Goal: Task Accomplishment & Management: Manage account settings

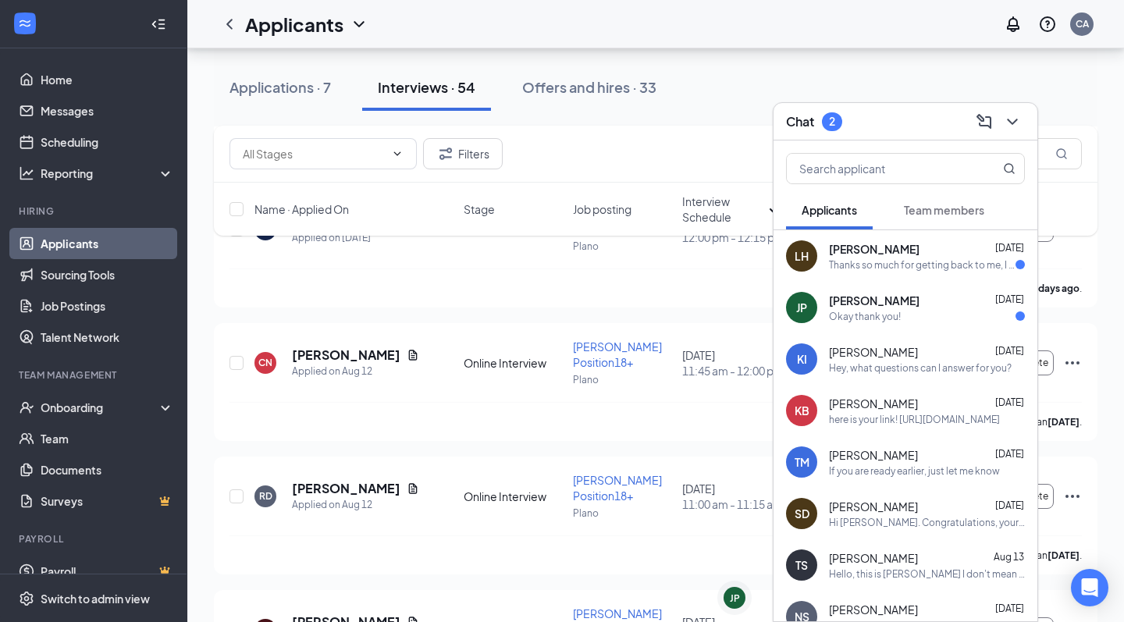
scroll to position [2279, 0]
click at [905, 261] on div "Thanks so much for getting back to me, I would have loved to had the opportunit…" at bounding box center [922, 264] width 187 height 13
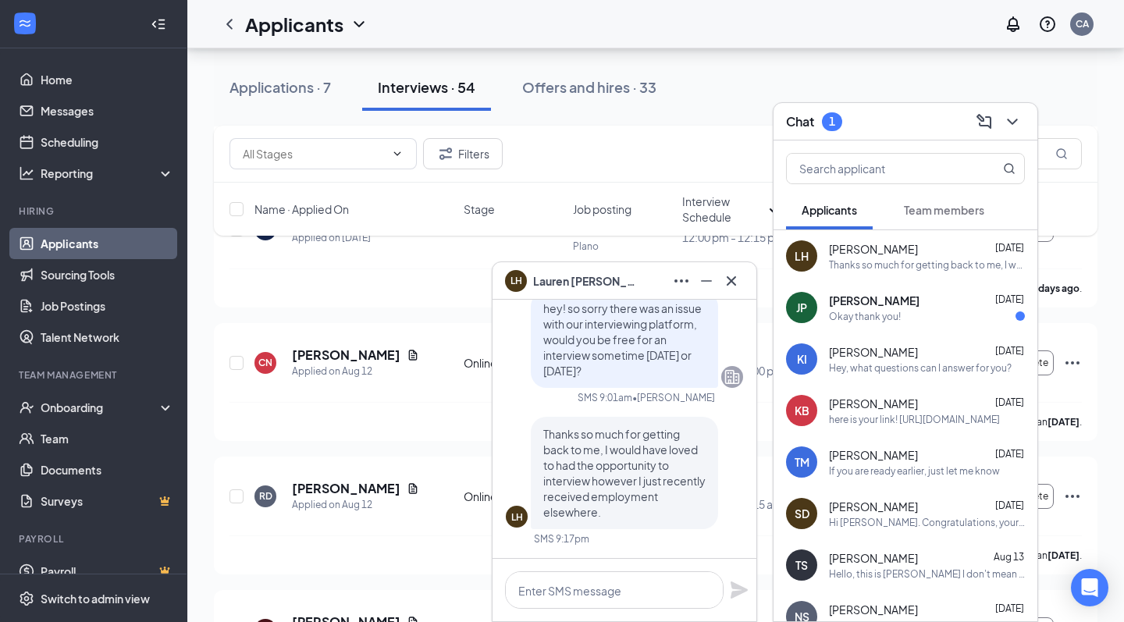
click at [631, 279] on div "LH [PERSON_NAME]" at bounding box center [624, 280] width 239 height 25
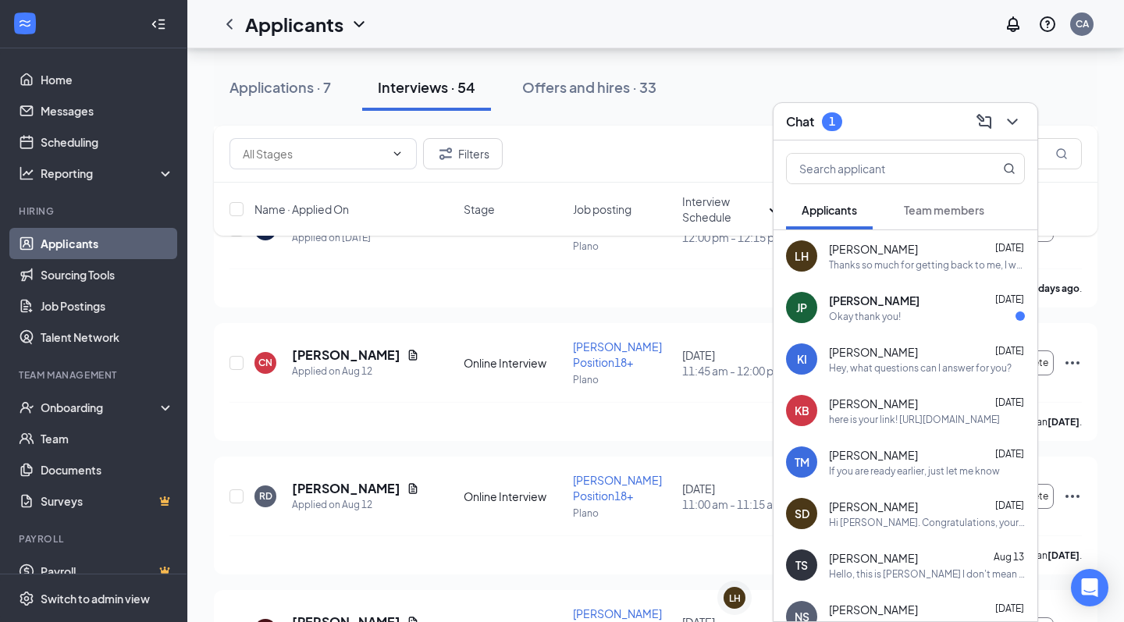
click at [851, 311] on div "Okay thank you!" at bounding box center [865, 316] width 72 height 13
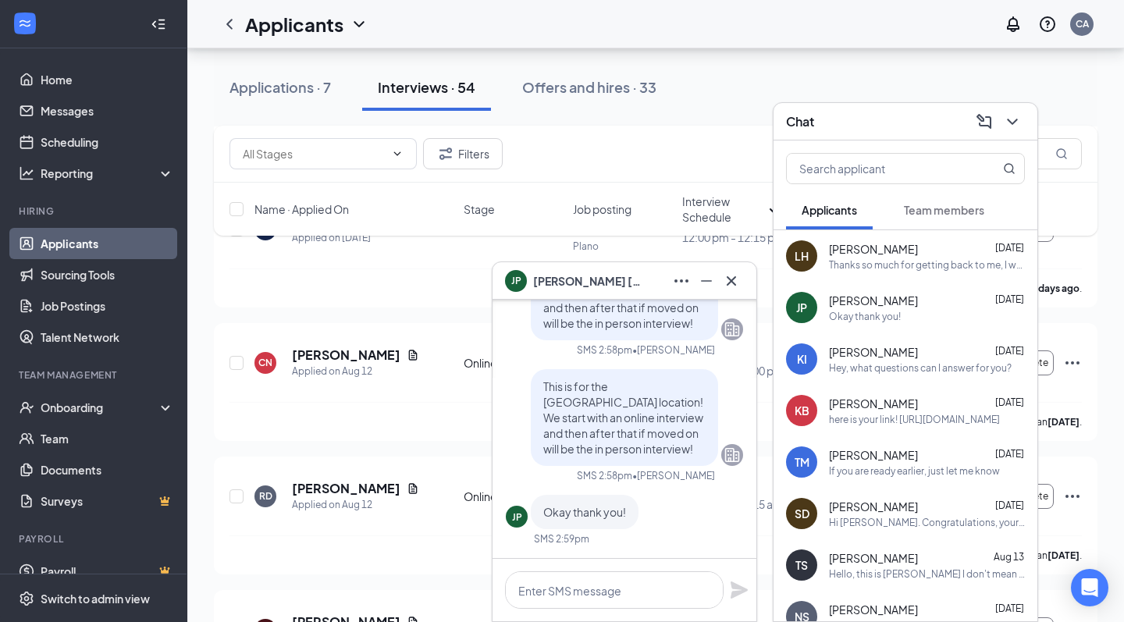
click at [912, 135] on div "Chat" at bounding box center [905, 121] width 264 height 37
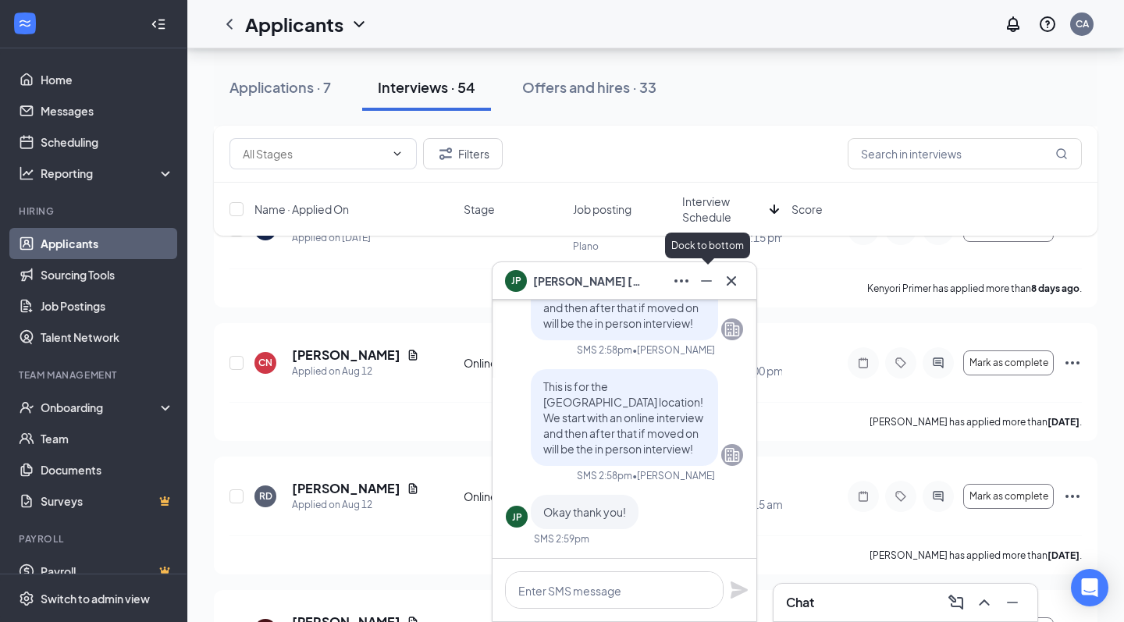
click at [698, 279] on icon "Minimize" at bounding box center [706, 281] width 19 height 19
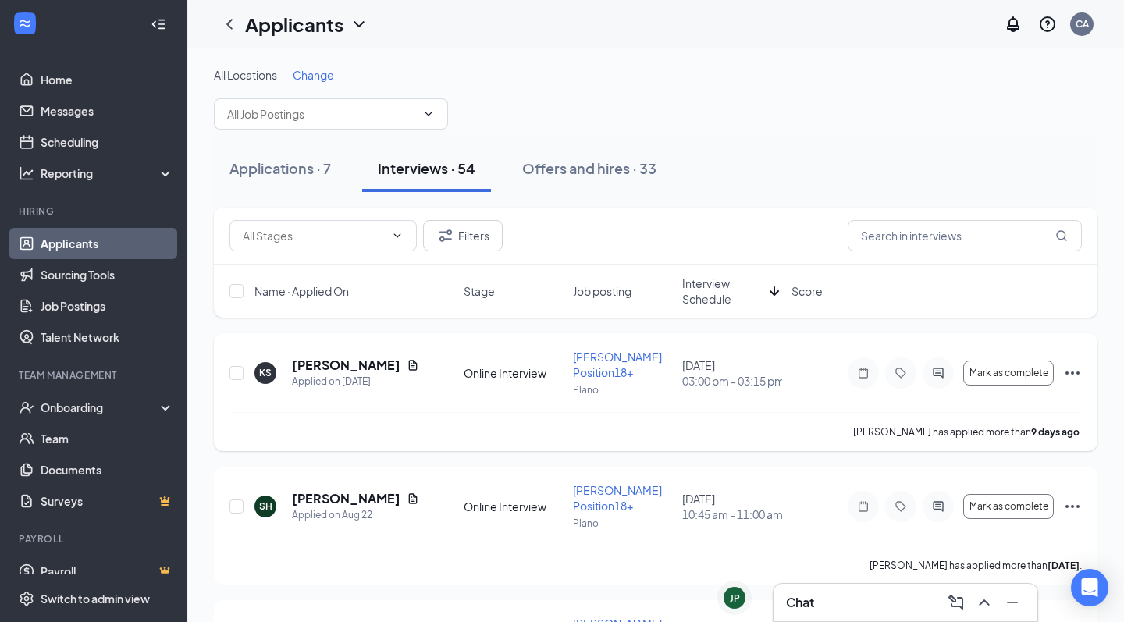
scroll to position [0, 0]
click at [744, 285] on span "Interview Schedule" at bounding box center [722, 290] width 81 height 31
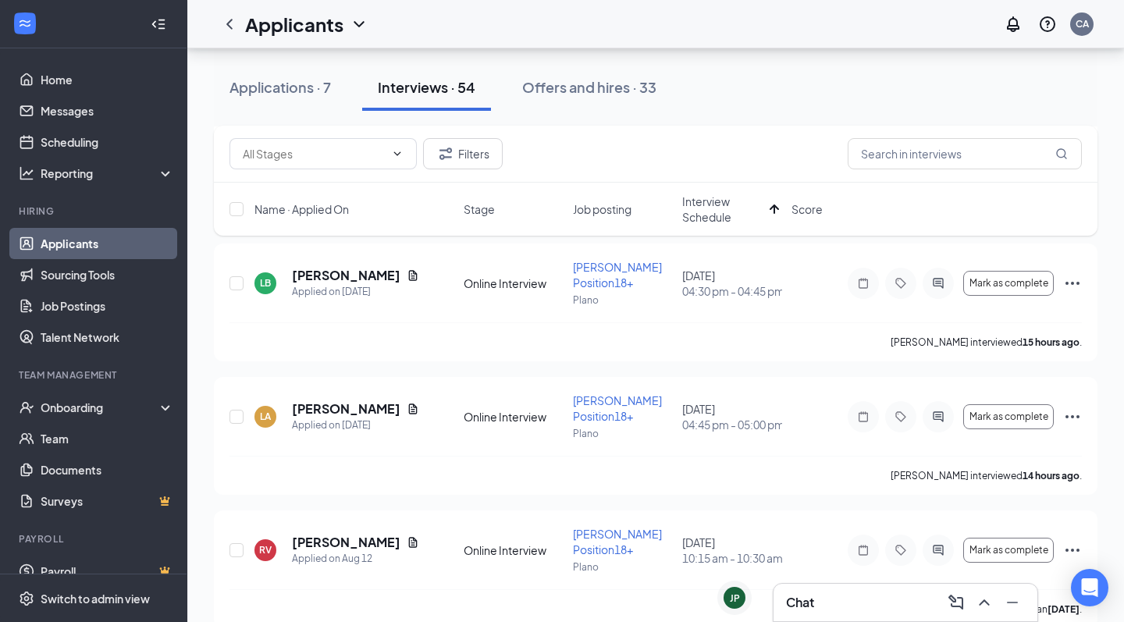
scroll to position [760, 0]
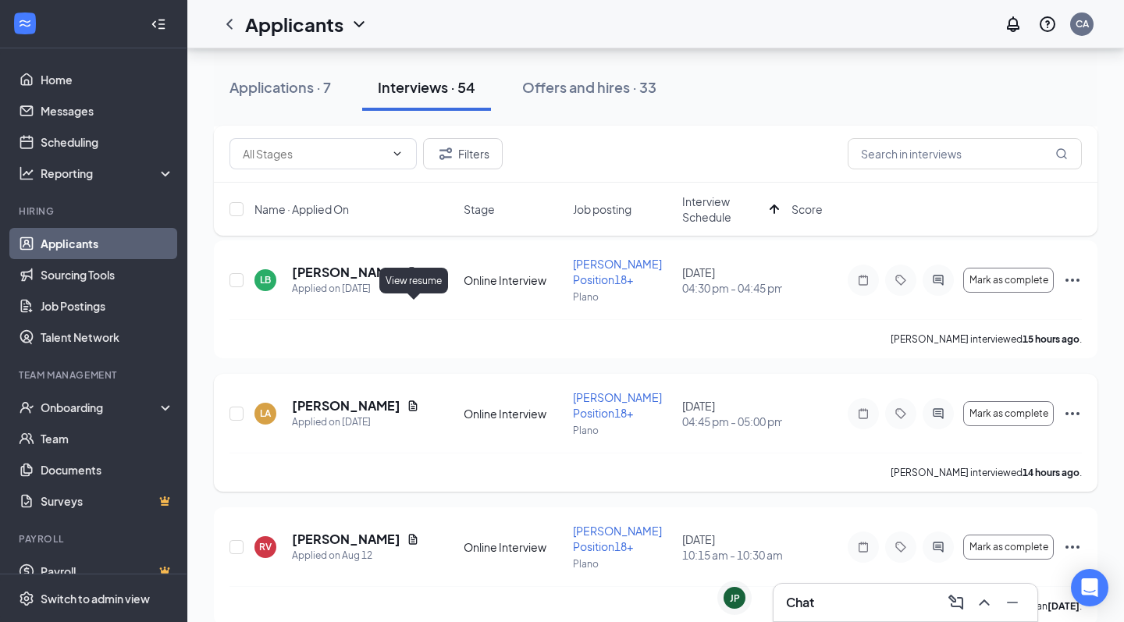
click at [415, 400] on icon "Document" at bounding box center [413, 405] width 9 height 10
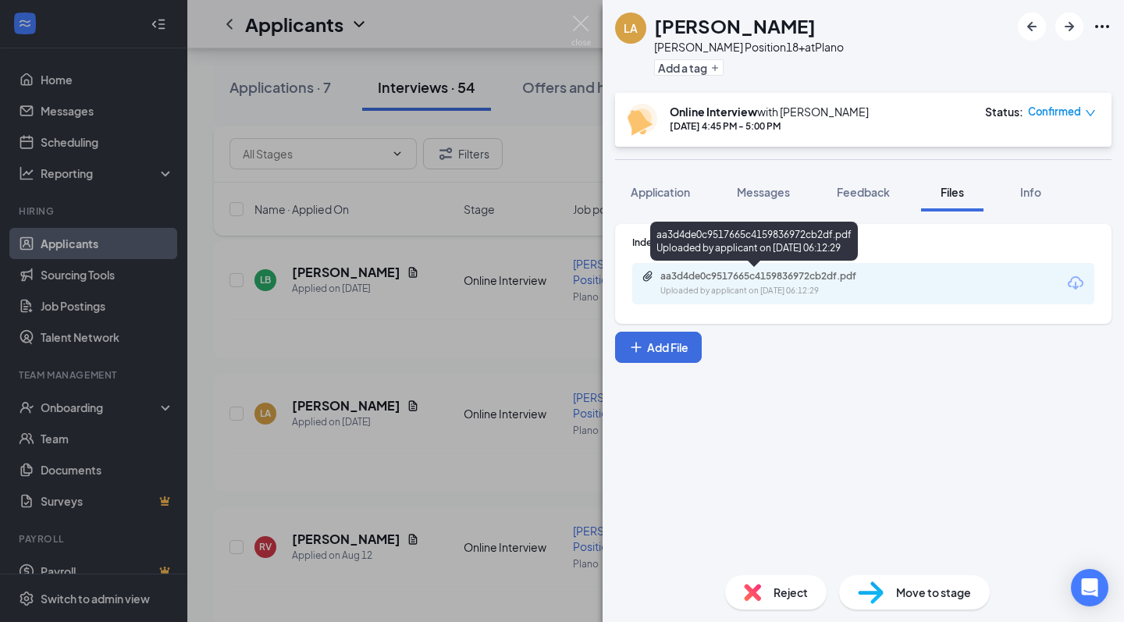
click at [717, 282] on div "aa3d4de0c9517665c4159836972cb2df.pdf Uploaded by applicant on [DATE] 06:12:29" at bounding box center [767, 283] width 253 height 27
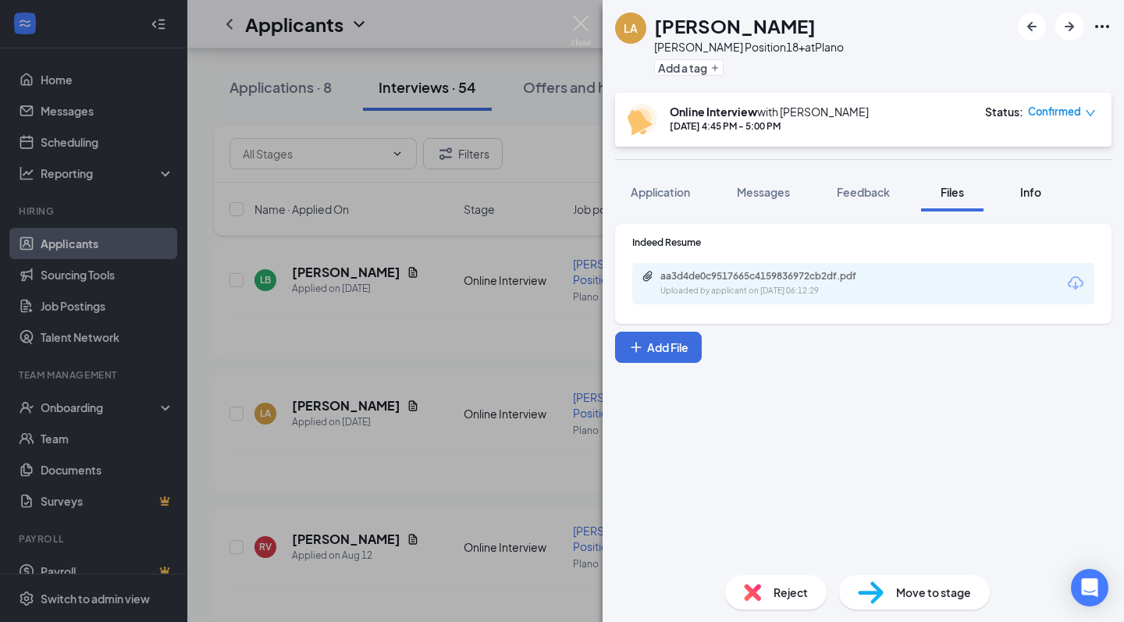
click at [1046, 184] on div "Info" at bounding box center [1030, 192] width 31 height 16
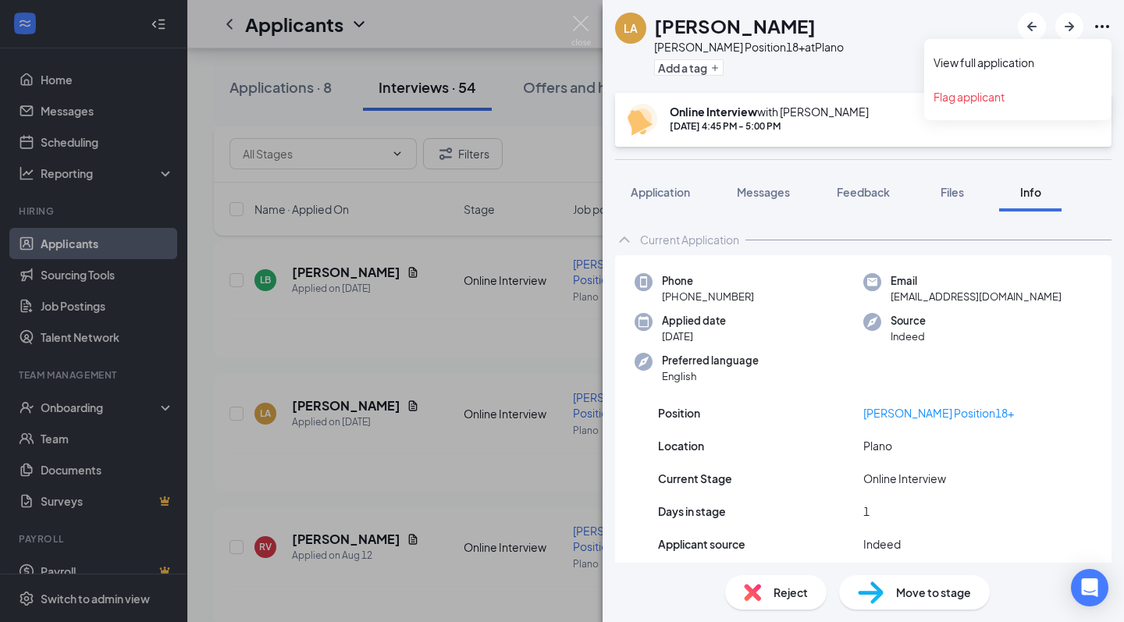
click at [1104, 25] on icon "Ellipses" at bounding box center [1102, 26] width 19 height 19
click at [581, 22] on img at bounding box center [581, 31] width 20 height 30
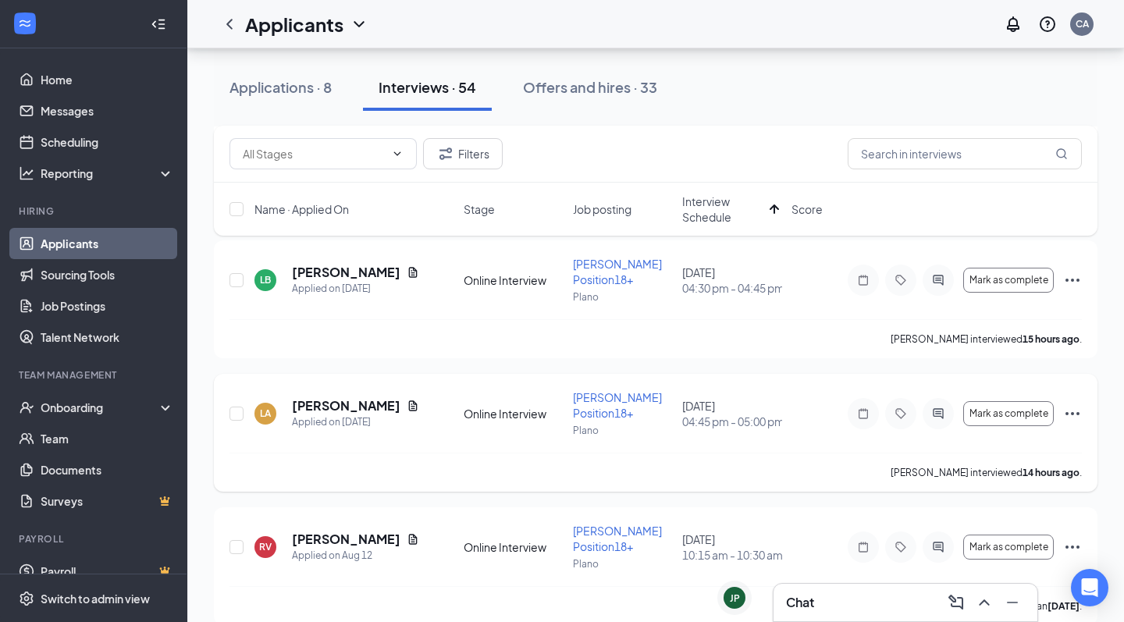
click at [1064, 404] on icon "Ellipses" at bounding box center [1072, 413] width 19 height 19
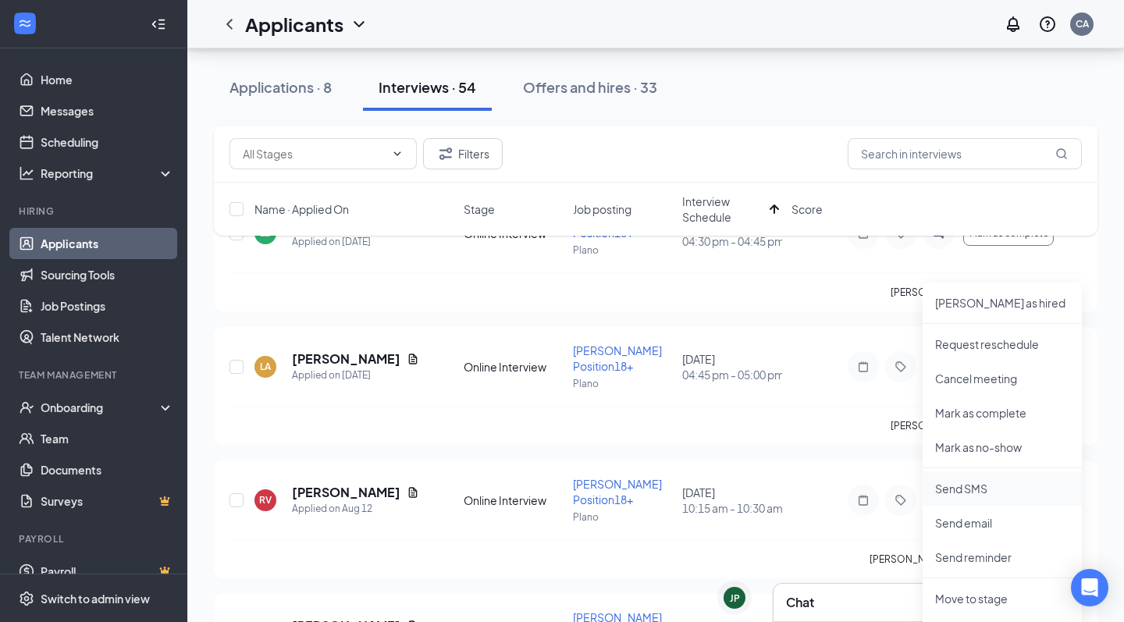
scroll to position [807, 0]
click at [981, 346] on p "Request reschedule" at bounding box center [1002, 344] width 134 height 16
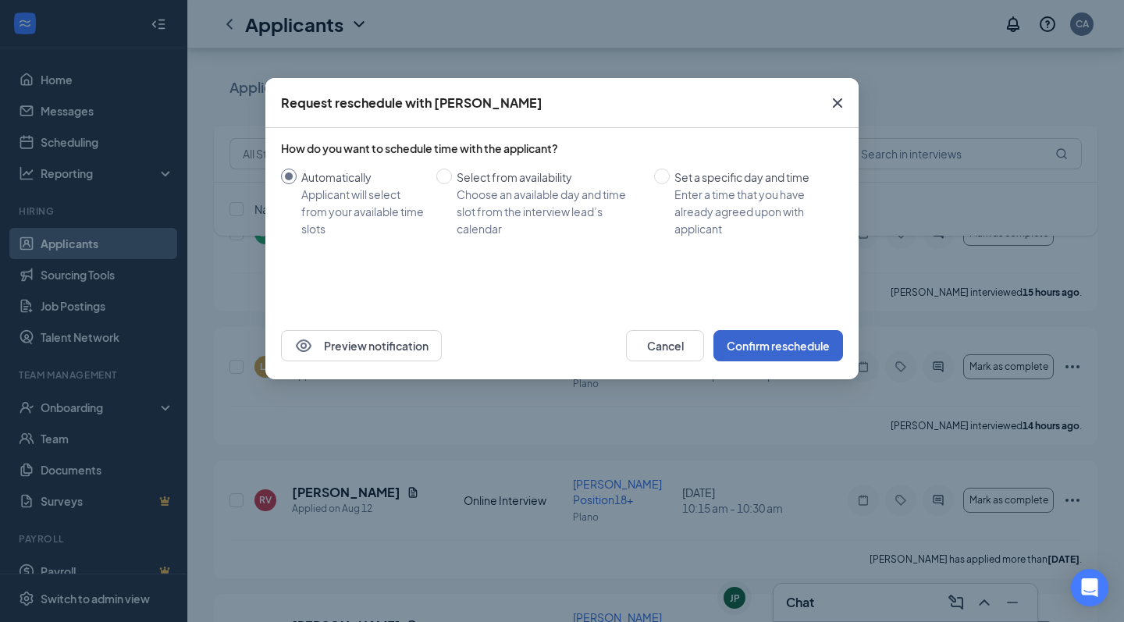
click at [755, 343] on button "Confirm reschedule" at bounding box center [778, 345] width 130 height 31
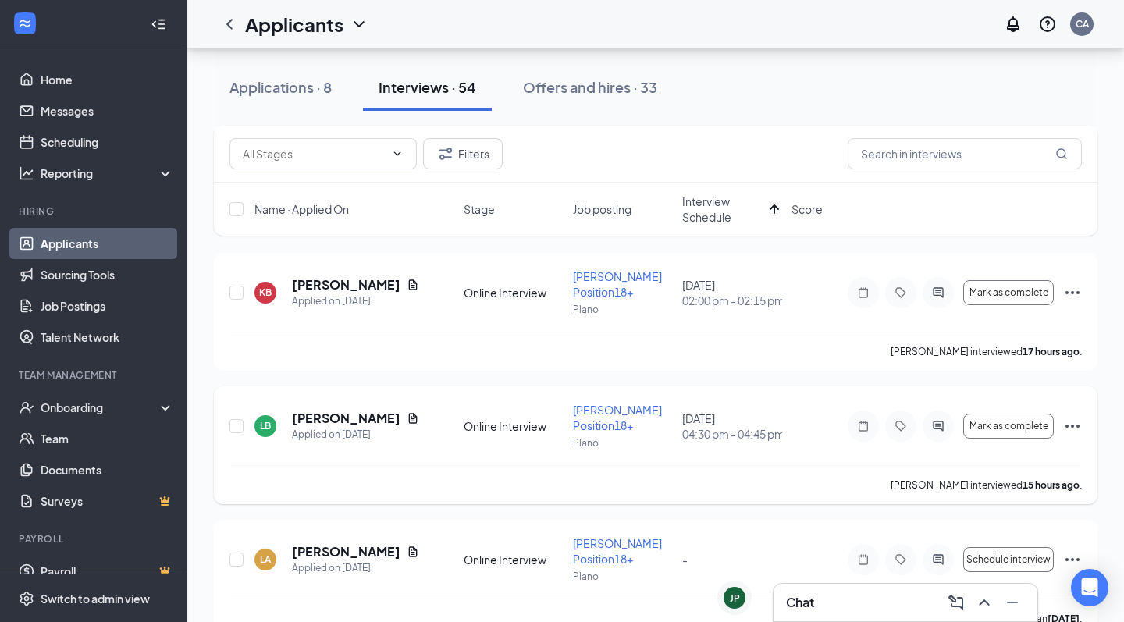
scroll to position [617, 0]
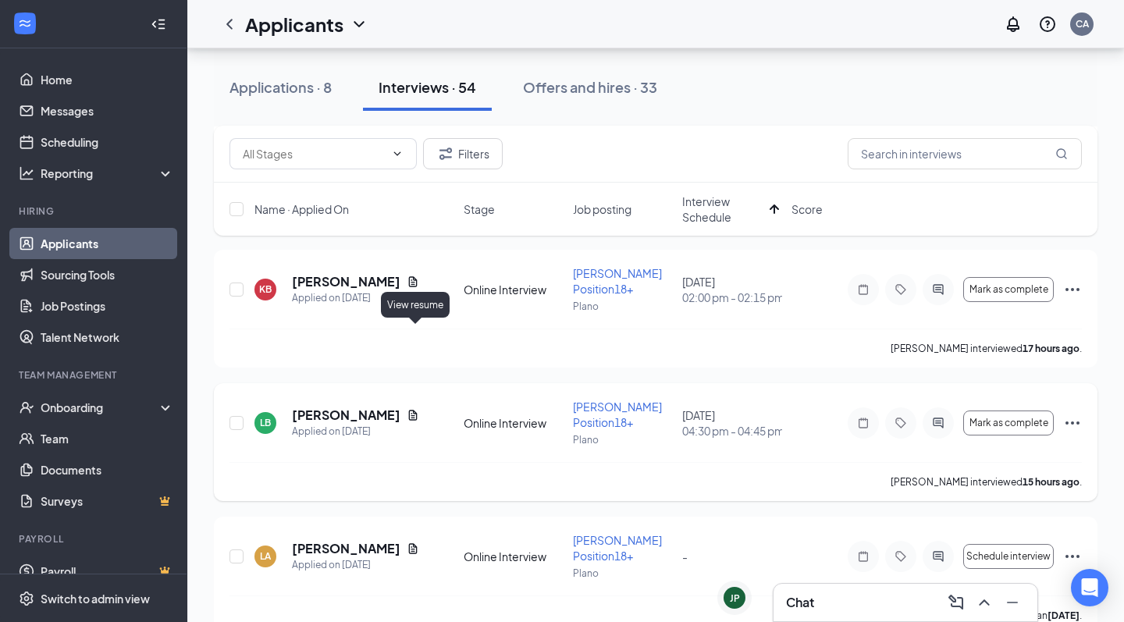
click at [417, 409] on icon "Document" at bounding box center [413, 415] width 12 height 12
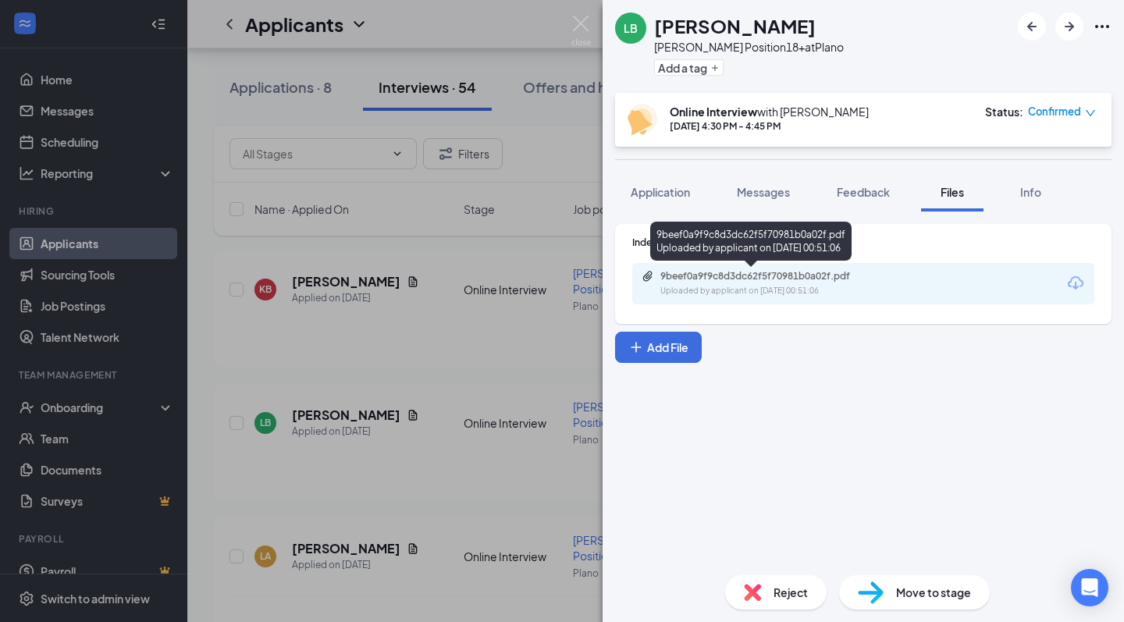
click at [772, 277] on div "9beef0a9f9c8d3dc62f5f70981b0a02f.pdf" at bounding box center [769, 276] width 219 height 12
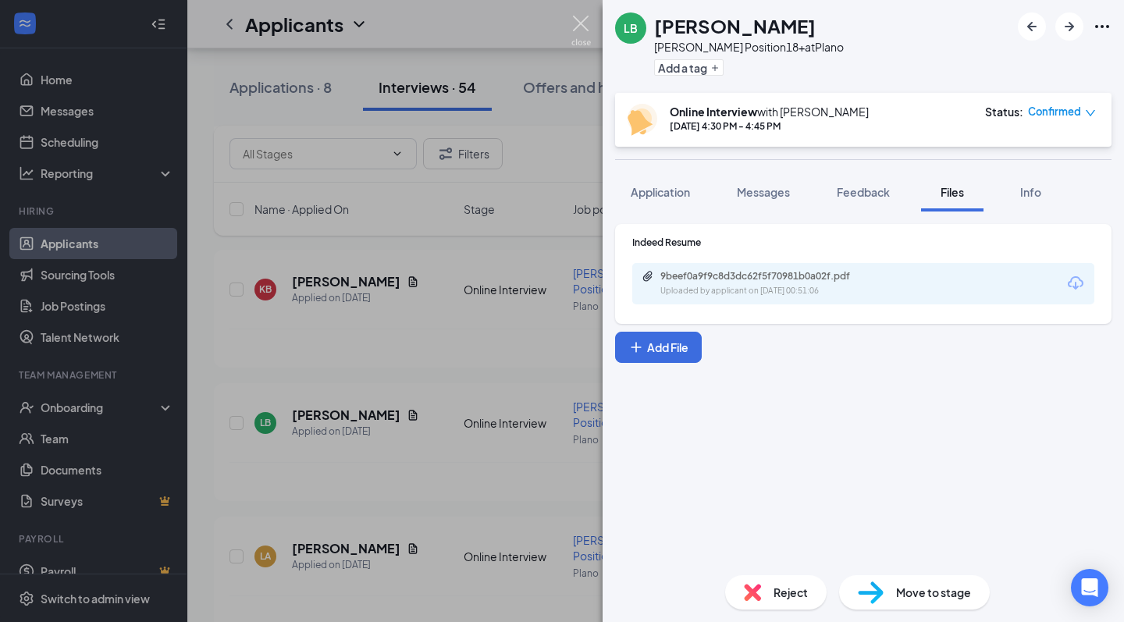
click at [589, 25] on img at bounding box center [581, 31] width 20 height 30
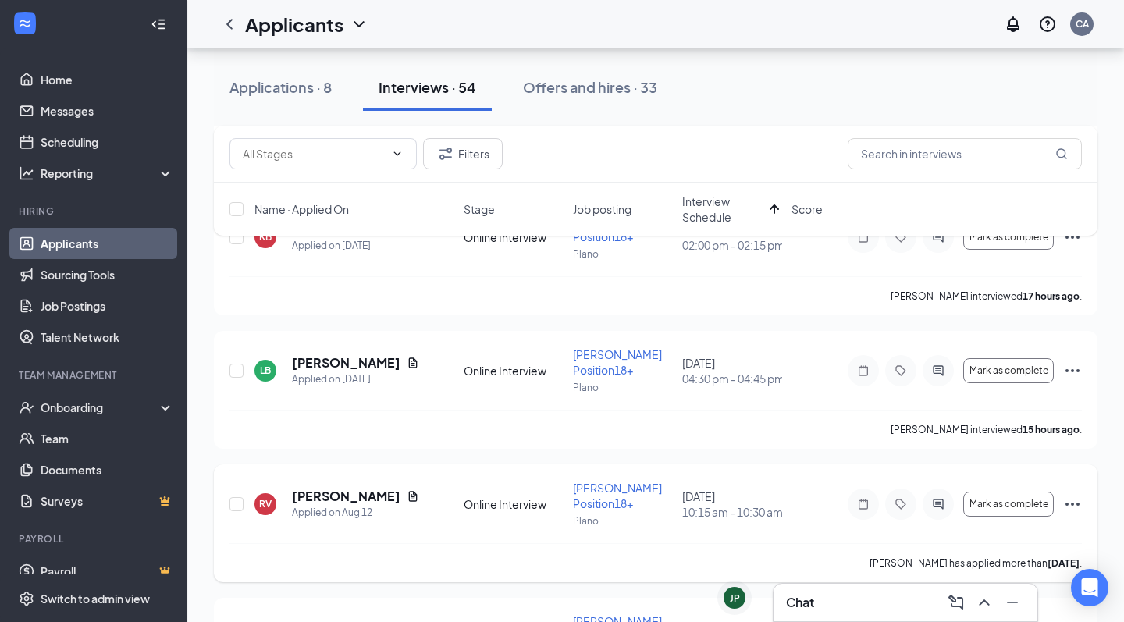
scroll to position [666, 0]
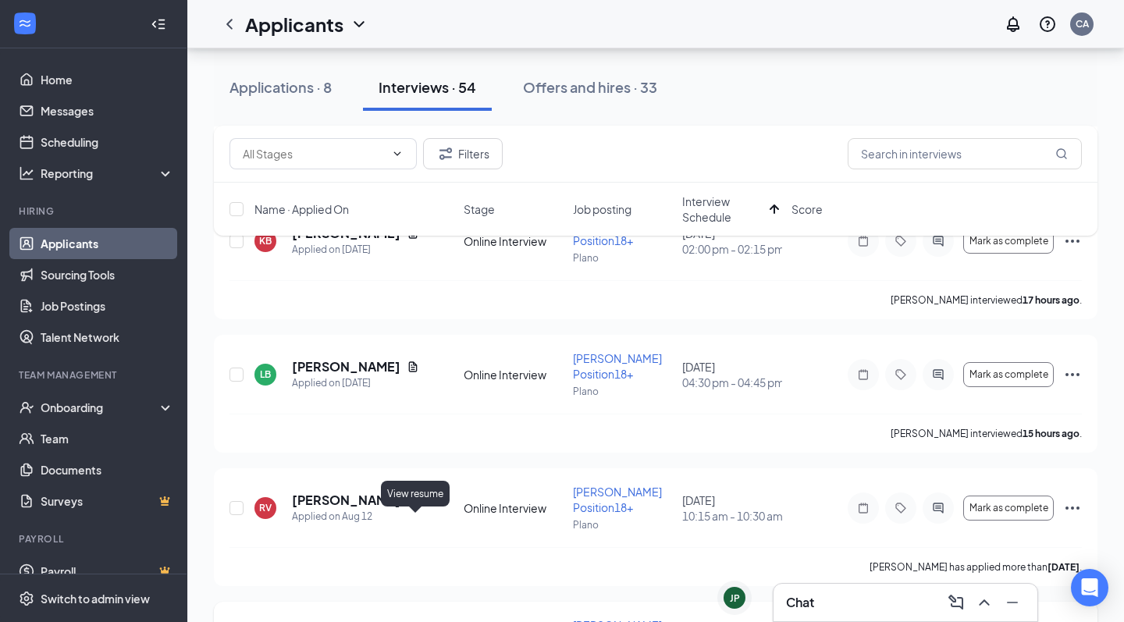
click at [419, 621] on icon "Document" at bounding box center [413, 633] width 12 height 12
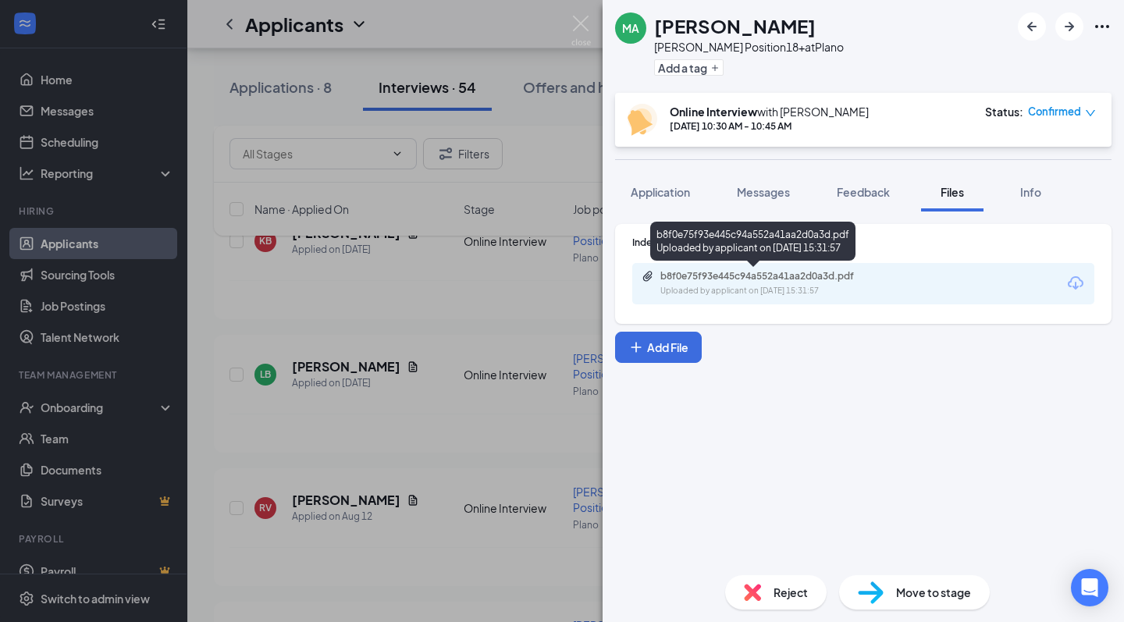
click at [711, 282] on div "b8f0e75f93e445c94a552a41aa2d0a3d.pdf Uploaded by applicant on [DATE] 15:31:57" at bounding box center [767, 283] width 253 height 27
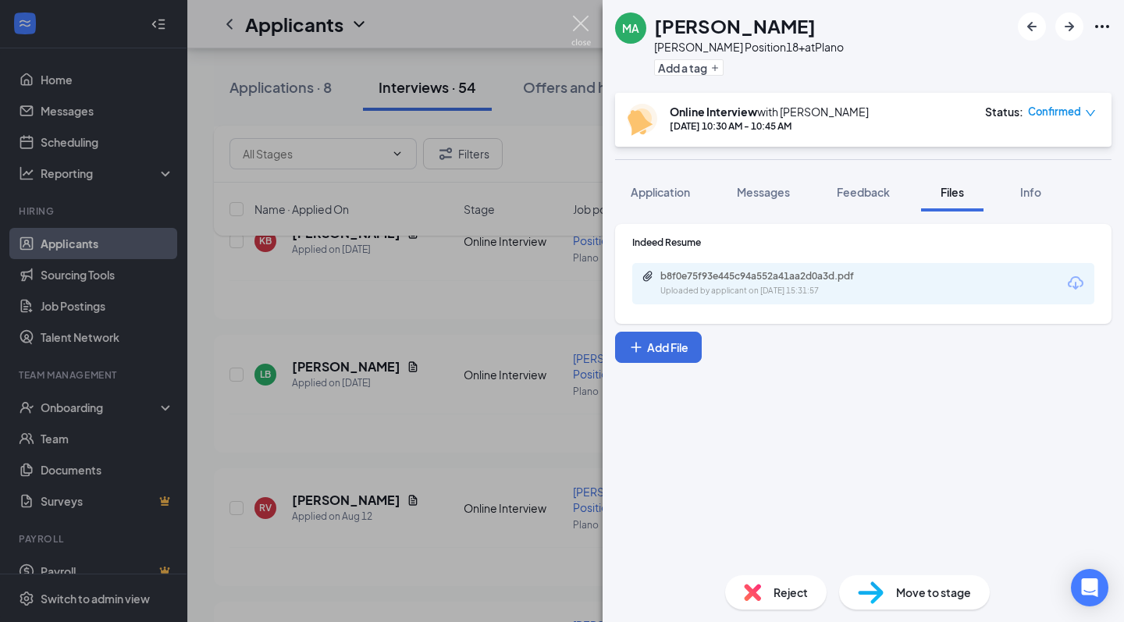
click at [586, 29] on img at bounding box center [581, 31] width 20 height 30
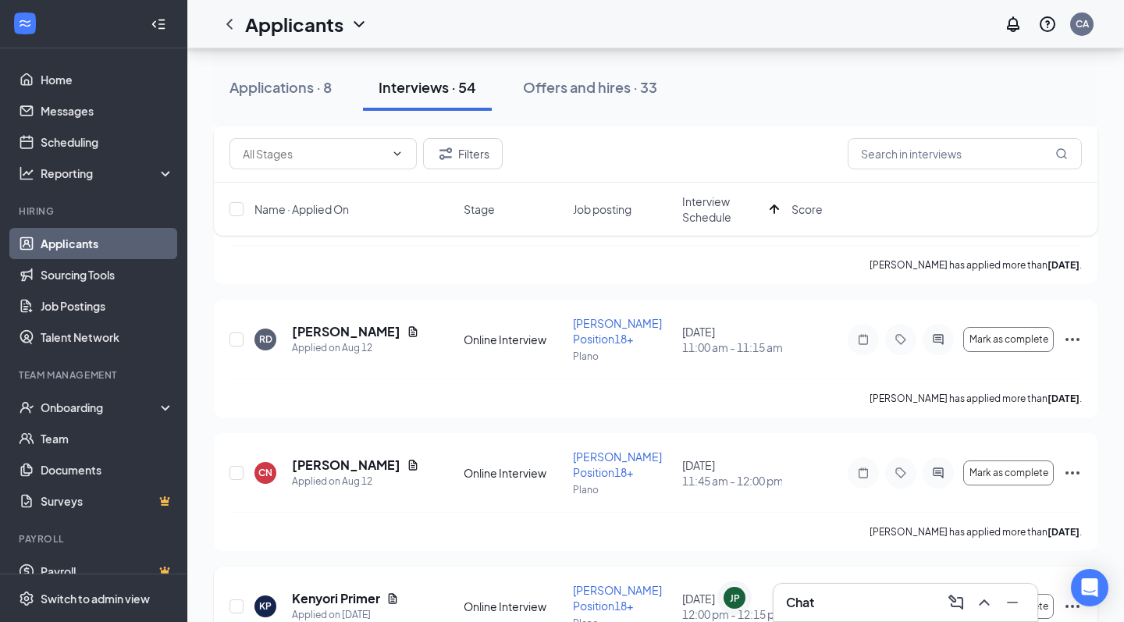
scroll to position [1238, 0]
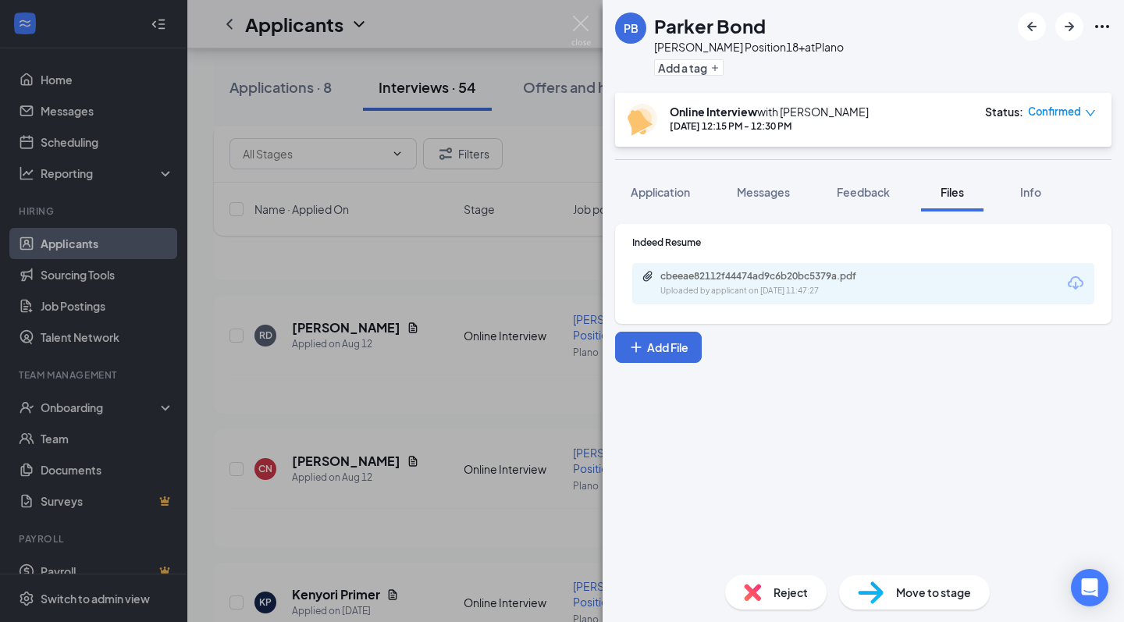
click at [689, 274] on div "cbeeae82112f44474ad9c6b20bc5379a.pdf" at bounding box center [769, 276] width 219 height 12
click at [587, 30] on img at bounding box center [581, 31] width 20 height 30
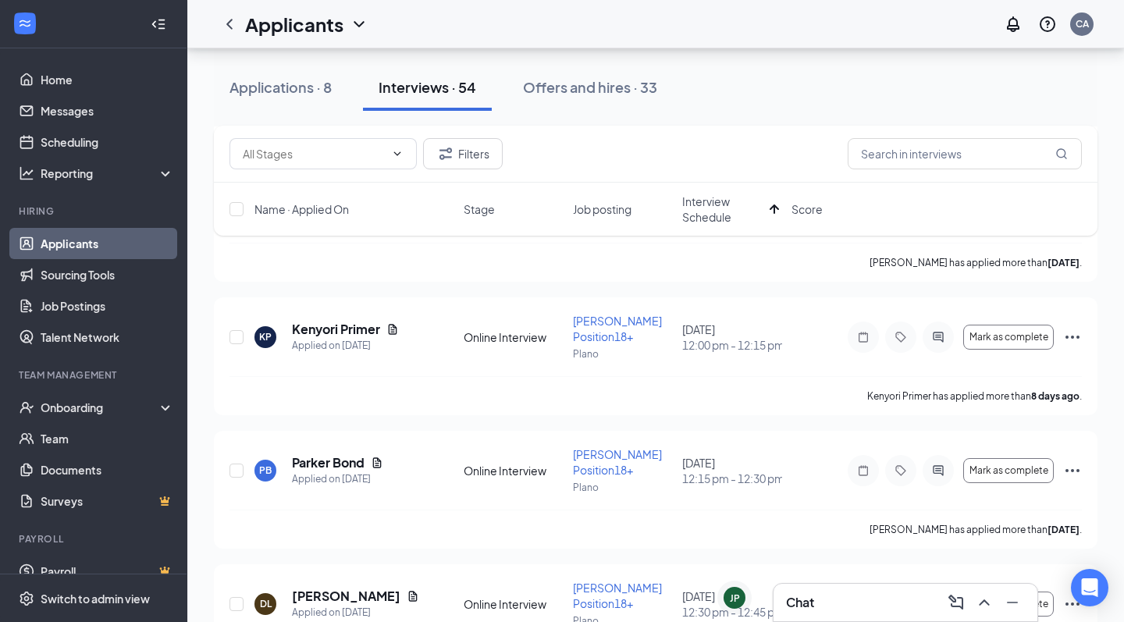
scroll to position [1557, 0]
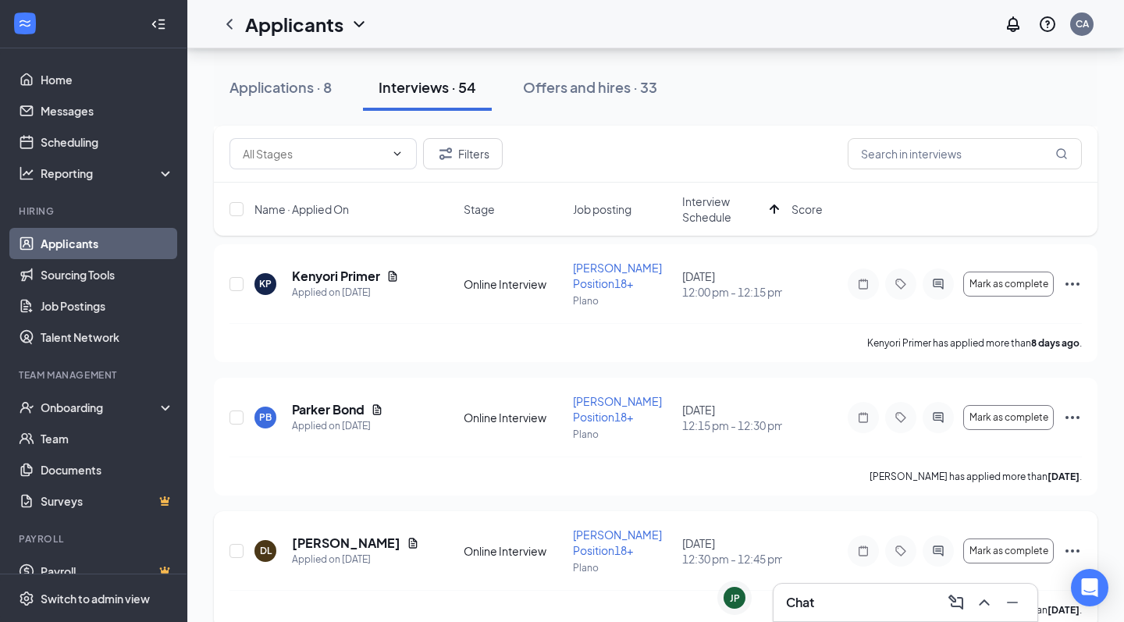
click at [409, 538] on icon "Document" at bounding box center [413, 543] width 9 height 10
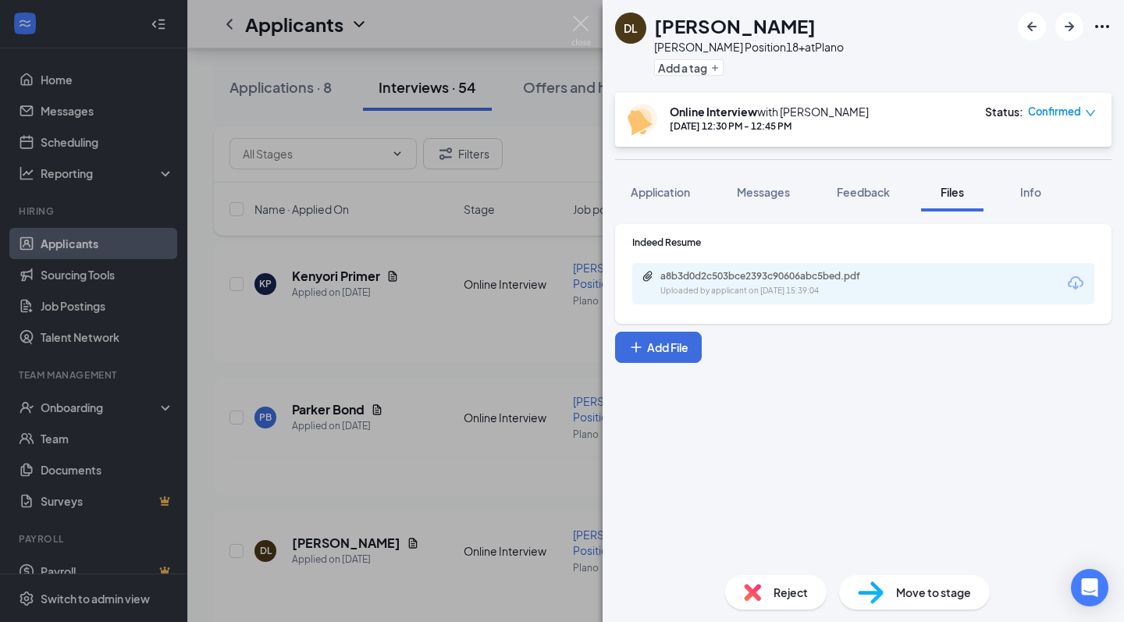
click at [702, 267] on div "a8b3d0d2c503bce2393c90606abc5bed.pdf Uploaded by applicant on [DATE] 15:39:04" at bounding box center [863, 283] width 462 height 41
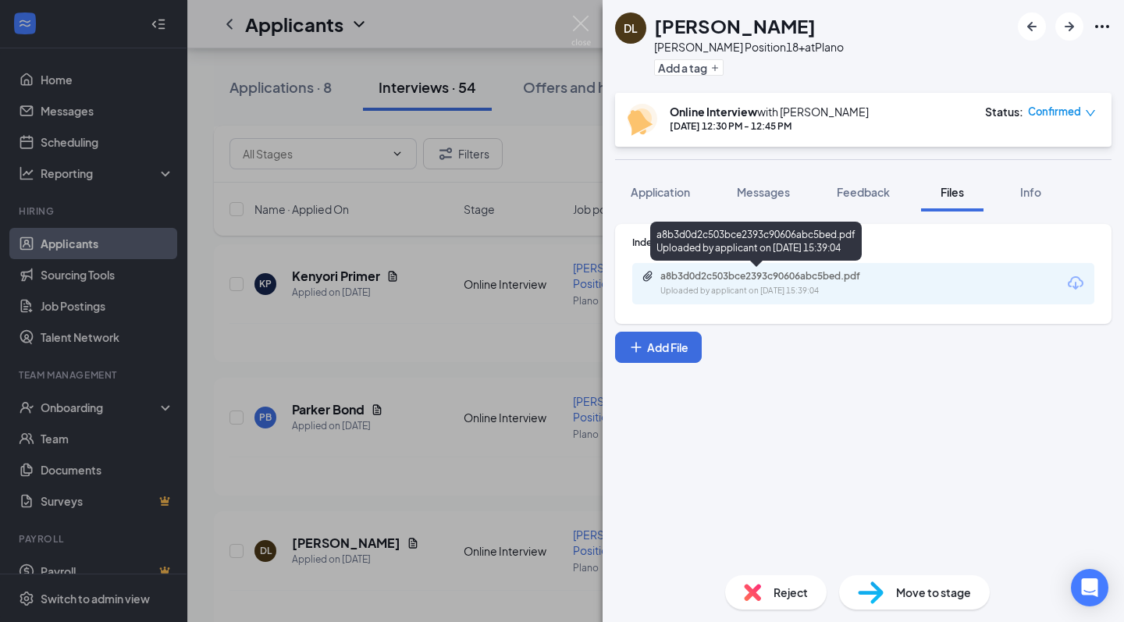
click at [706, 285] on div "Uploaded by applicant on [DATE] 15:39:04" at bounding box center [777, 291] width 234 height 12
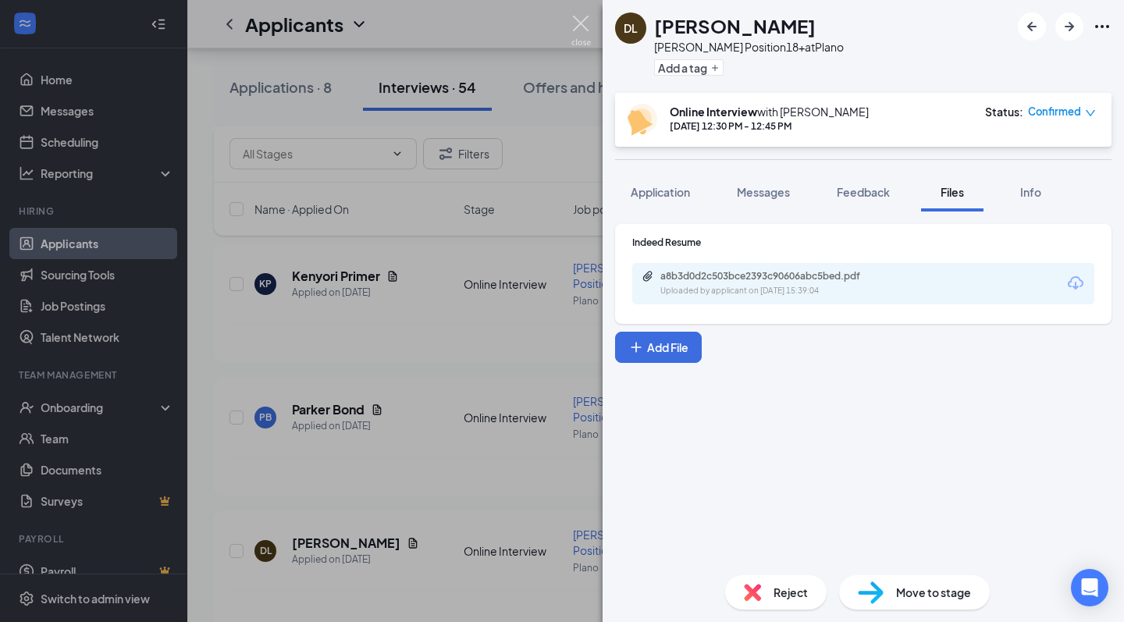
click at [574, 29] on img at bounding box center [581, 31] width 20 height 30
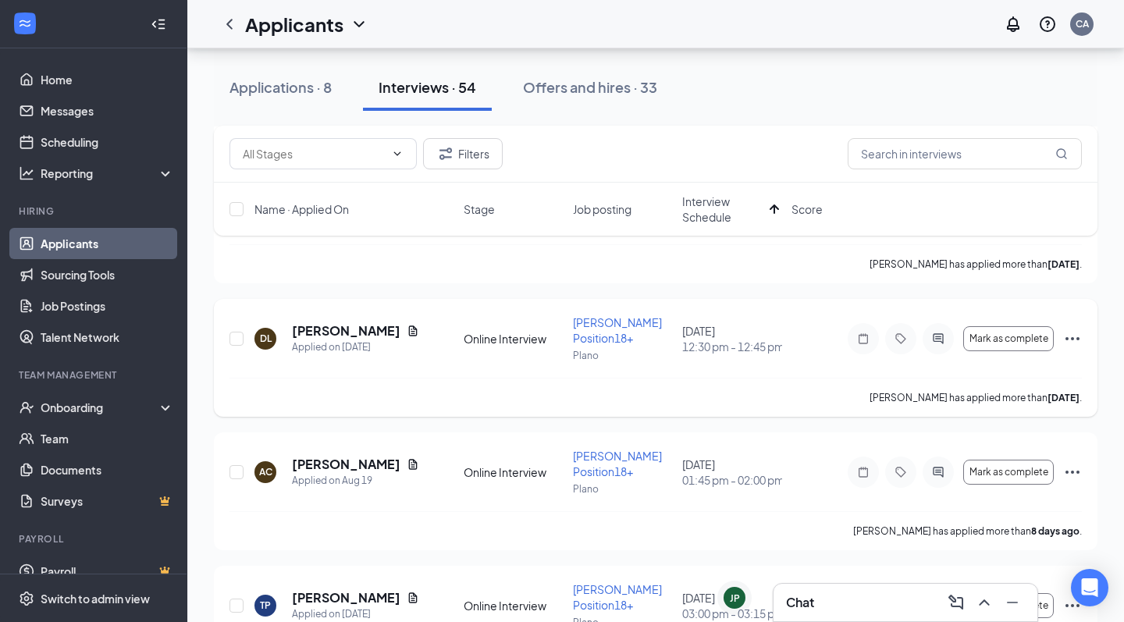
scroll to position [1771, 0]
click at [314, 86] on div "Applications · 8" at bounding box center [280, 87] width 102 height 20
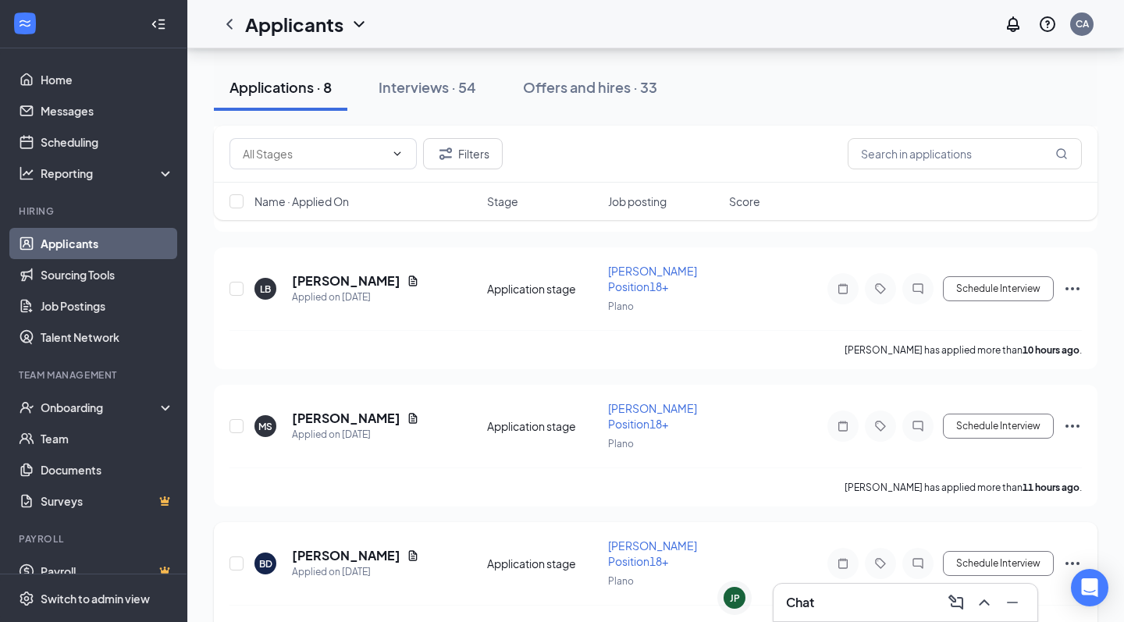
scroll to position [402, 0]
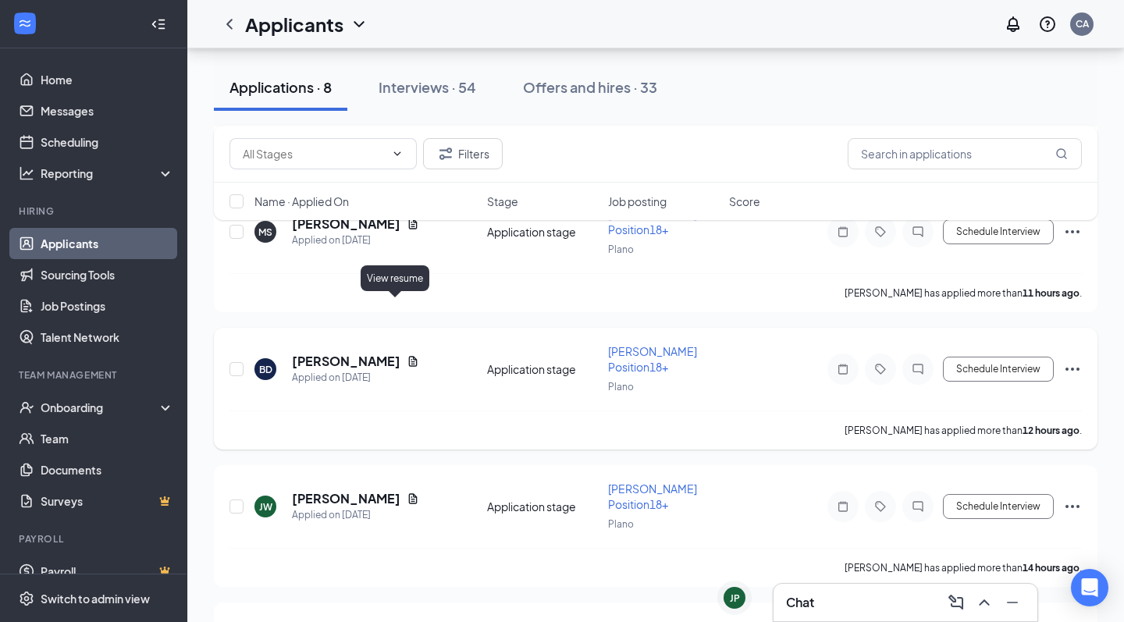
click at [409, 356] on icon "Document" at bounding box center [413, 361] width 9 height 10
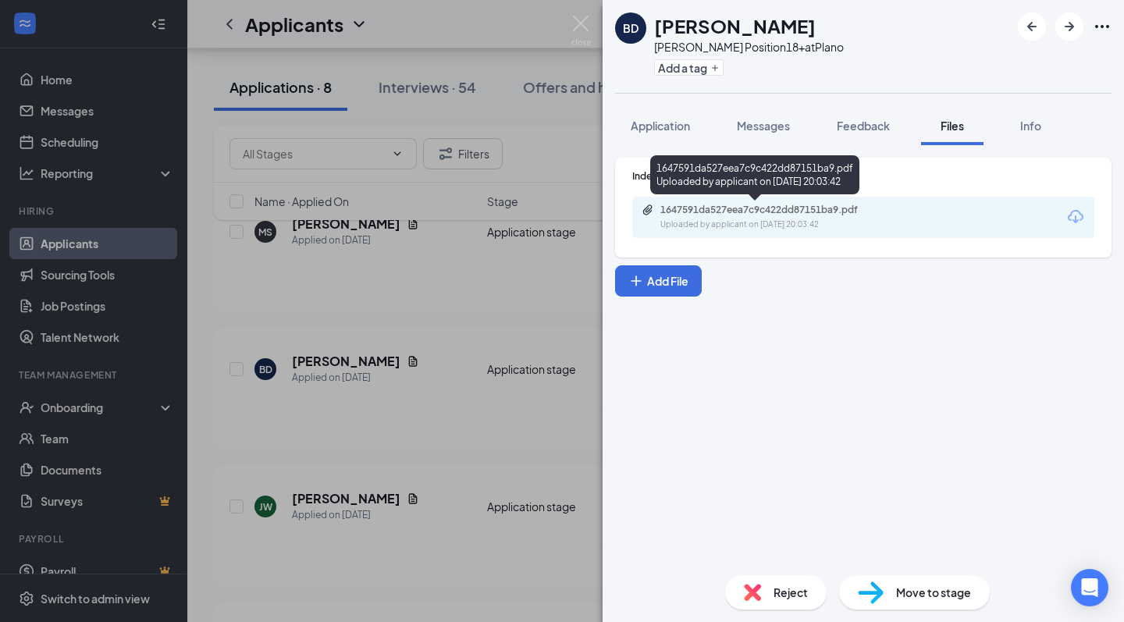
click at [826, 211] on div "1647591da527eea7c9c422dd87151ba9.pdf" at bounding box center [769, 210] width 219 height 12
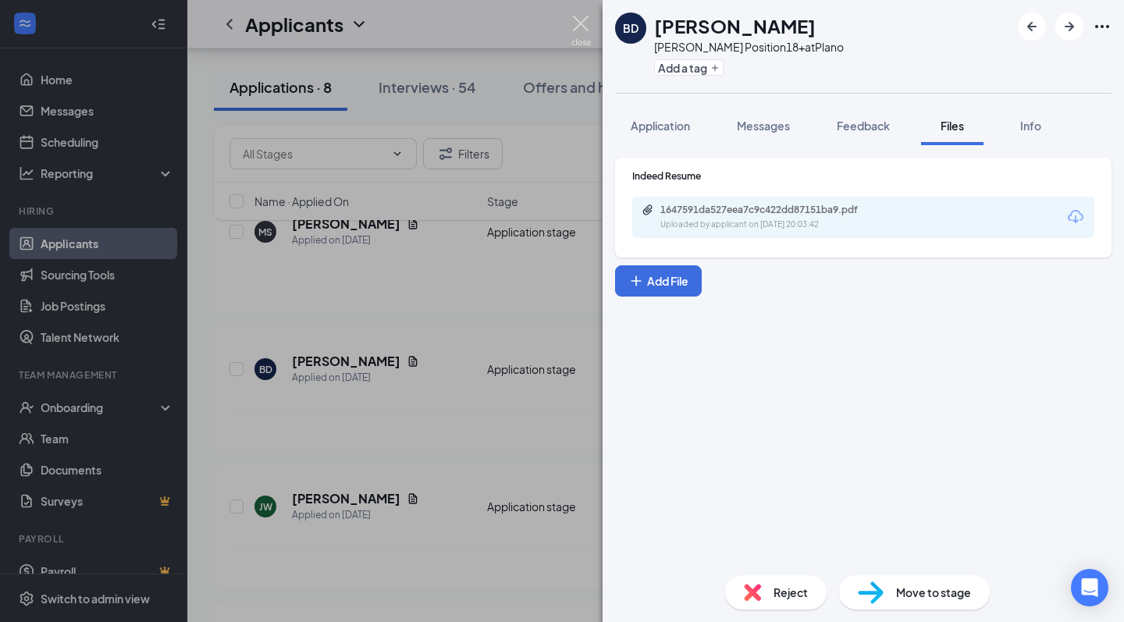
click at [579, 25] on img at bounding box center [581, 31] width 20 height 30
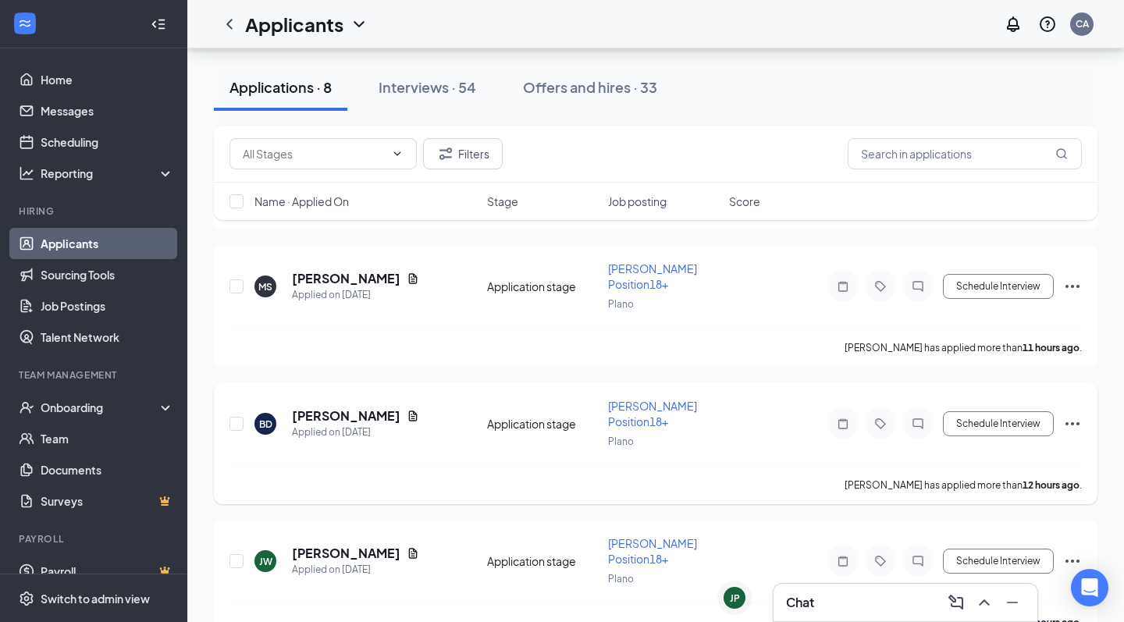
scroll to position [322, 0]
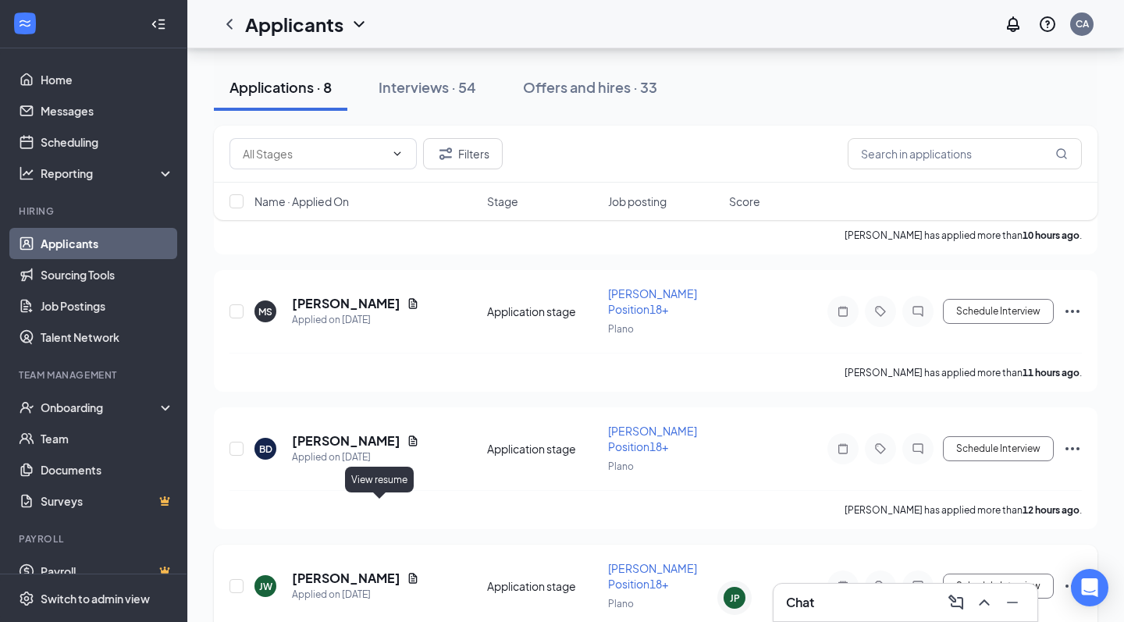
click at [409, 573] on icon "Document" at bounding box center [413, 578] width 9 height 10
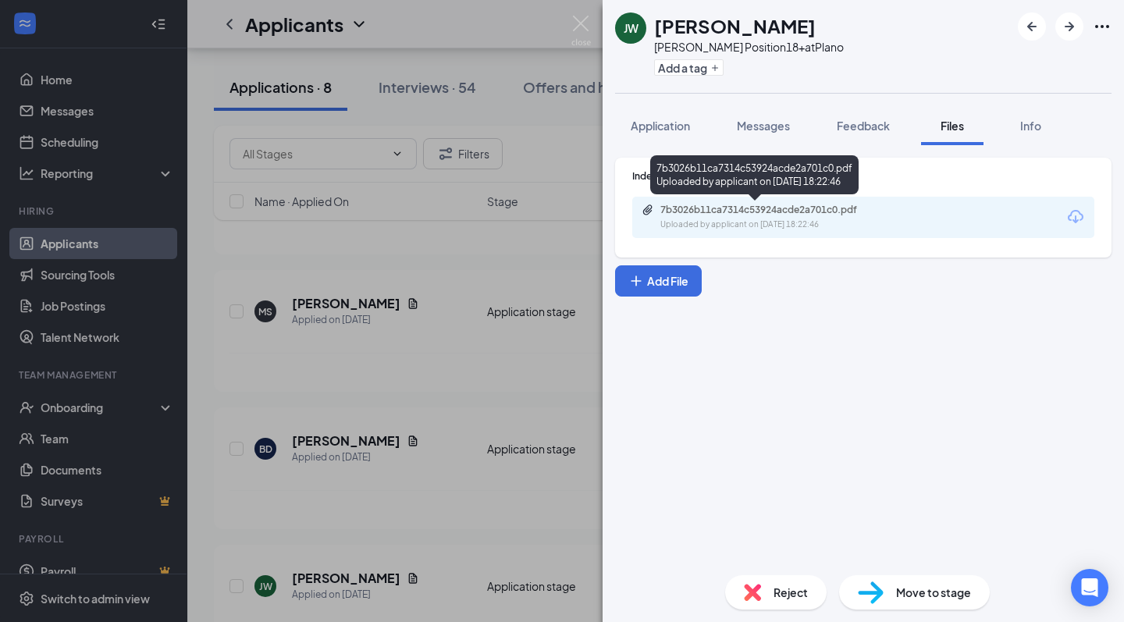
click at [718, 223] on div "Uploaded by applicant on [DATE] 18:22:46" at bounding box center [777, 225] width 234 height 12
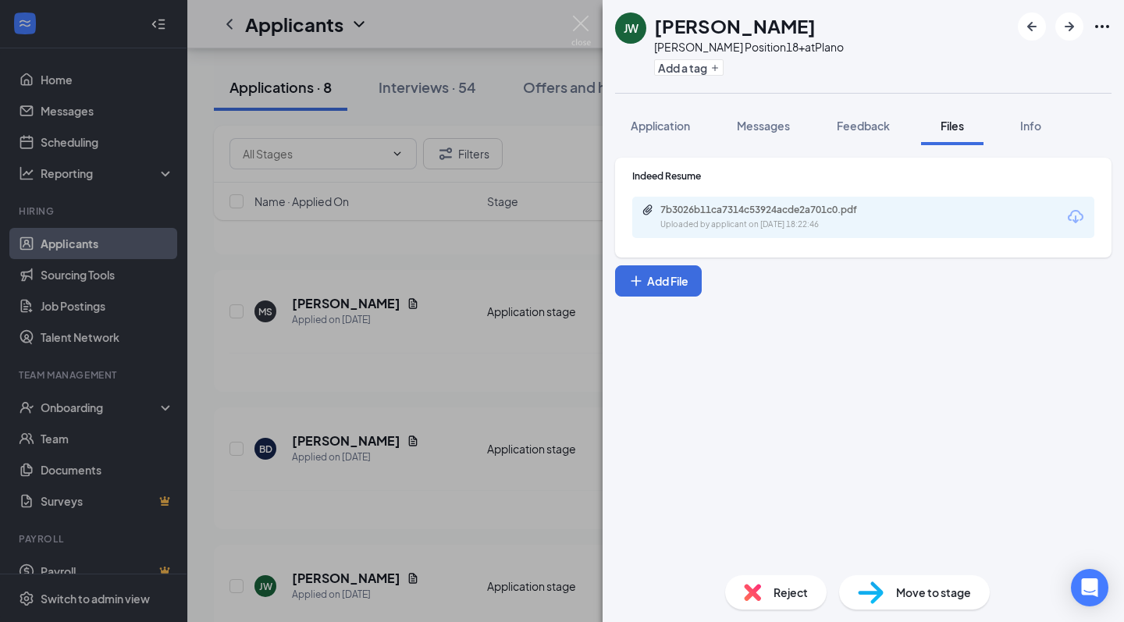
click at [323, 265] on div "[PERSON_NAME] [PERSON_NAME] [PERSON_NAME] Position18+ at Plano Add a tag Applic…" at bounding box center [562, 311] width 1124 height 622
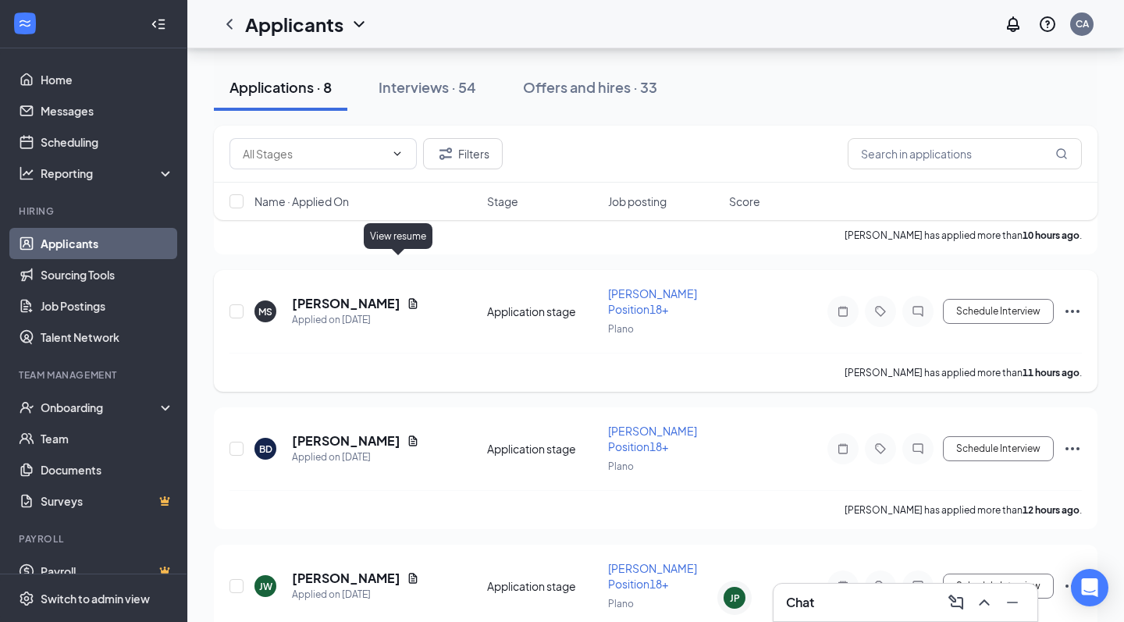
click at [409, 298] on icon "Document" at bounding box center [413, 303] width 9 height 10
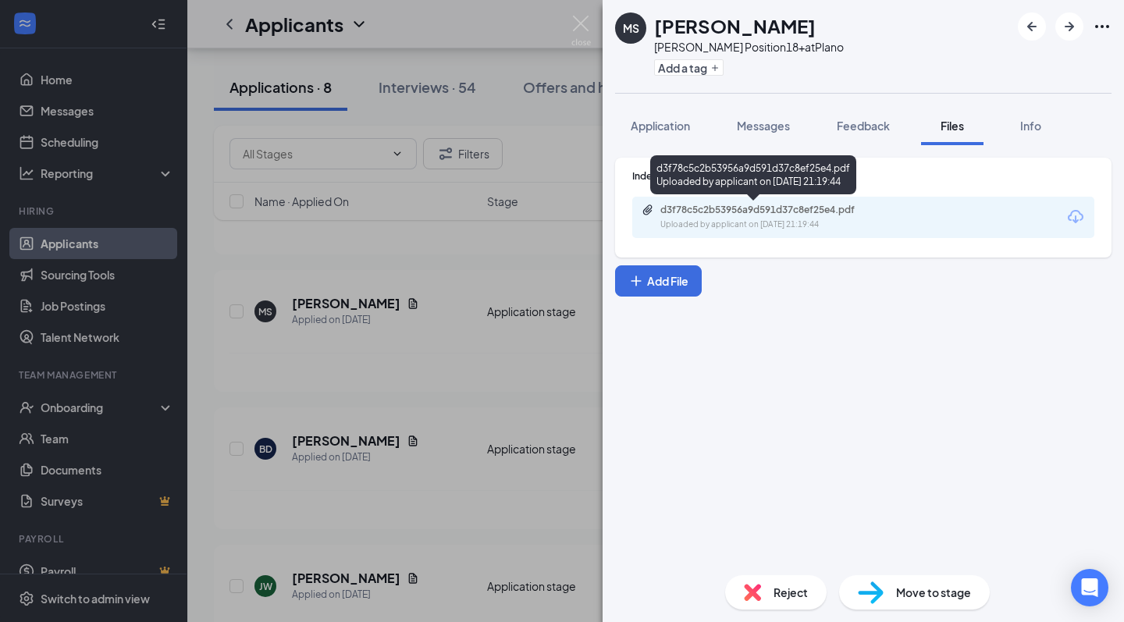
click at [712, 215] on div "d3f78c5c2b53956a9d591d37c8ef25e4.pdf" at bounding box center [769, 210] width 219 height 12
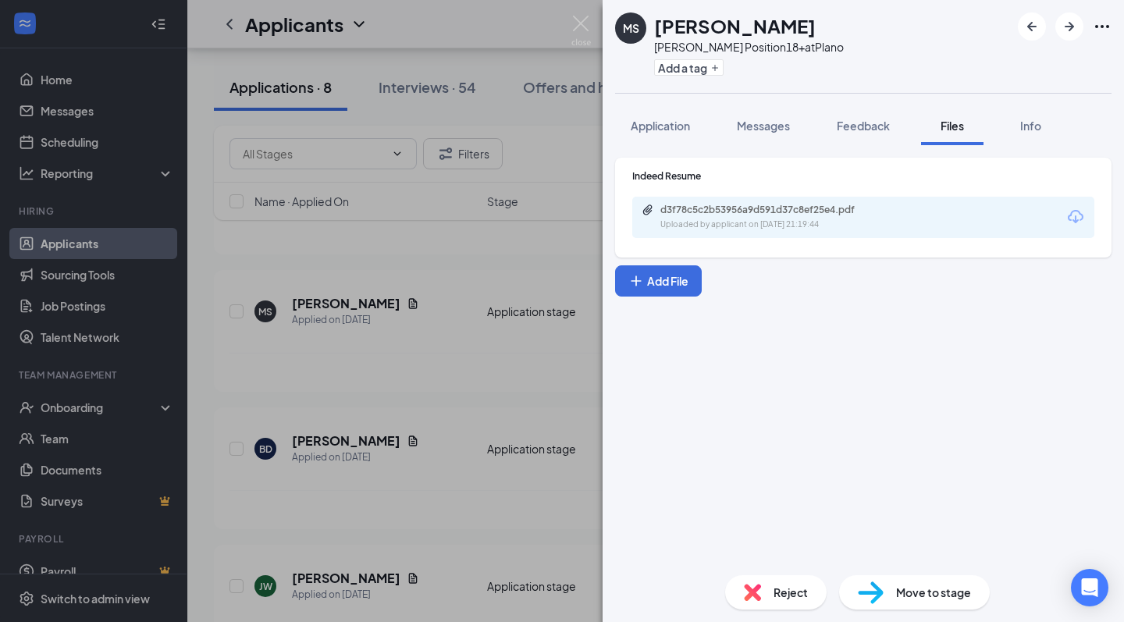
click at [360, 251] on div "[PERSON_NAME] Position18+ at Plano Add a tag Application Messages Feedback File…" at bounding box center [562, 311] width 1124 height 622
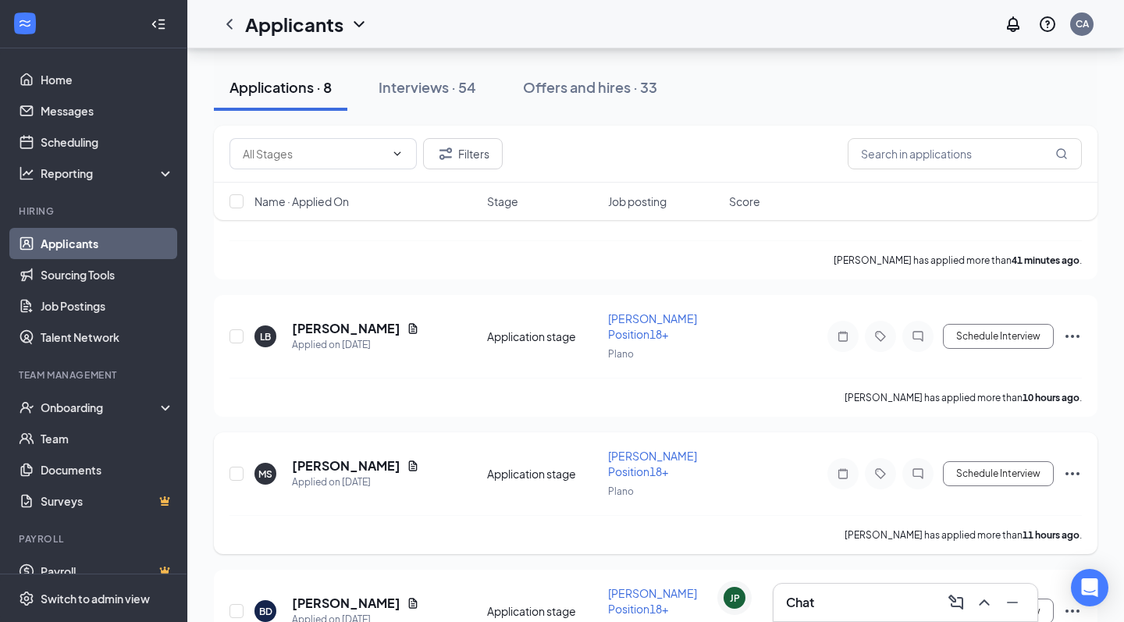
scroll to position [158, 0]
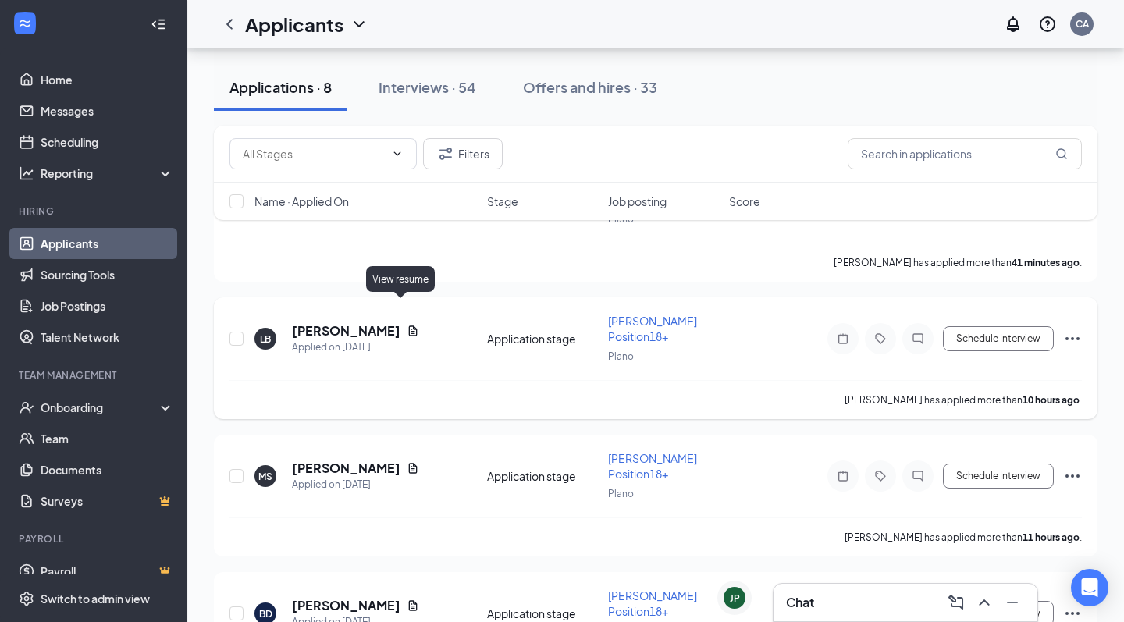
click at [407, 325] on icon "Document" at bounding box center [413, 331] width 12 height 12
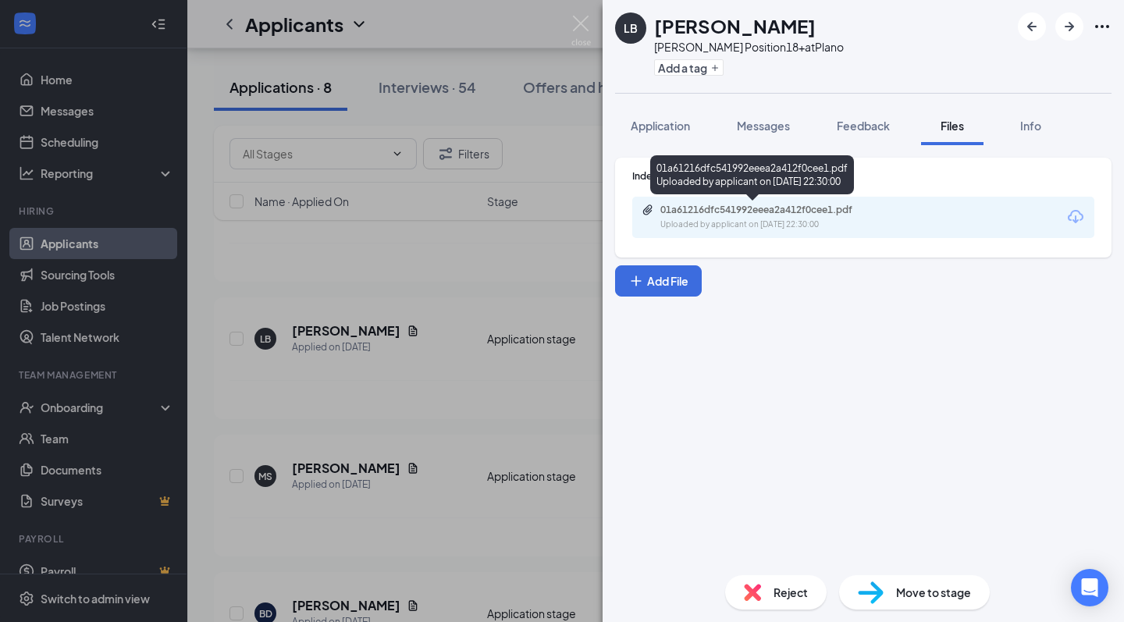
click at [781, 215] on div "01a61216dfc541992eeea2a412f0cee1.pdf" at bounding box center [769, 210] width 219 height 12
click at [499, 153] on div "LB [PERSON_NAME] Position18+ at Plano Add a tag Application Messages Feedback F…" at bounding box center [562, 311] width 1124 height 622
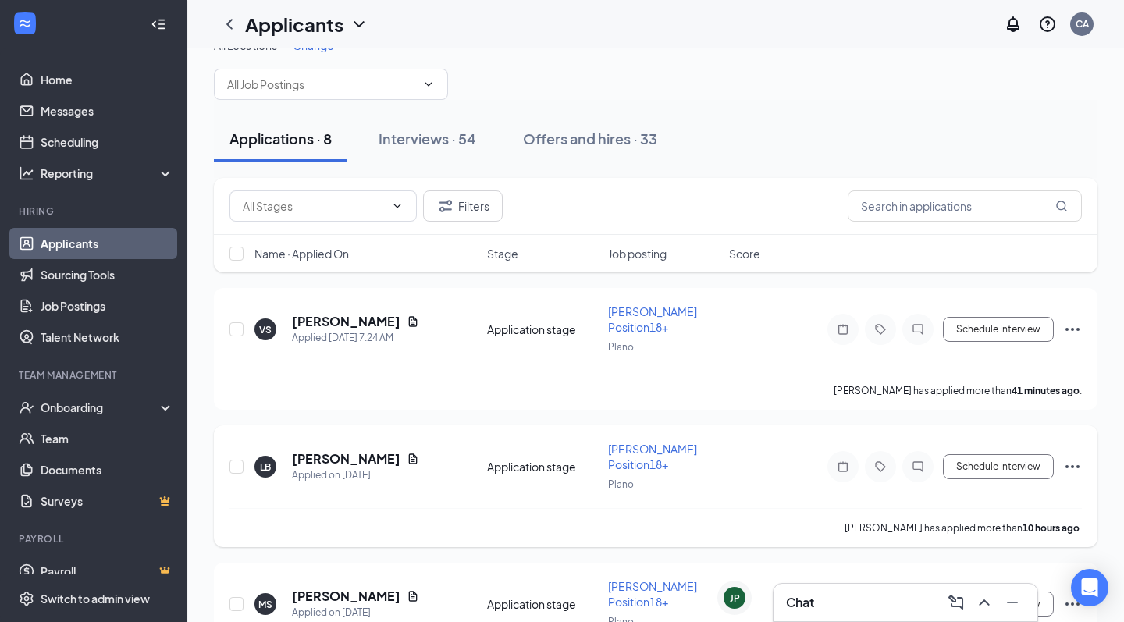
scroll to position [15, 0]
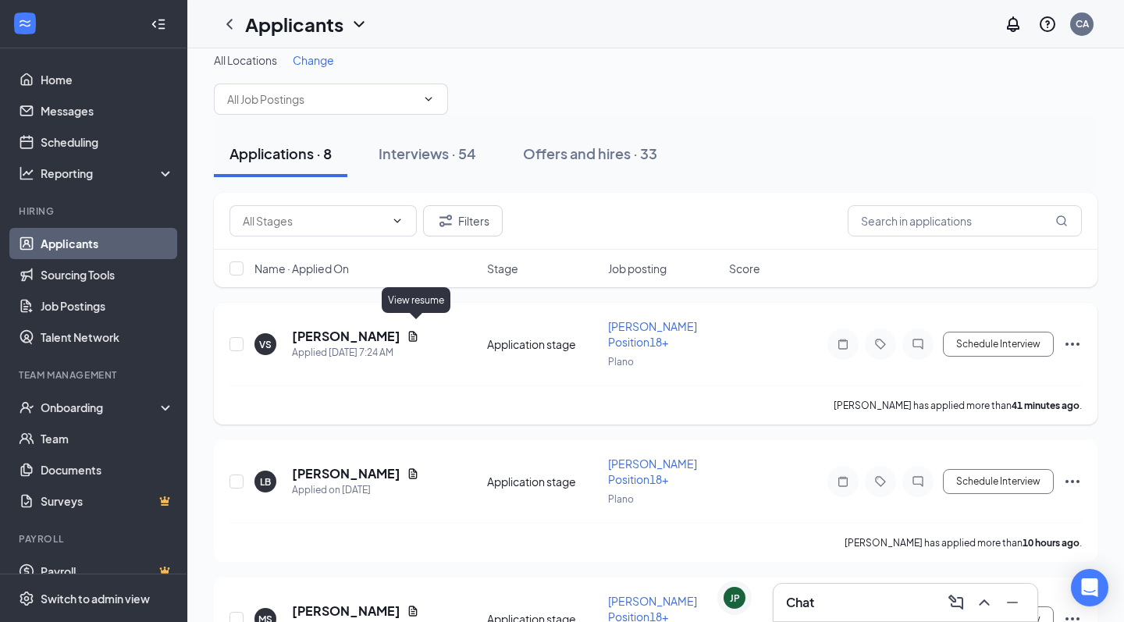
click at [415, 330] on icon "Document" at bounding box center [413, 336] width 12 height 12
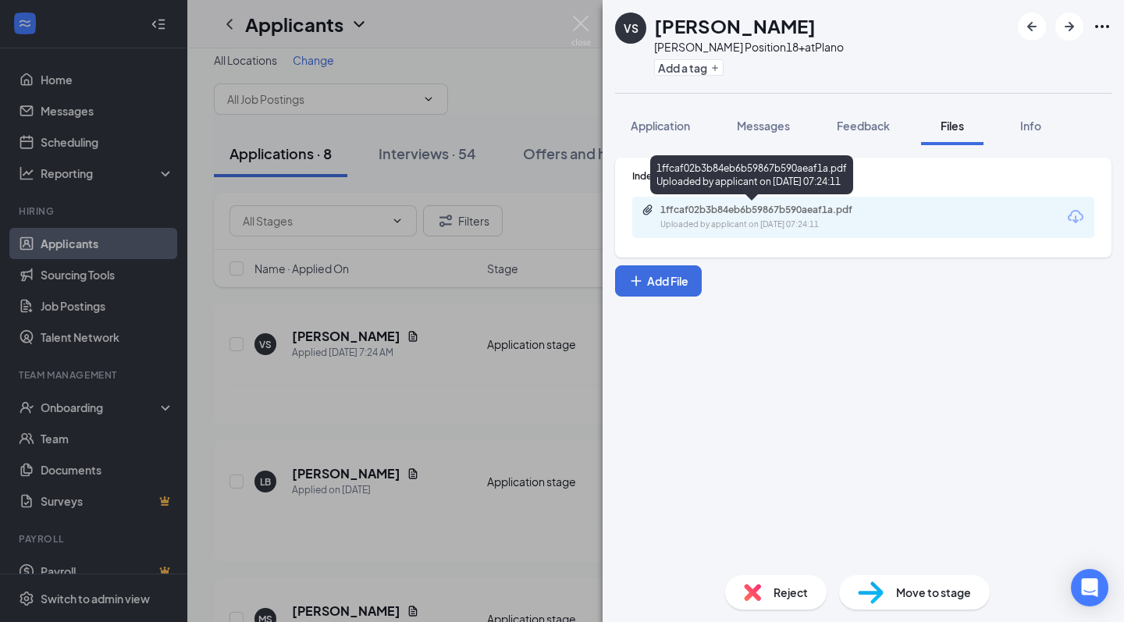
click at [739, 204] on div "1ffcaf02b3b84eb6b59867b590aeaf1a.pdf" at bounding box center [769, 210] width 219 height 12
click at [789, 217] on div "1ffcaf02b3b84eb6b59867b590aeaf1a.pdf Uploaded by applicant on [DATE] 07:24:11" at bounding box center [767, 217] width 253 height 27
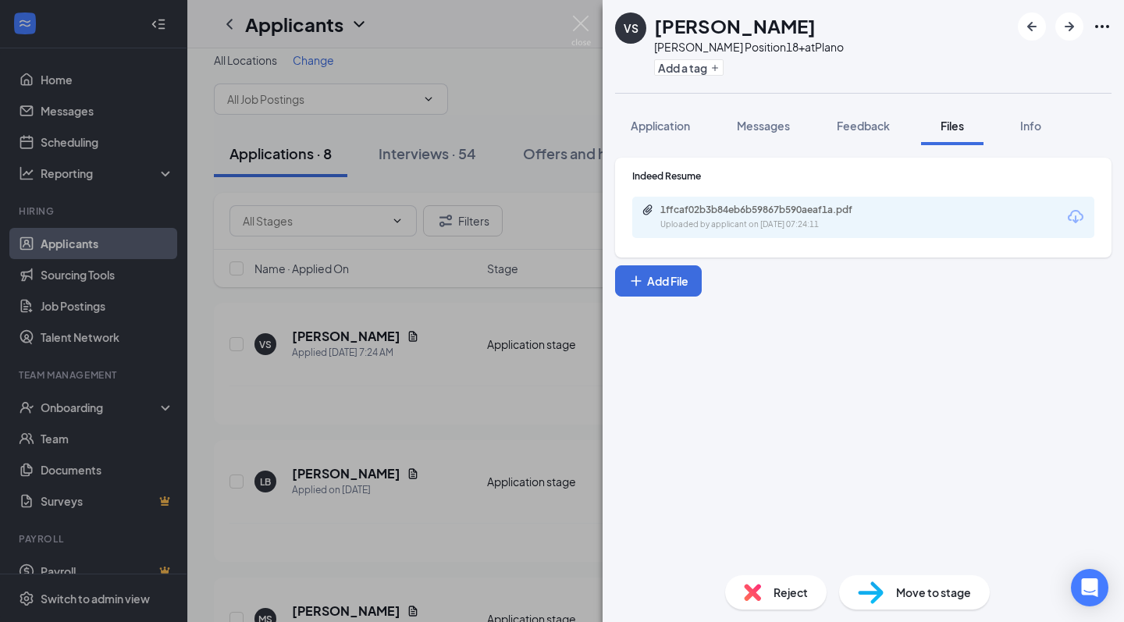
click at [922, 586] on span "Move to stage" at bounding box center [933, 592] width 75 height 17
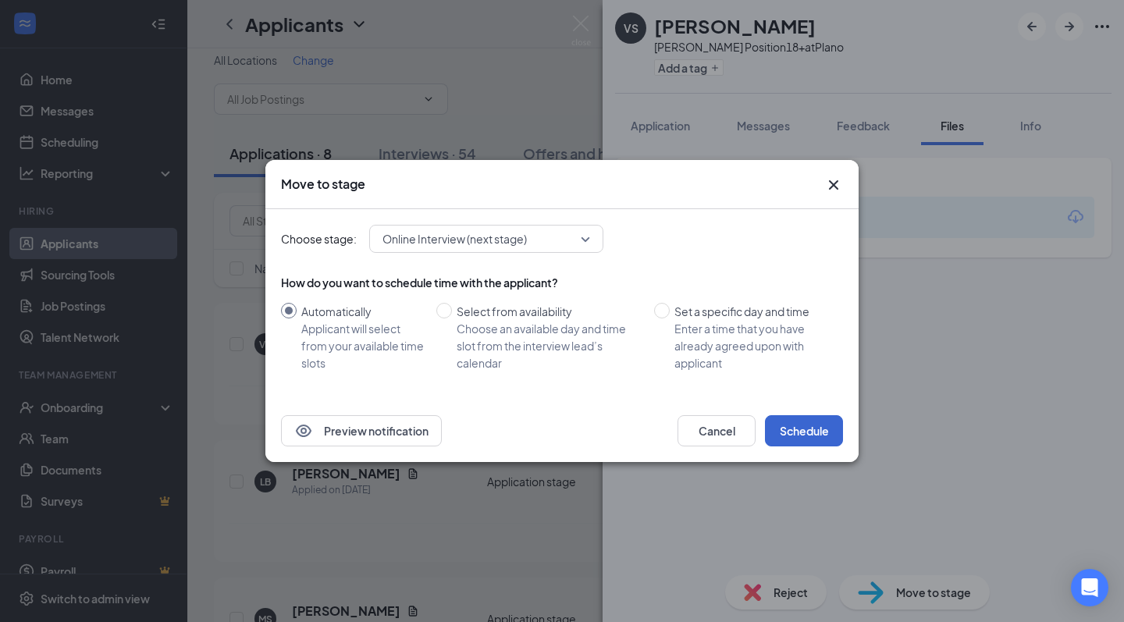
click at [823, 421] on button "Schedule" at bounding box center [804, 430] width 78 height 31
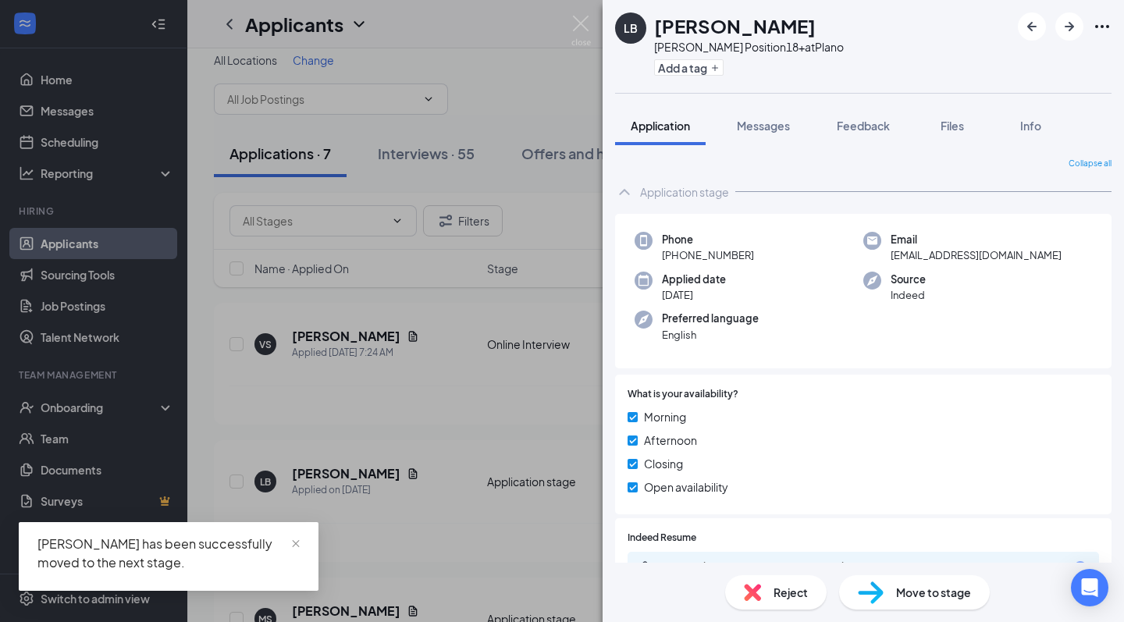
click at [481, 164] on div "LB [PERSON_NAME] Position18+ at Plano Add a tag Application Messages Feedback F…" at bounding box center [562, 311] width 1124 height 622
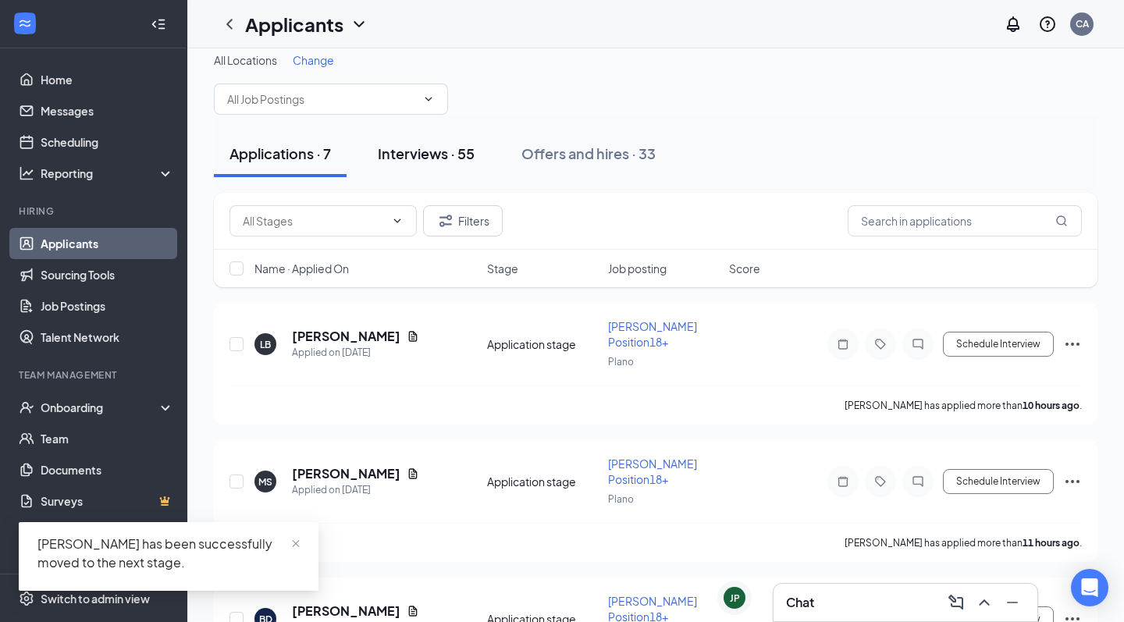
click at [436, 158] on div "Interviews · 55" at bounding box center [426, 154] width 97 height 20
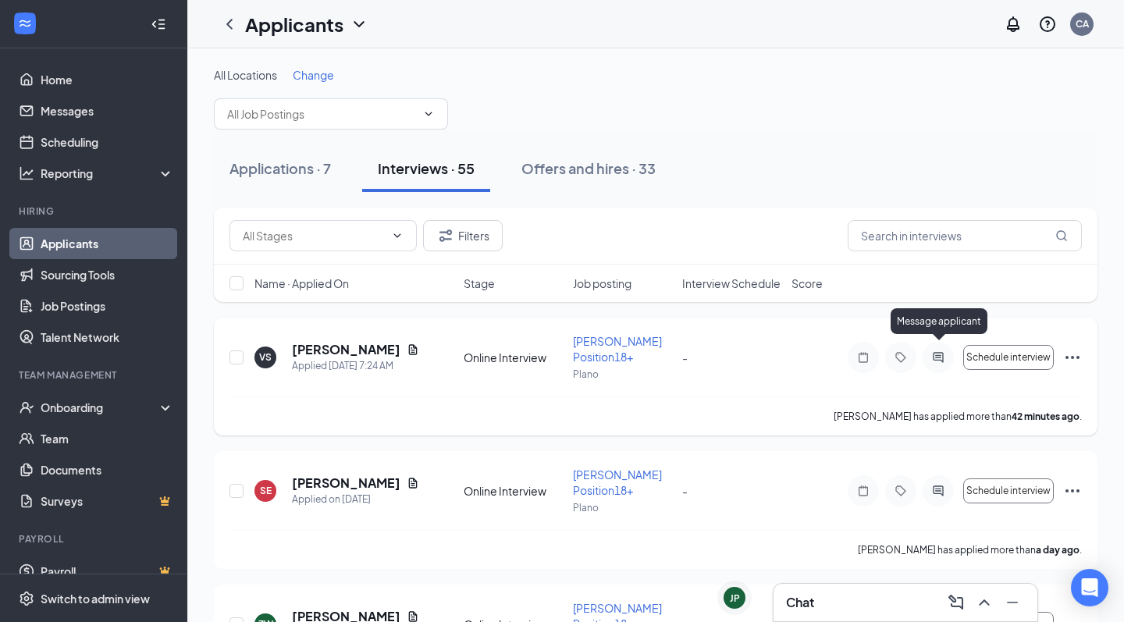
click at [936, 352] on icon "ActiveChat" at bounding box center [938, 357] width 10 height 10
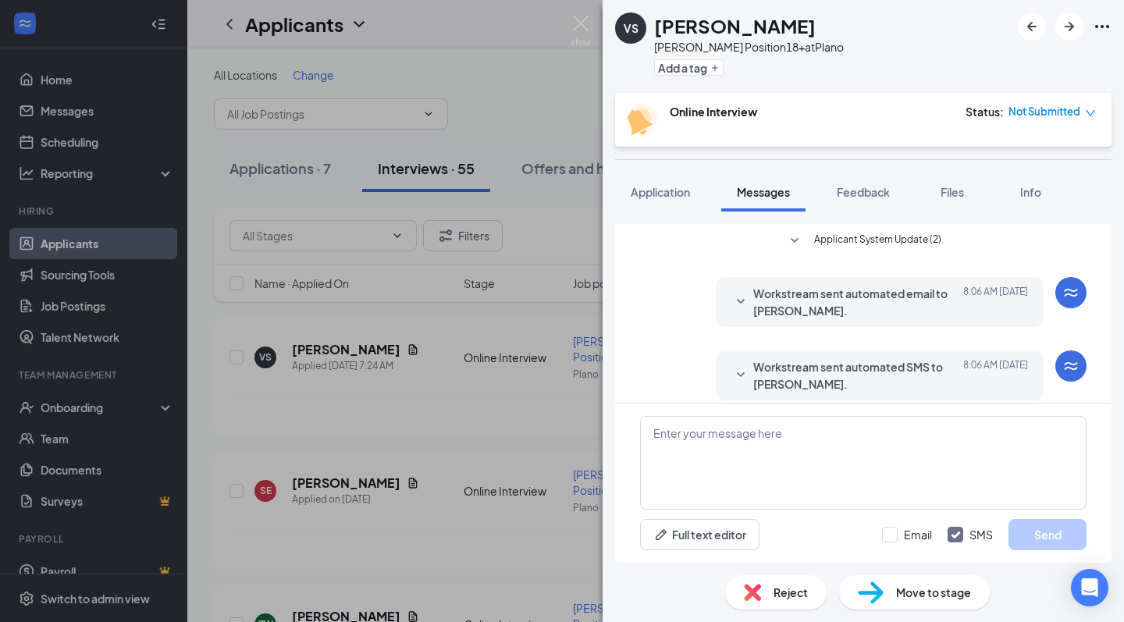
scroll to position [13, 0]
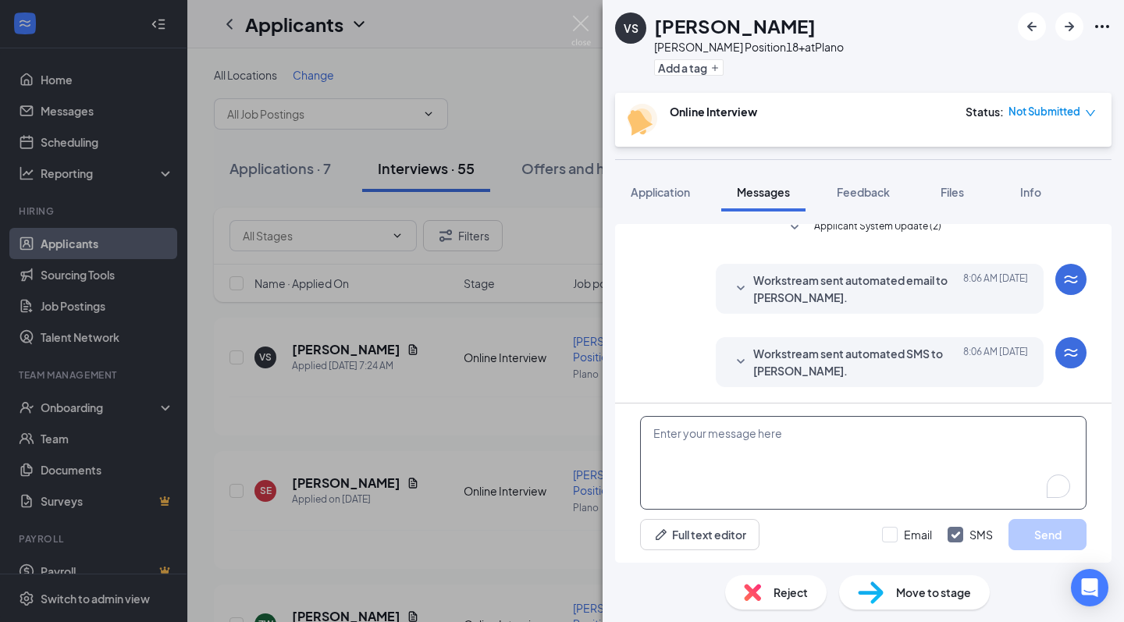
click at [770, 471] on textarea at bounding box center [863, 463] width 446 height 94
type textarea "hey, when could you meet for an online interview?"
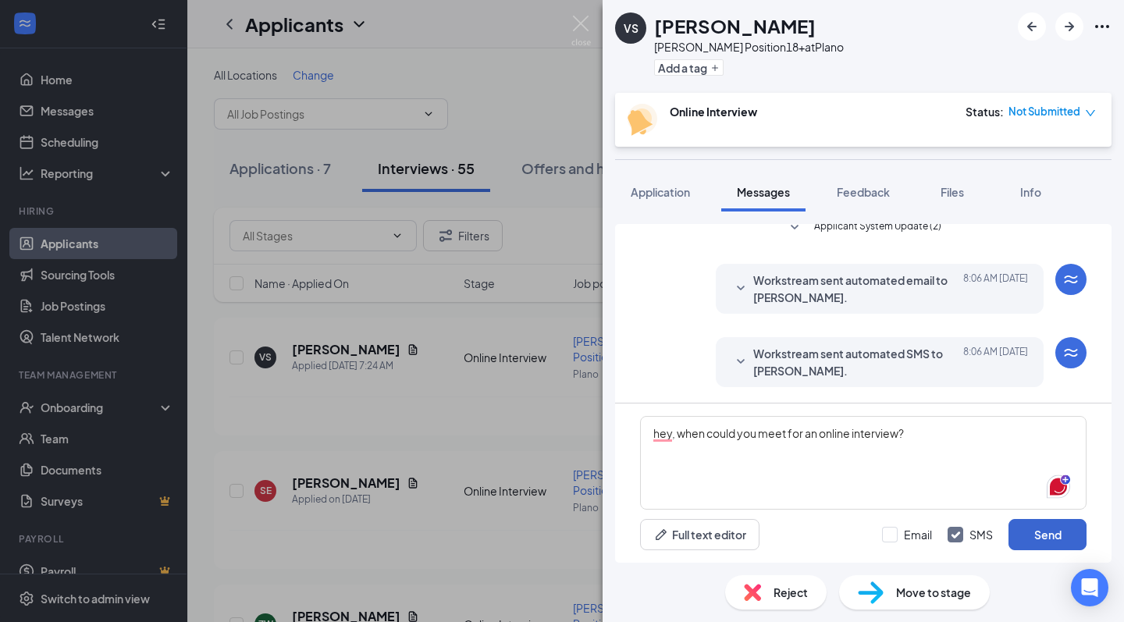
click at [1049, 541] on button "Send" at bounding box center [1047, 534] width 78 height 31
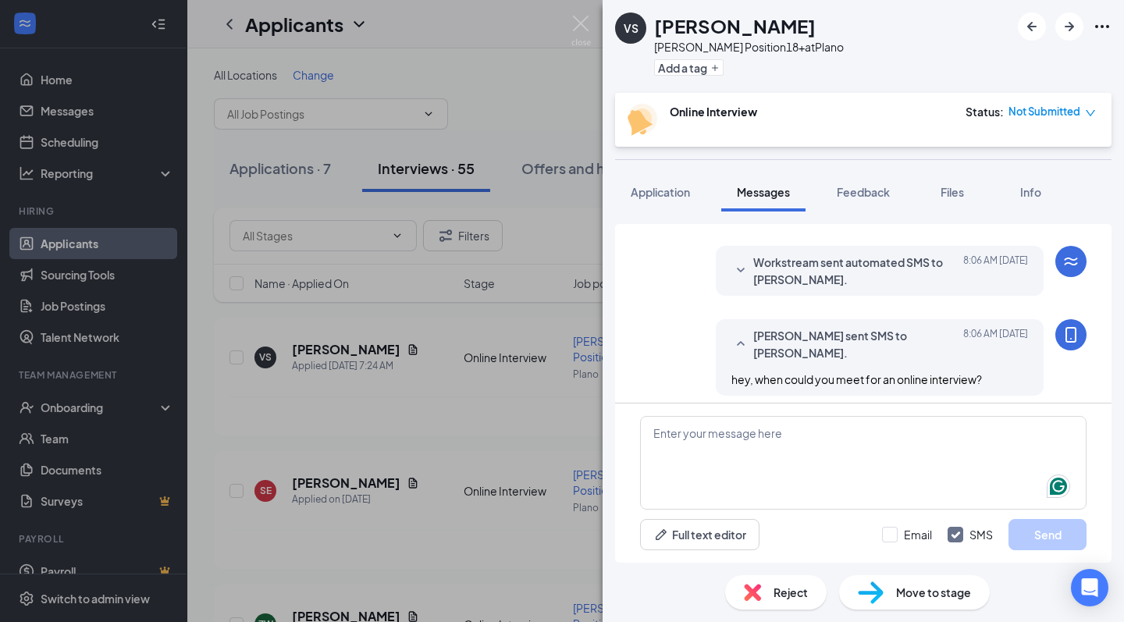
scroll to position [113, 0]
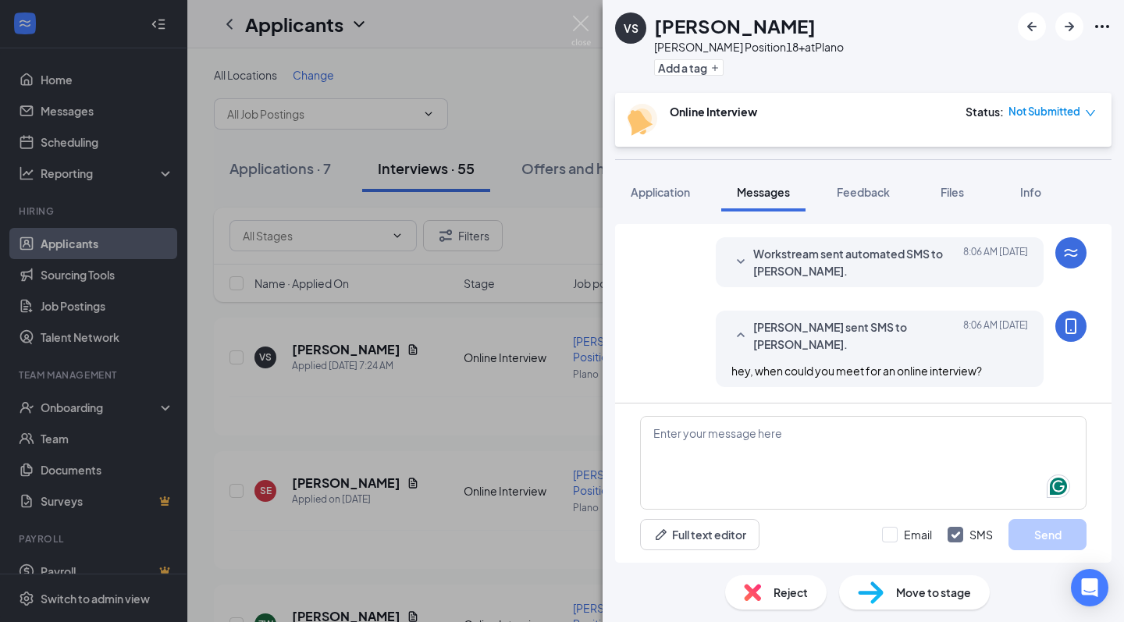
drag, startPoint x: 657, startPoint y: 23, endPoint x: 828, endPoint y: 37, distance: 171.5
click at [828, 37] on div "VS [PERSON_NAME] Position18+ at Plano Add a tag" at bounding box center [862, 46] width 521 height 93
copy h1 "[PERSON_NAME]"
click at [575, 21] on img at bounding box center [581, 31] width 20 height 30
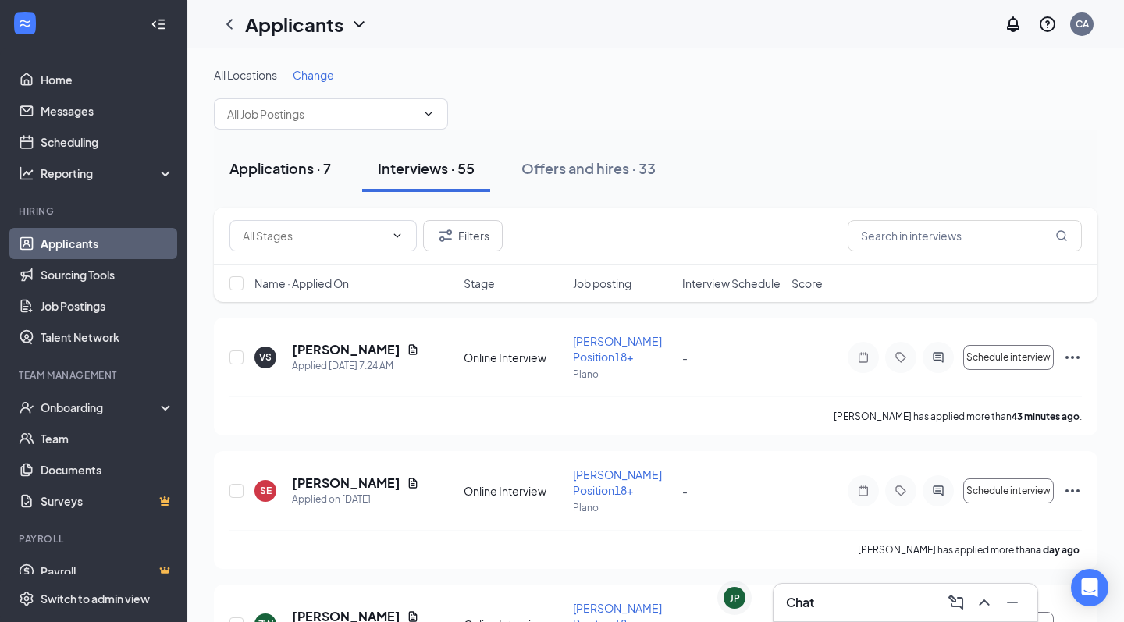
click at [303, 171] on div "Applications · 7" at bounding box center [279, 168] width 101 height 20
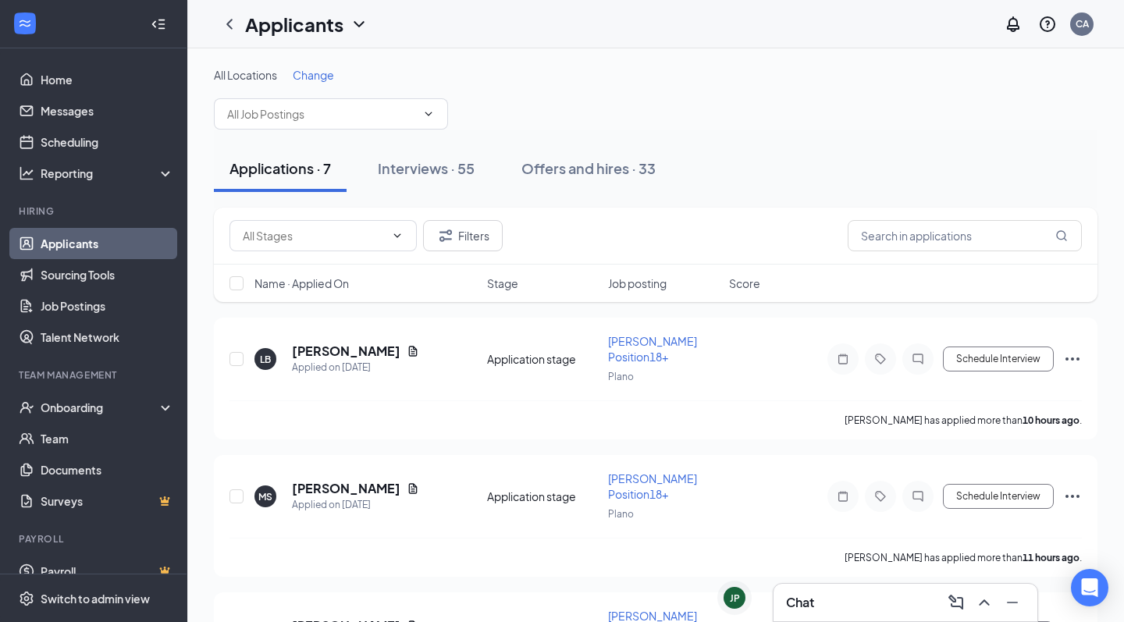
click at [885, 605] on div "Chat" at bounding box center [905, 602] width 239 height 25
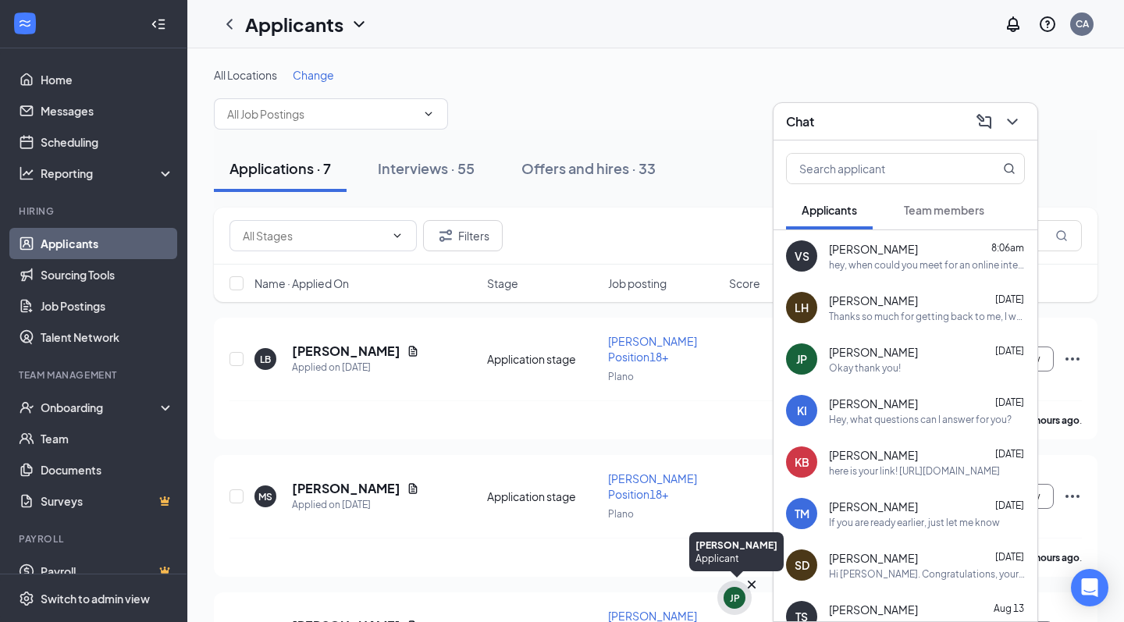
click at [741, 596] on div "JP" at bounding box center [734, 598] width 22 height 22
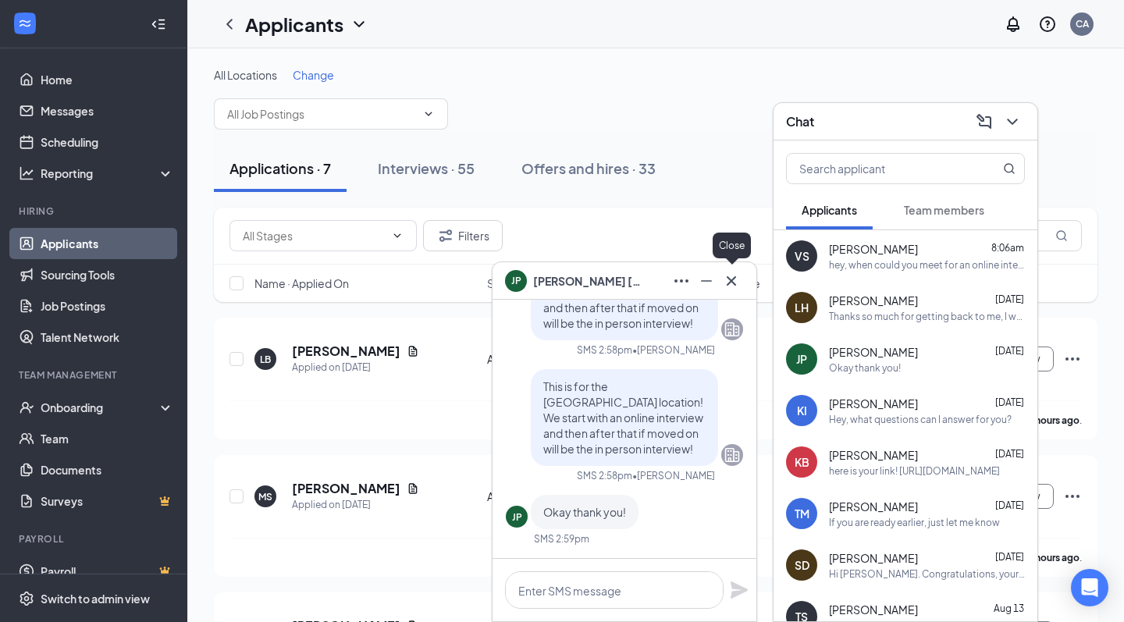
click at [732, 284] on icon "Cross" at bounding box center [731, 281] width 19 height 19
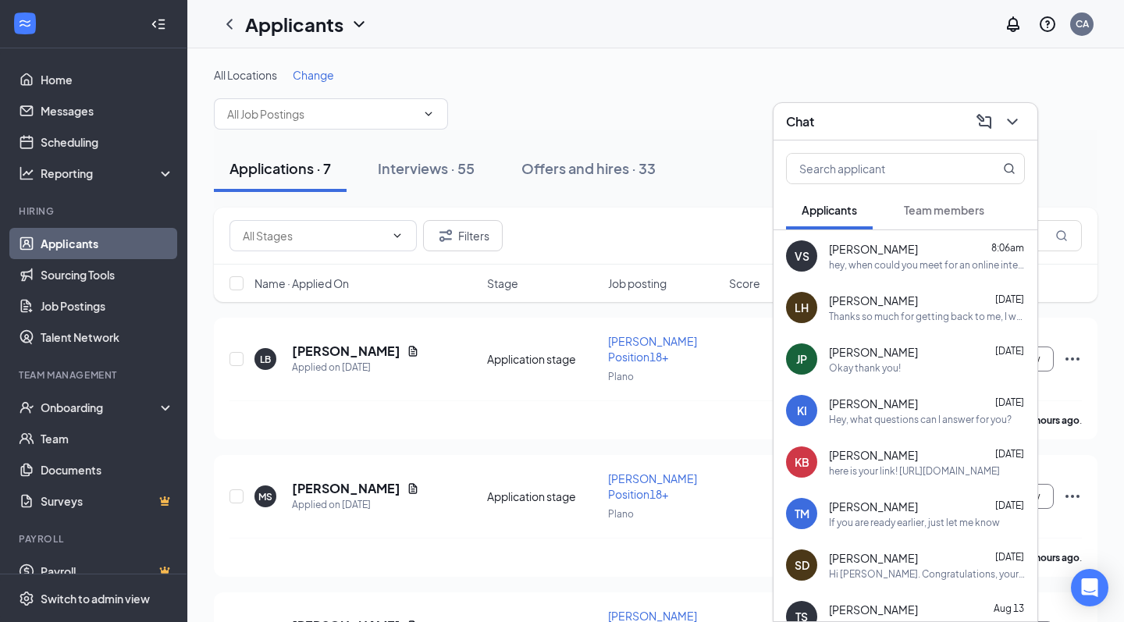
click at [918, 414] on div "Hey, what questions can I answer for you?" at bounding box center [920, 419] width 183 height 13
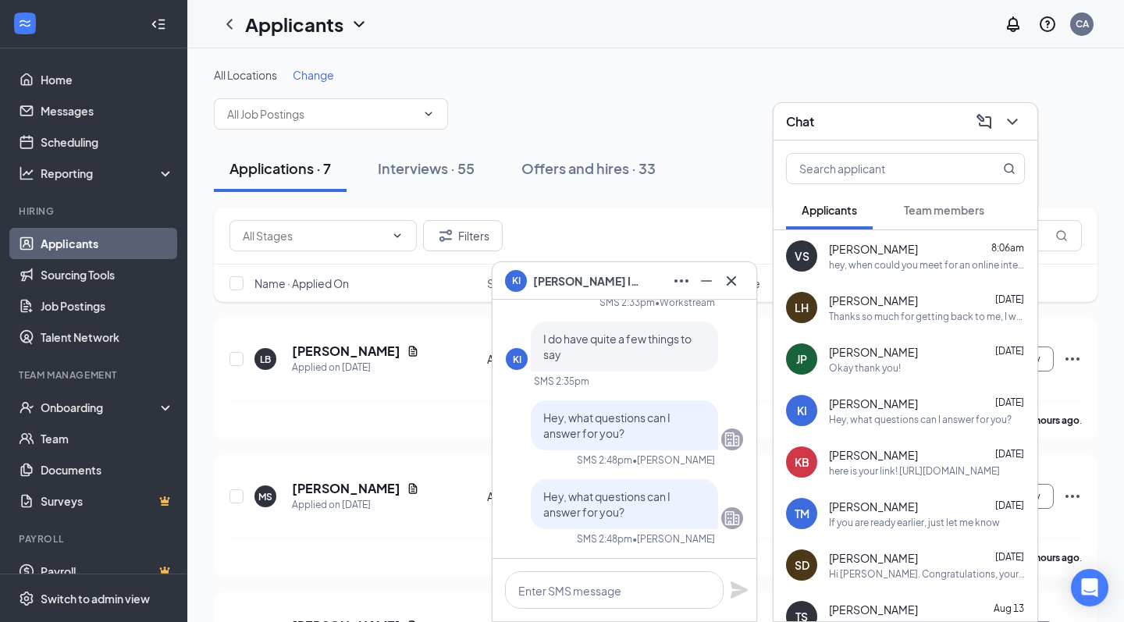
click at [643, 285] on div "KI [PERSON_NAME]" at bounding box center [624, 280] width 239 height 25
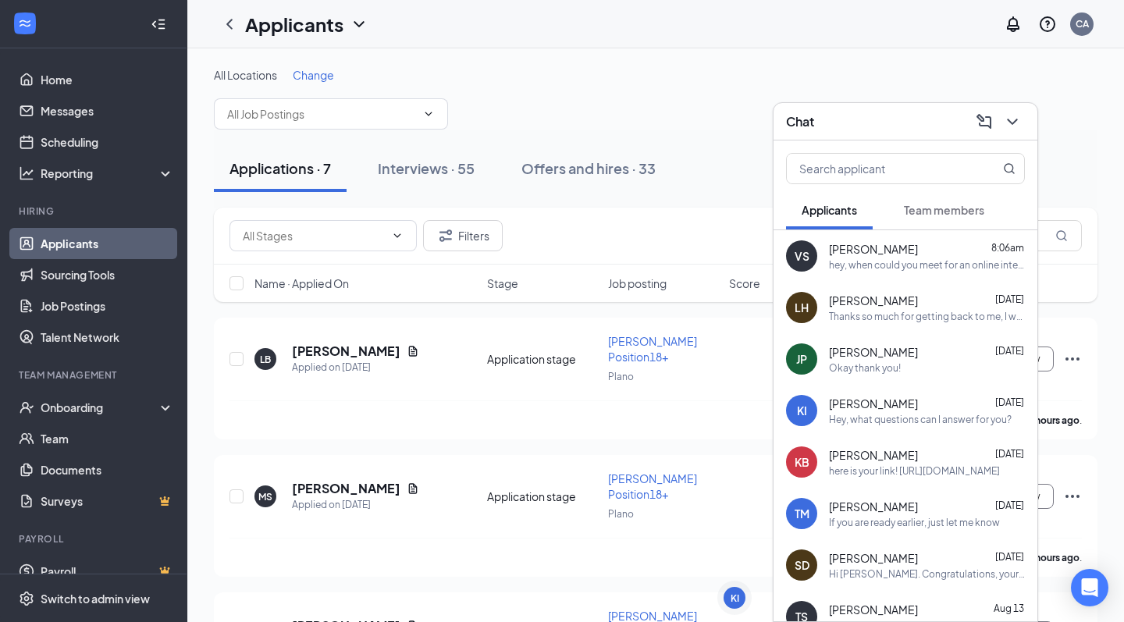
click at [850, 132] on div "Chat" at bounding box center [905, 121] width 239 height 24
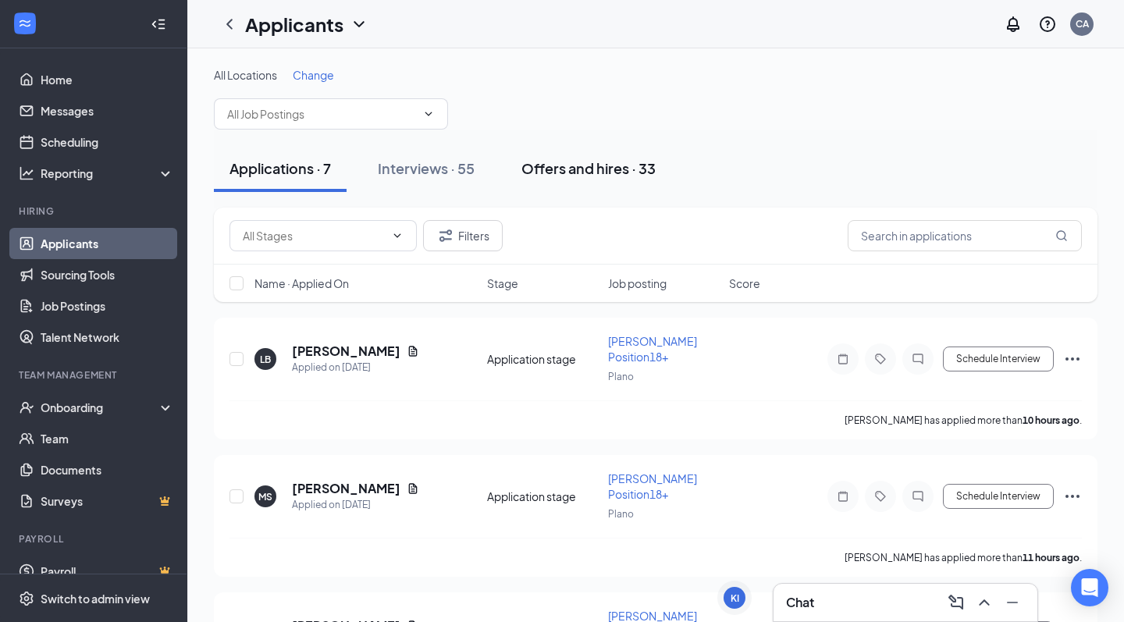
click at [553, 165] on div "Offers and hires · 33" at bounding box center [588, 168] width 134 height 20
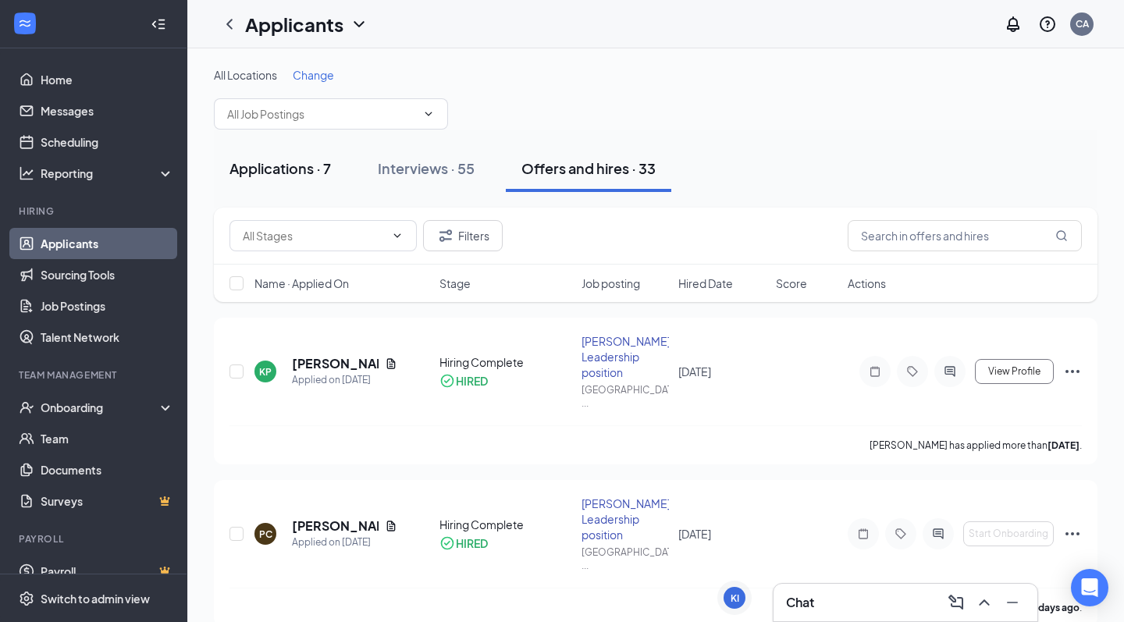
click at [304, 161] on div "Applications · 7" at bounding box center [279, 168] width 101 height 20
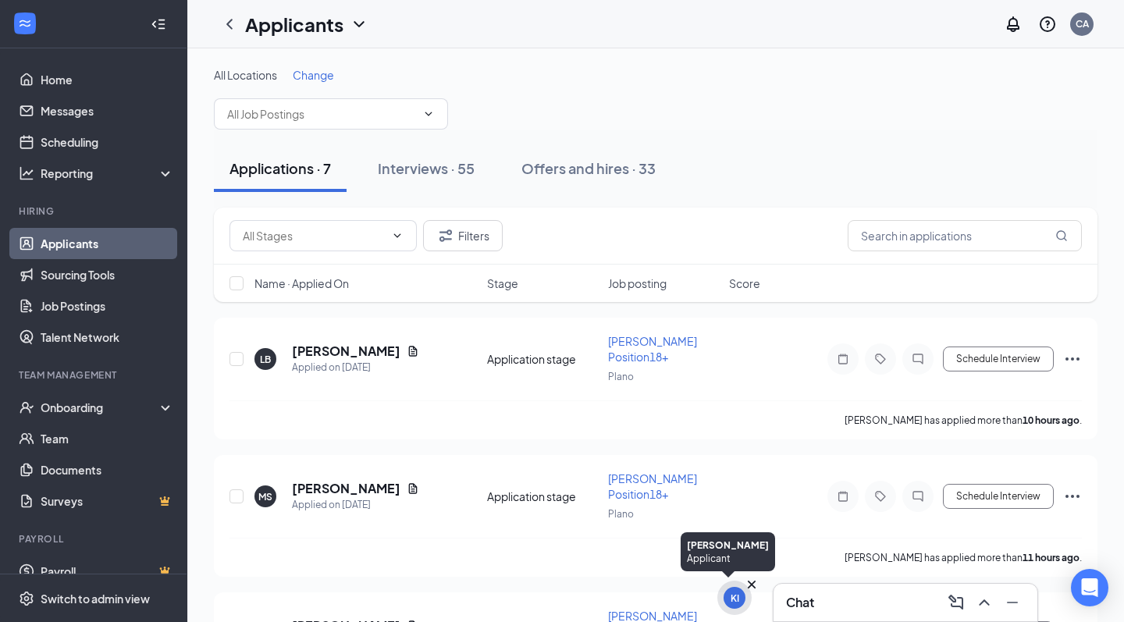
click at [723, 600] on div "KI" at bounding box center [734, 598] width 34 height 34
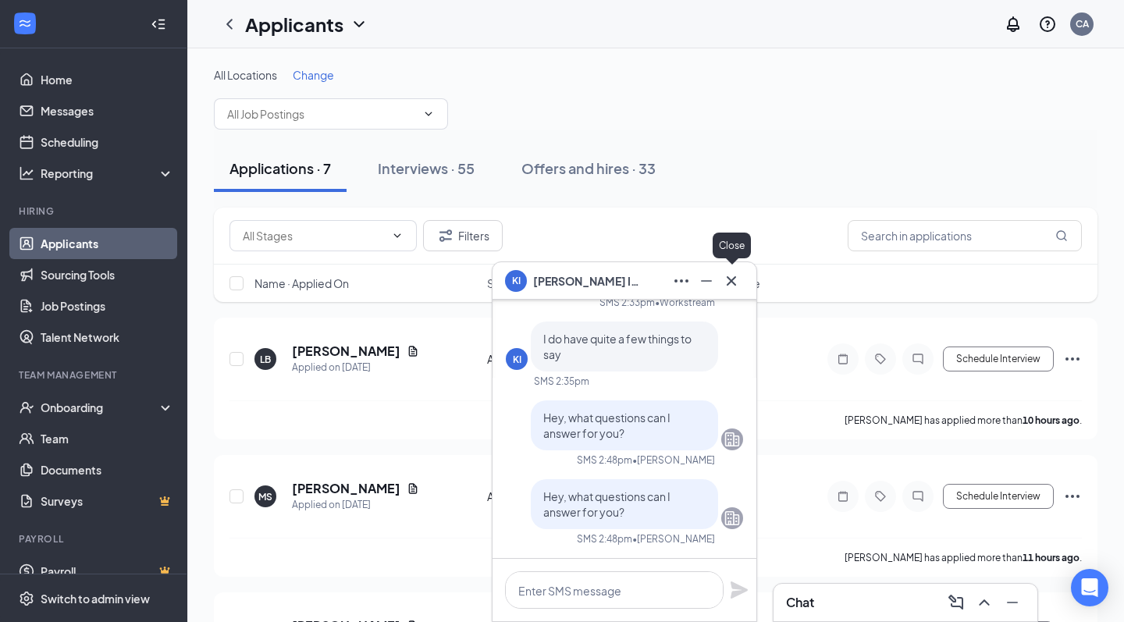
click at [735, 282] on icon "Cross" at bounding box center [731, 281] width 19 height 19
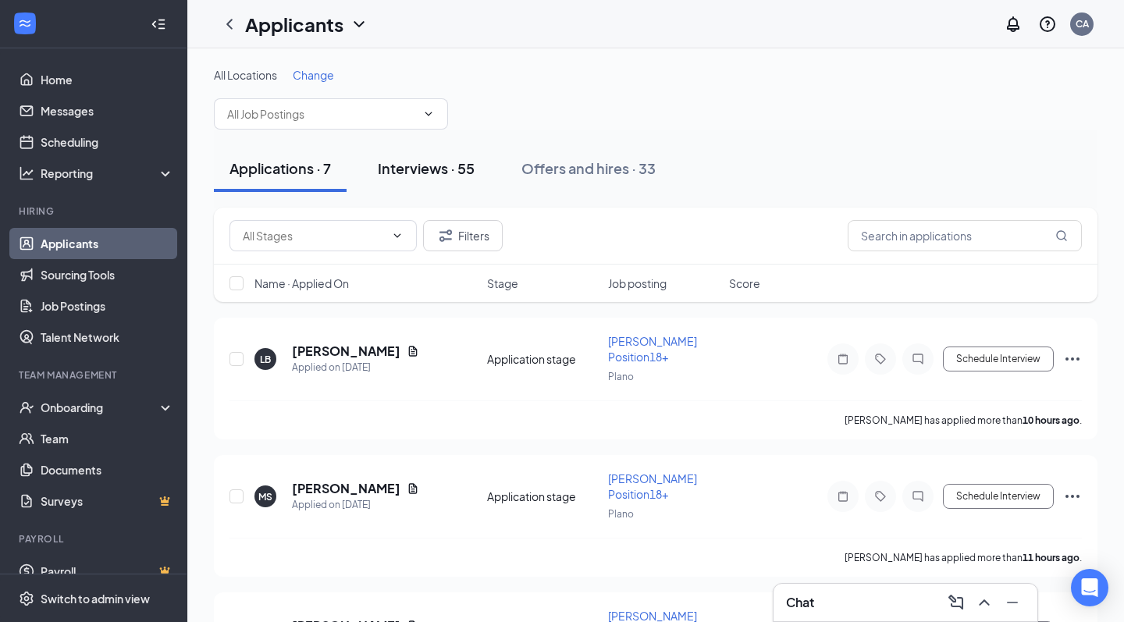
click at [451, 170] on div "Interviews · 55" at bounding box center [426, 168] width 97 height 20
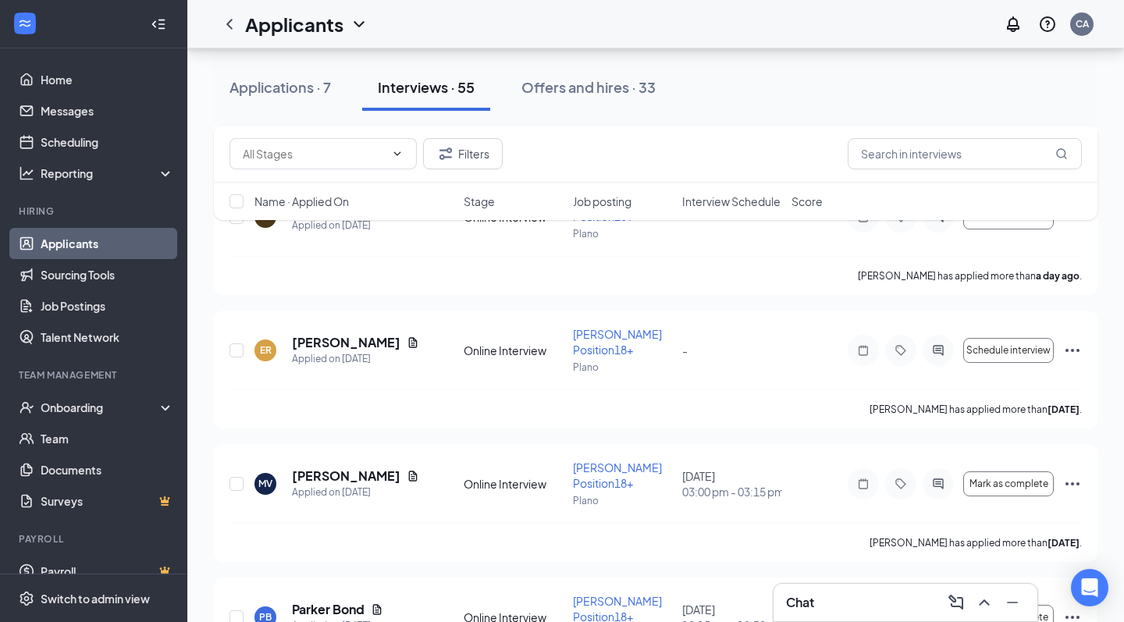
scroll to position [543, 0]
click at [721, 201] on span "Interview Schedule" at bounding box center [731, 202] width 98 height 16
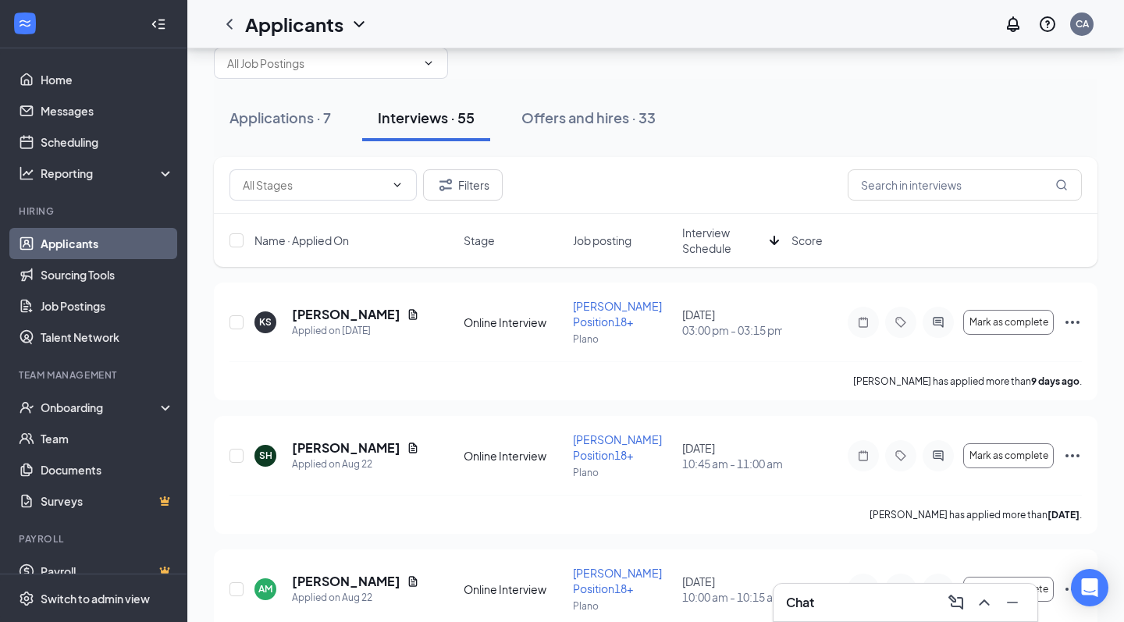
scroll to position [53, 0]
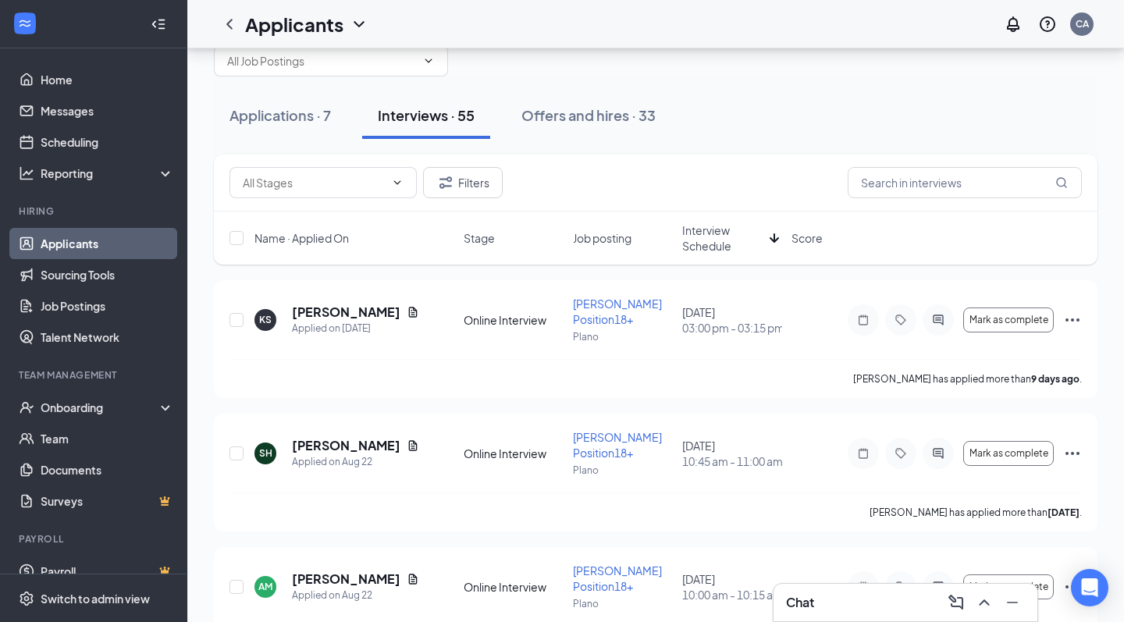
click at [724, 222] on span "Interview Schedule" at bounding box center [722, 237] width 81 height 31
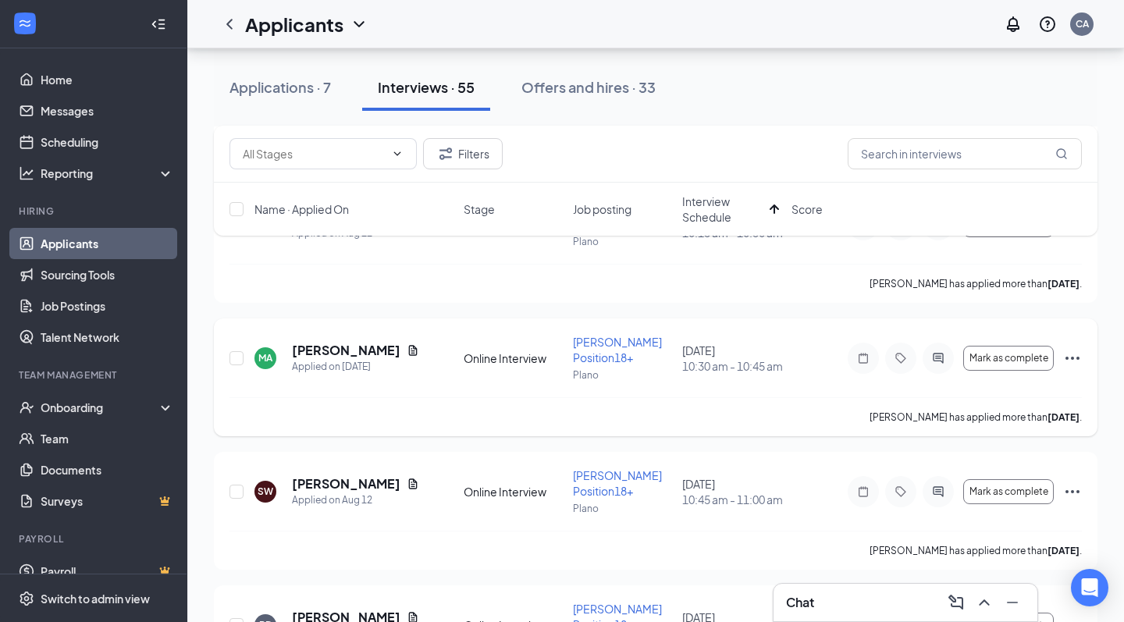
scroll to position [988, 0]
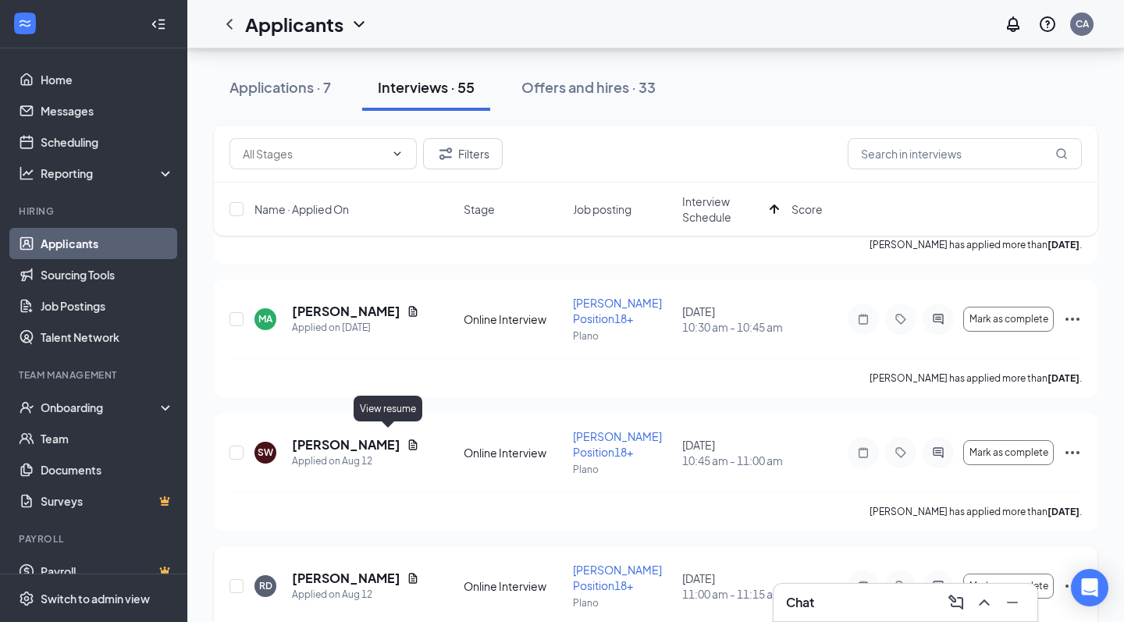
click at [409, 573] on icon "Document" at bounding box center [413, 578] width 9 height 10
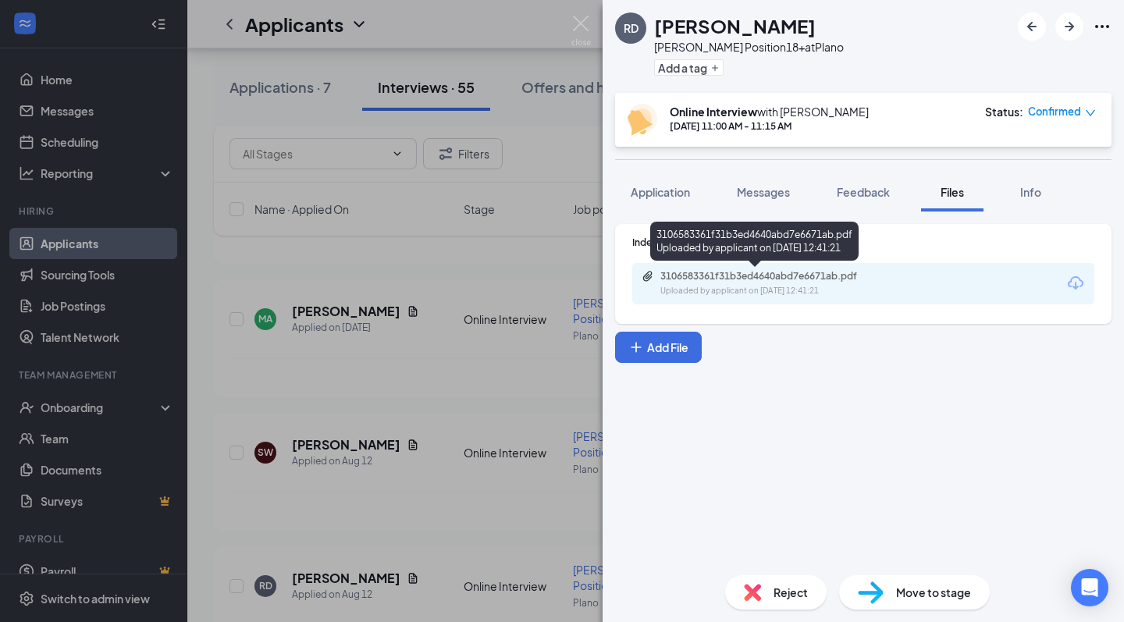
click at [727, 271] on div "3106583361f31b3ed4640abd7e6671ab.pdf" at bounding box center [769, 276] width 219 height 12
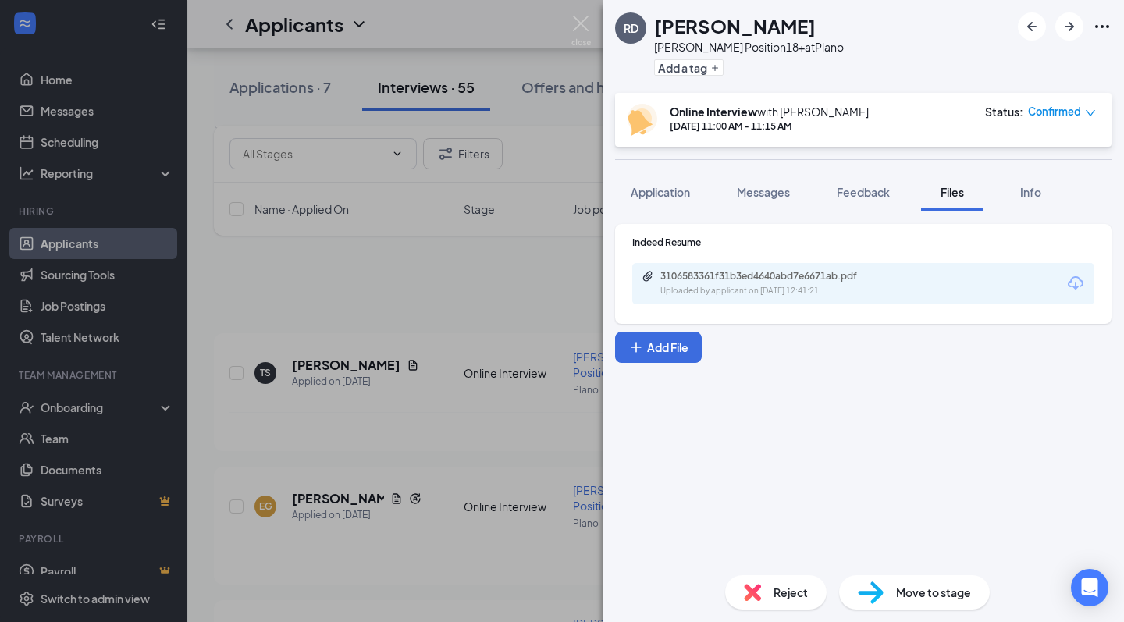
scroll to position [988, 0]
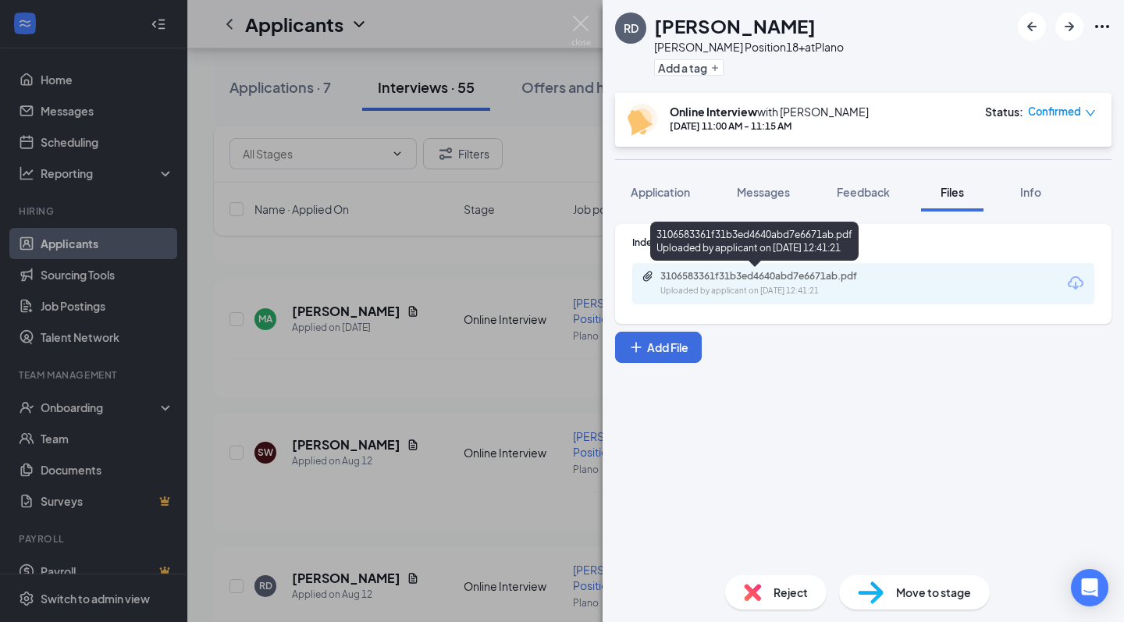
click at [570, 25] on div "RD Rodney Dixon Baker Position18+ at Plano Add a tag Online Interview with Chri…" at bounding box center [562, 311] width 1124 height 622
click at [585, 25] on img at bounding box center [581, 31] width 20 height 30
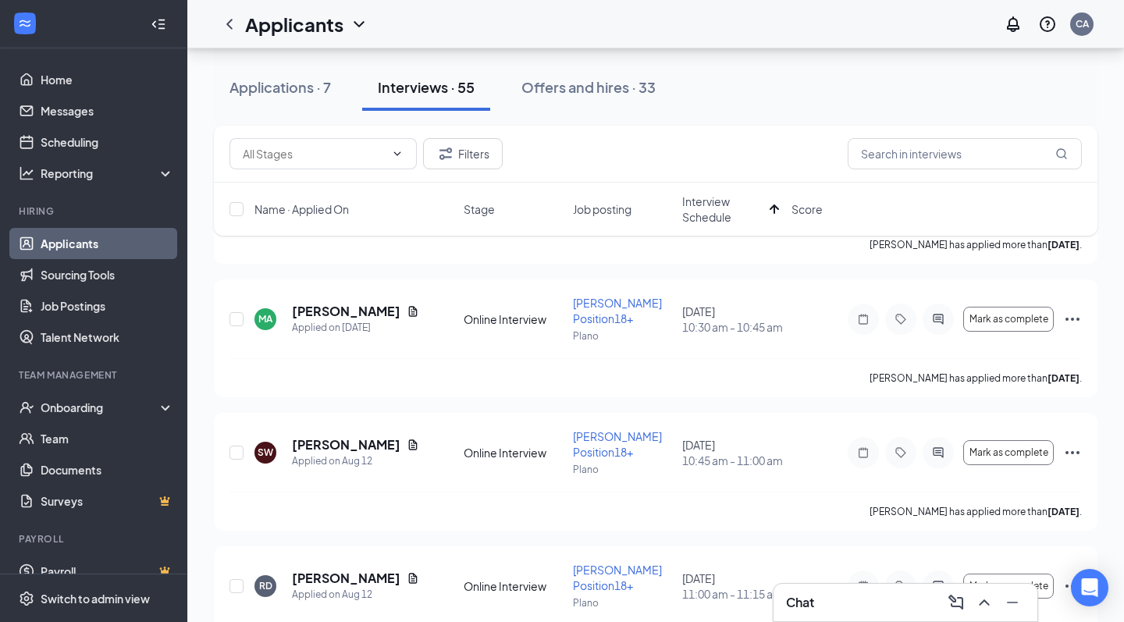
click at [576, 27] on div "Applicants CA" at bounding box center [655, 24] width 936 height 48
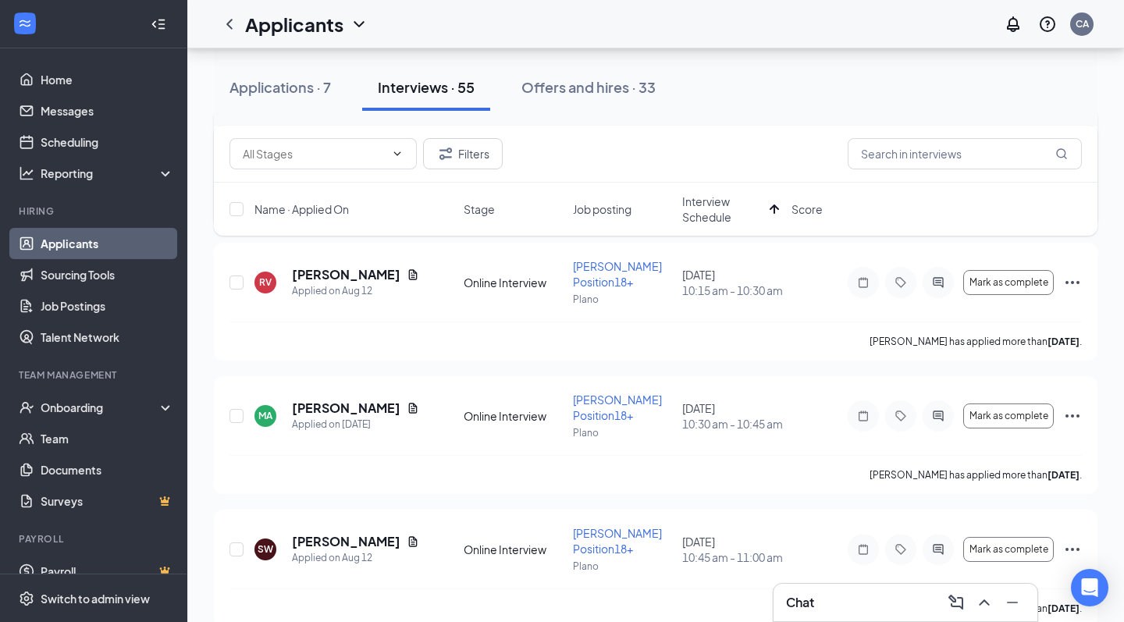
scroll to position [672, 0]
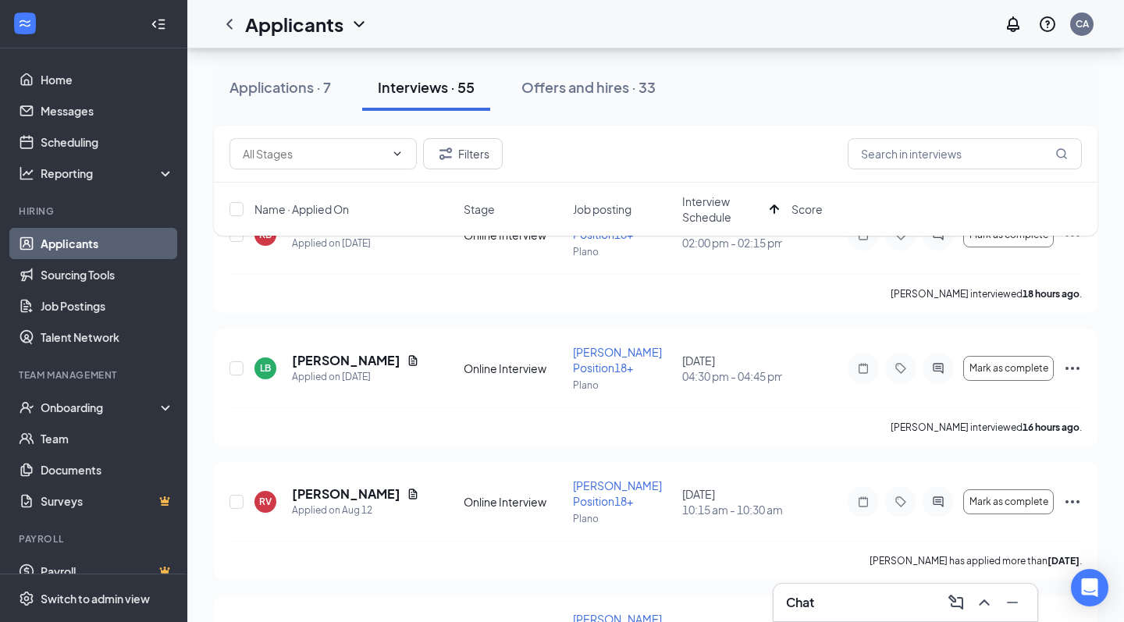
click at [736, 206] on span "Interview Schedule" at bounding box center [722, 209] width 81 height 31
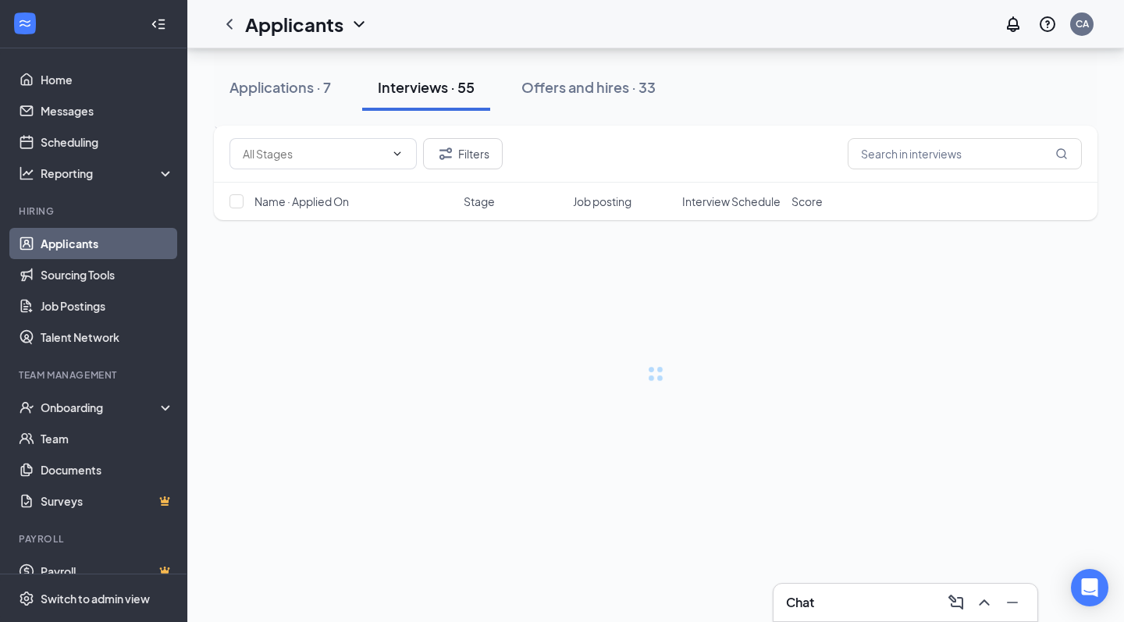
scroll to position [0, 0]
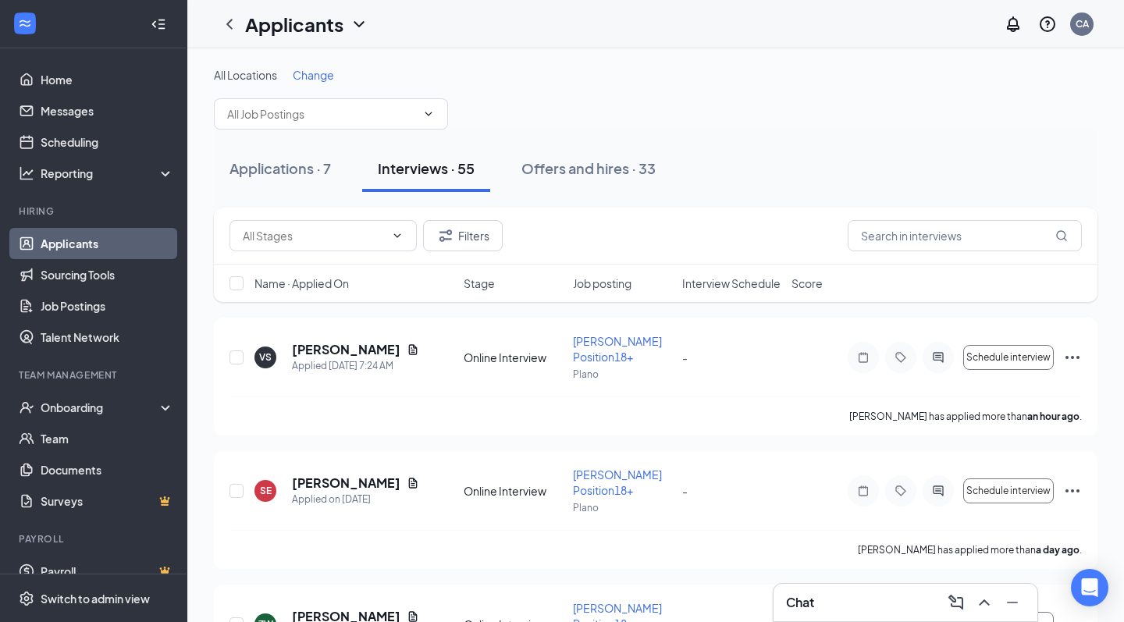
click at [732, 290] on span "Interview Schedule" at bounding box center [731, 283] width 98 height 16
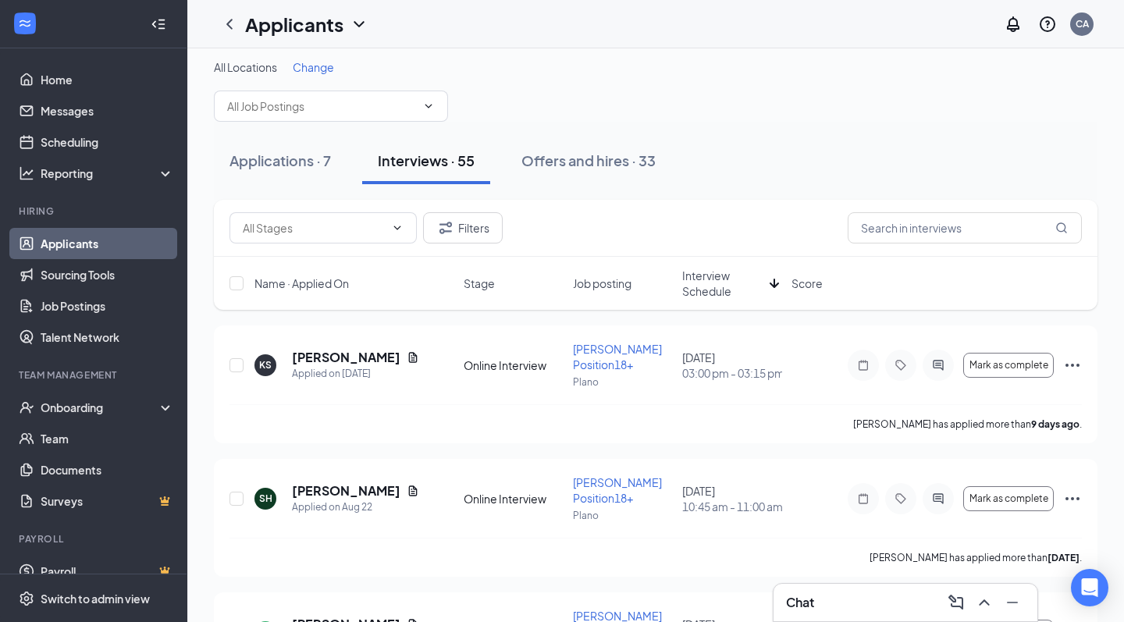
scroll to position [4, 0]
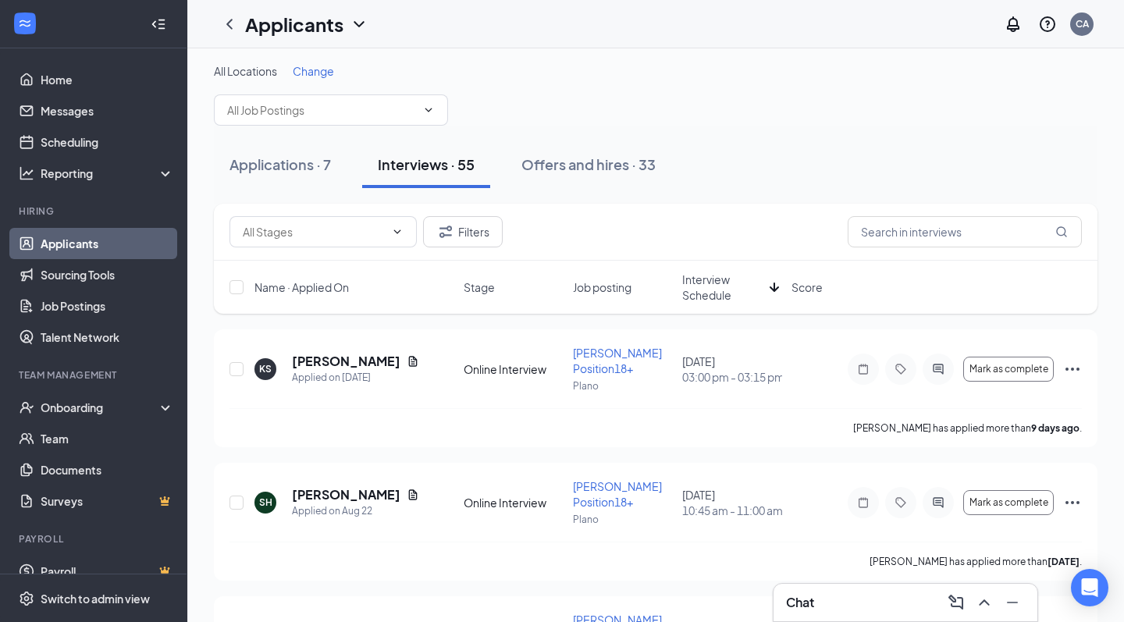
click at [746, 290] on span "Interview Schedule" at bounding box center [722, 287] width 81 height 31
click at [1038, 364] on span "Mark as complete" at bounding box center [1008, 369] width 79 height 11
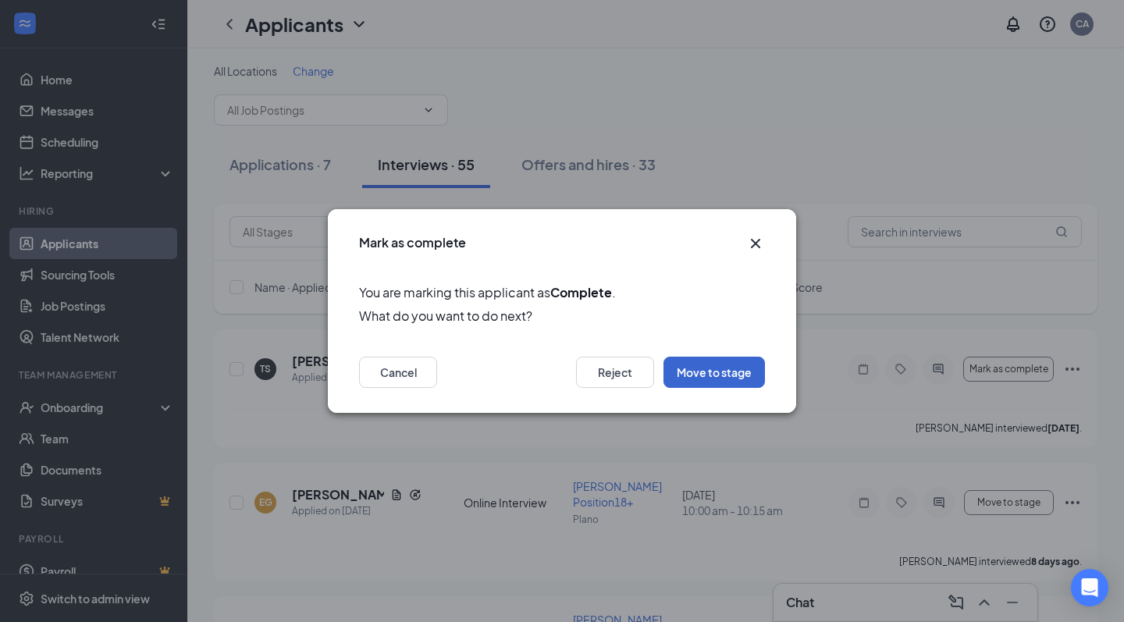
click at [697, 378] on button "Move to stage" at bounding box center [713, 372] width 101 height 31
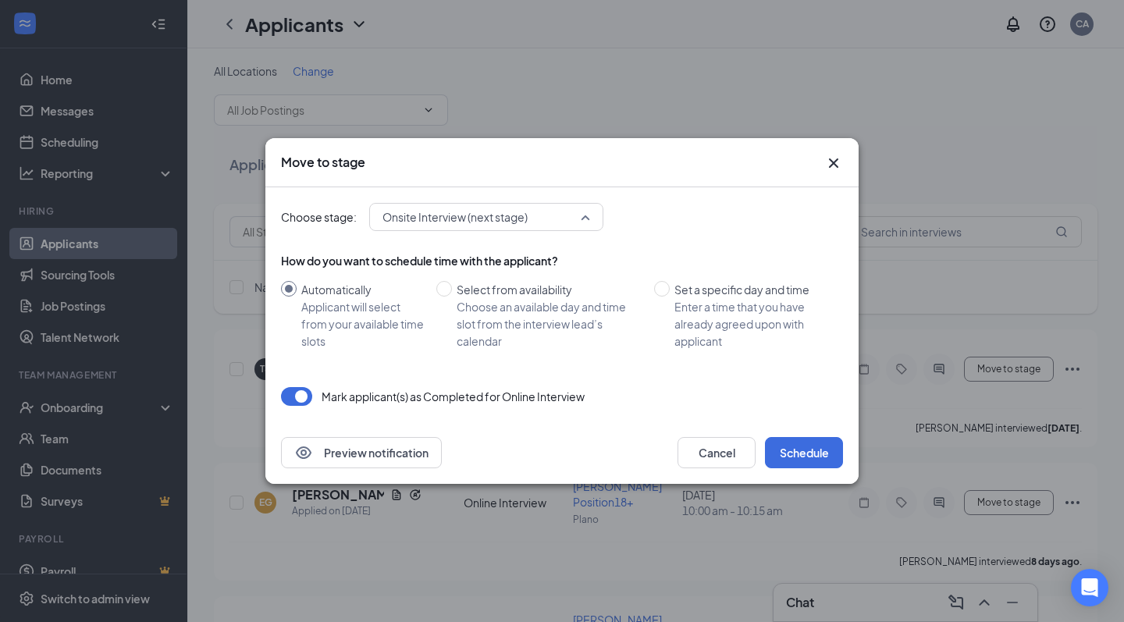
click at [549, 219] on span "Onsite Interview (next stage)" at bounding box center [479, 216] width 194 height 23
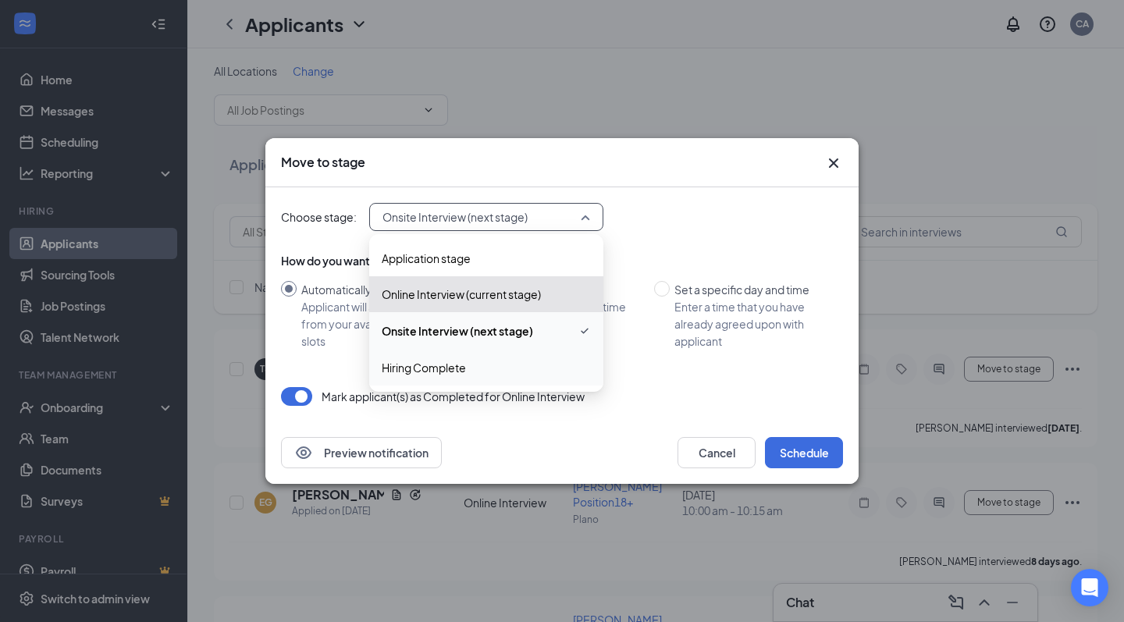
click at [494, 367] on span "Hiring Complete" at bounding box center [486, 367] width 209 height 17
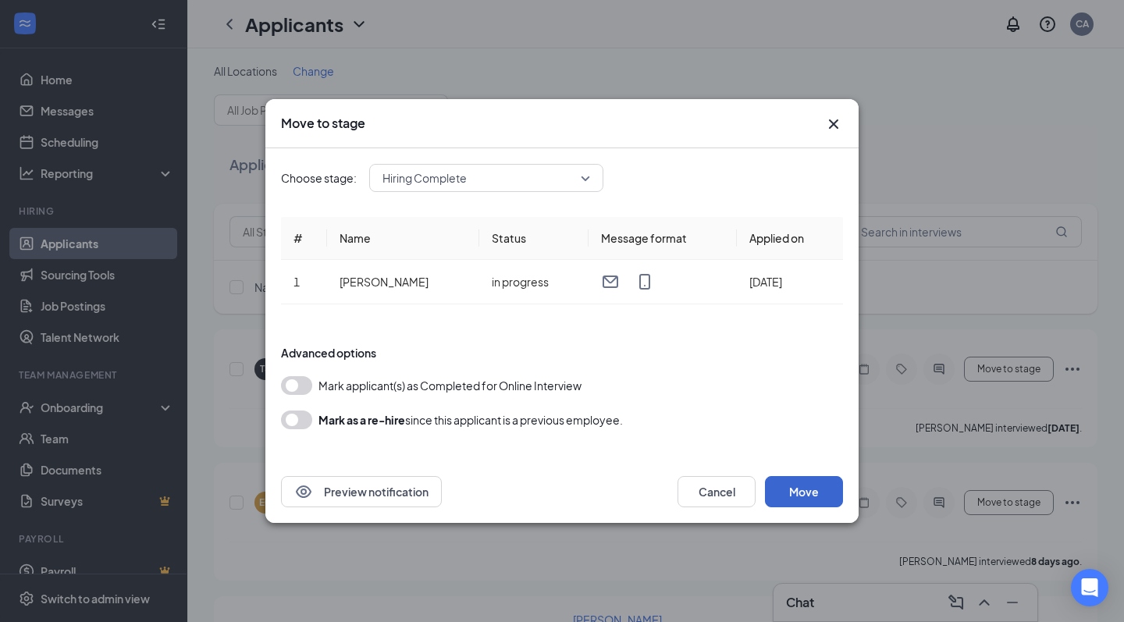
click at [807, 481] on button "Move" at bounding box center [804, 491] width 78 height 31
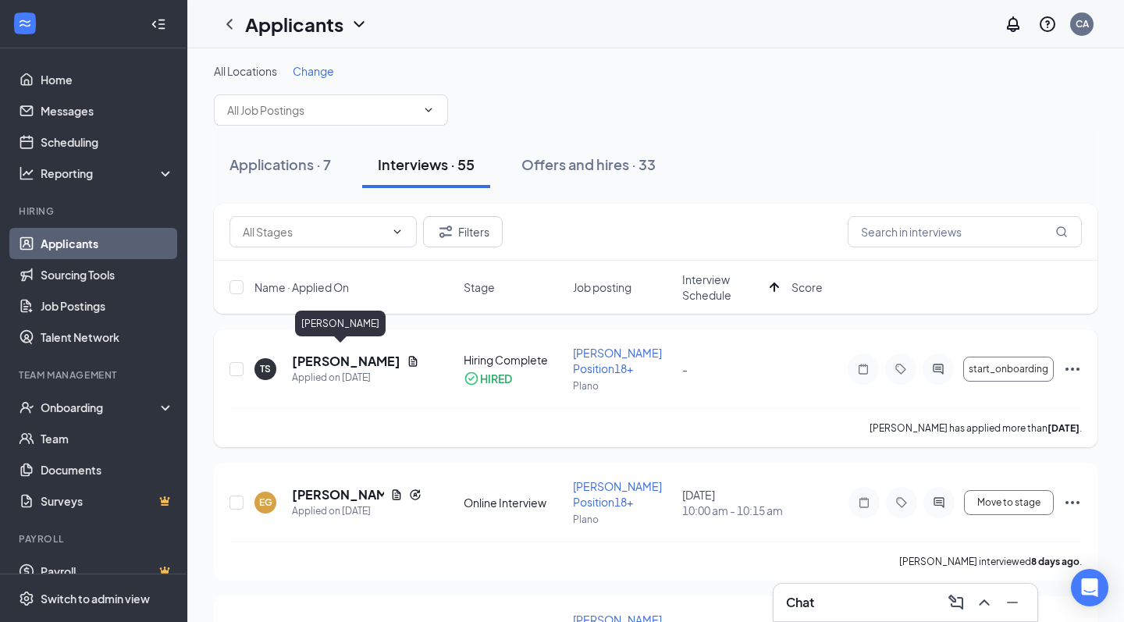
click at [337, 357] on h5 "[PERSON_NAME]" at bounding box center [346, 361] width 108 height 17
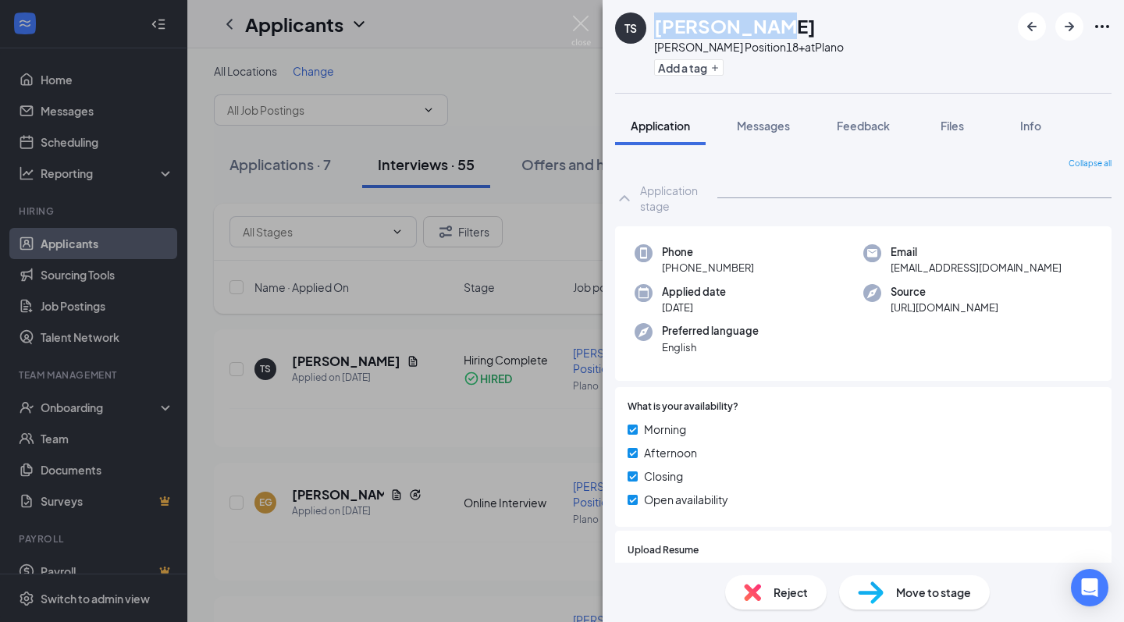
drag, startPoint x: 655, startPoint y: 25, endPoint x: 780, endPoint y: 29, distance: 124.9
click at [780, 29] on div "[PERSON_NAME]" at bounding box center [749, 25] width 190 height 27
copy h1 "[PERSON_NAME]"
drag, startPoint x: 677, startPoint y: 268, endPoint x: 754, endPoint y: 269, distance: 77.3
click at [754, 269] on div "Phone +1 (469) 735-1690" at bounding box center [748, 260] width 229 height 32
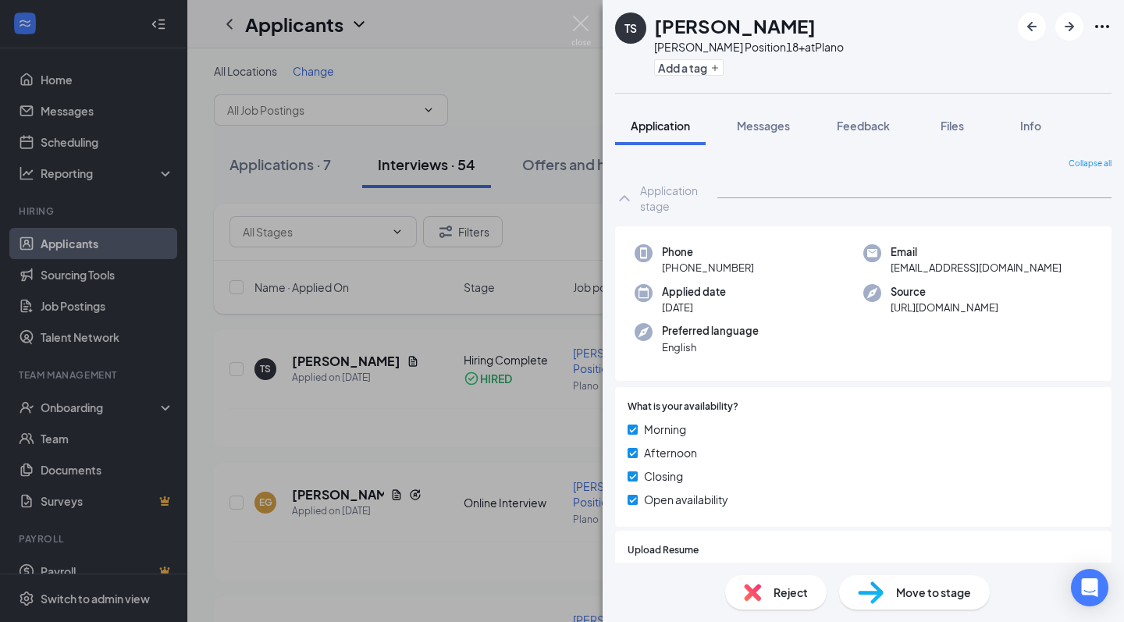
copy span "(469) 735-1690"
drag, startPoint x: 893, startPoint y: 268, endPoint x: 1029, endPoint y: 278, distance: 136.9
click at [1029, 278] on div "Phone +1 (469) 735-1690 Email tais1segura952@icloud.com Applied date Aug 8 Sour…" at bounding box center [863, 303] width 496 height 155
copy span "ais1segura952@icloud.com"
click at [584, 23] on img at bounding box center [581, 31] width 20 height 30
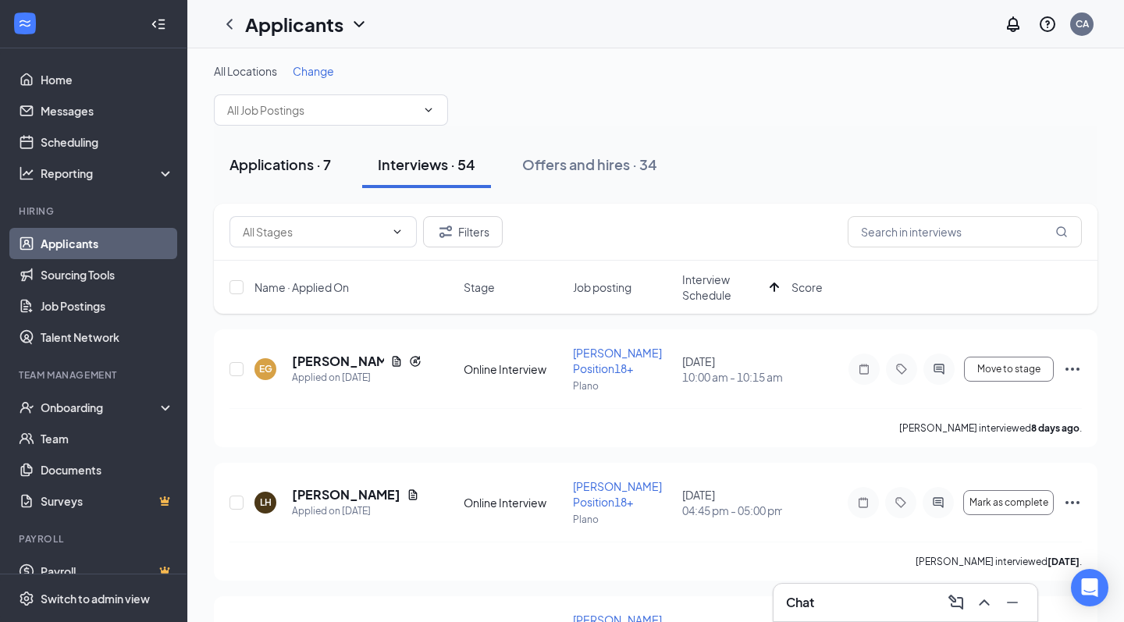
click at [255, 165] on div "Applications · 7" at bounding box center [279, 165] width 101 height 20
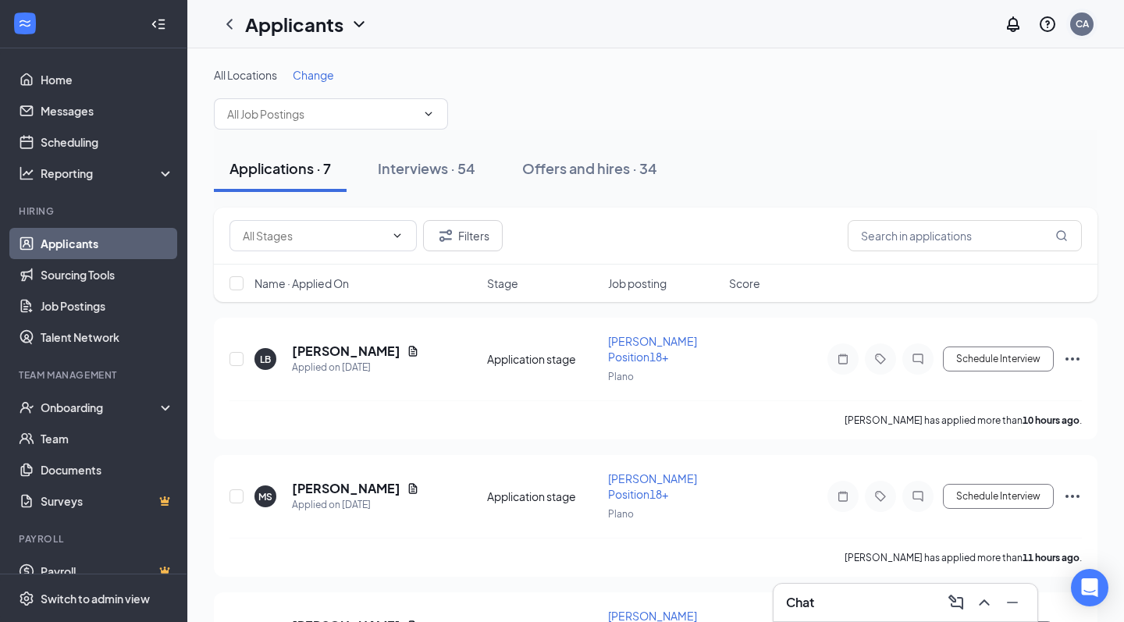
click at [1077, 25] on div "CA" at bounding box center [1081, 23] width 13 height 13
click at [962, 99] on link "My profile" at bounding box center [1003, 107] width 169 height 16
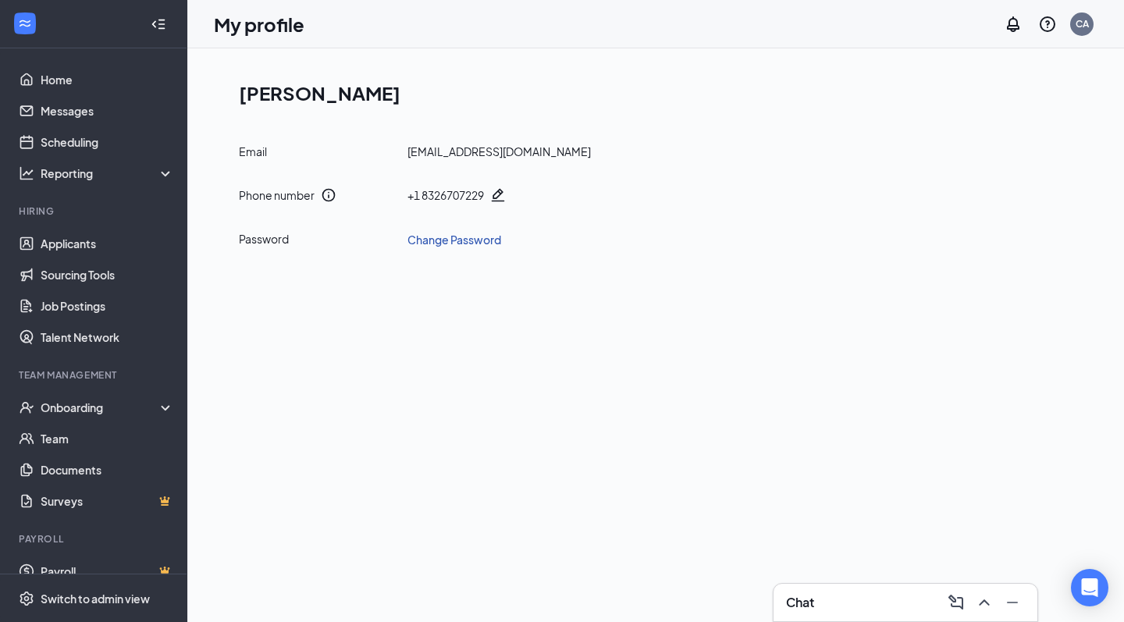
click at [424, 238] on link "Change Password" at bounding box center [454, 239] width 94 height 17
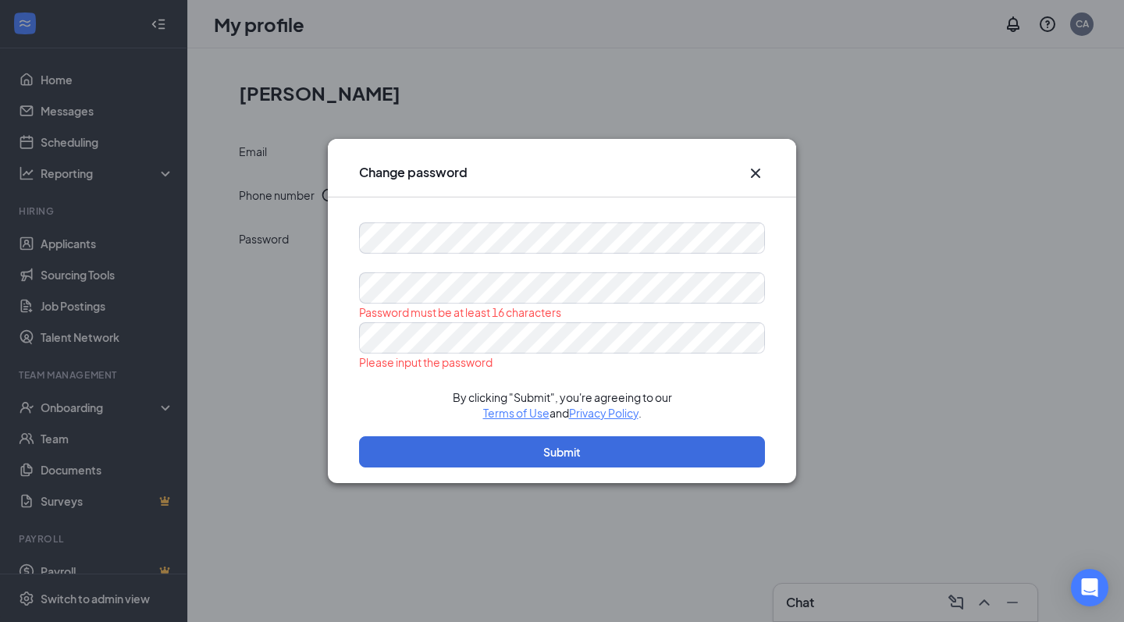
click at [481, 270] on form "Password must be at least 16 characters Please input the password By clicking "…" at bounding box center [562, 352] width 406 height 261
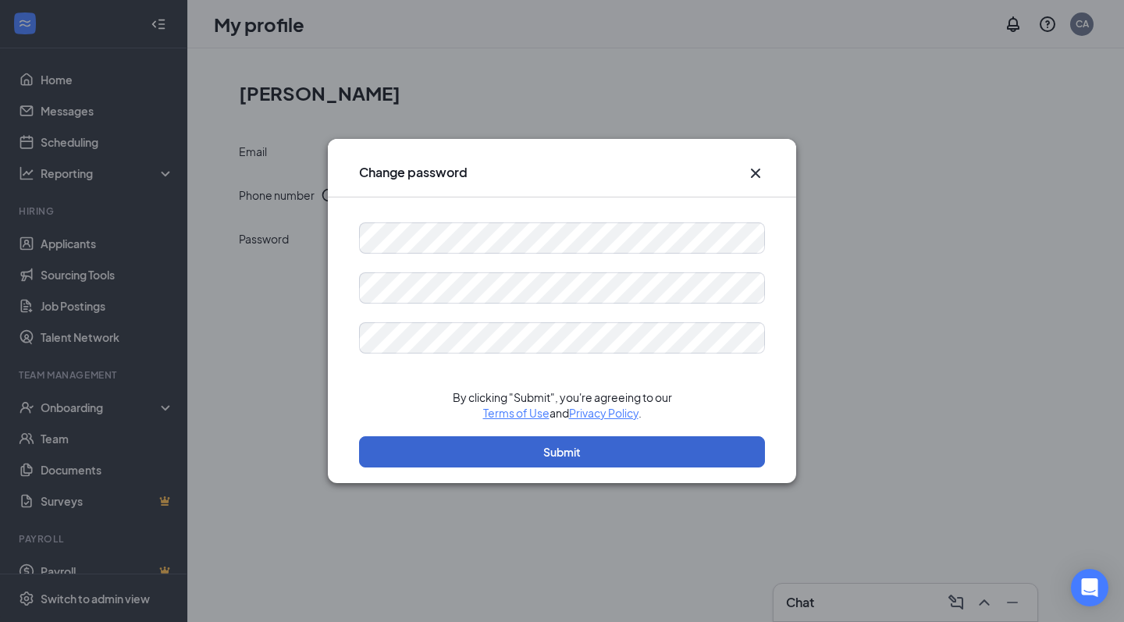
click at [542, 449] on button "Submit" at bounding box center [562, 451] width 406 height 31
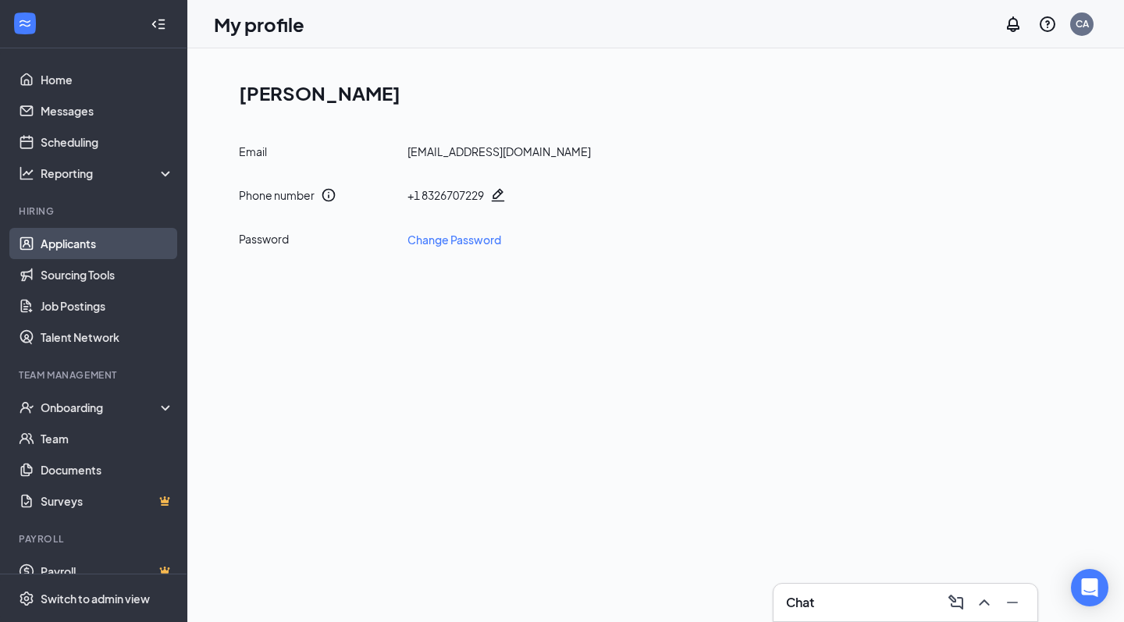
click at [69, 240] on link "Applicants" at bounding box center [107, 243] width 133 height 31
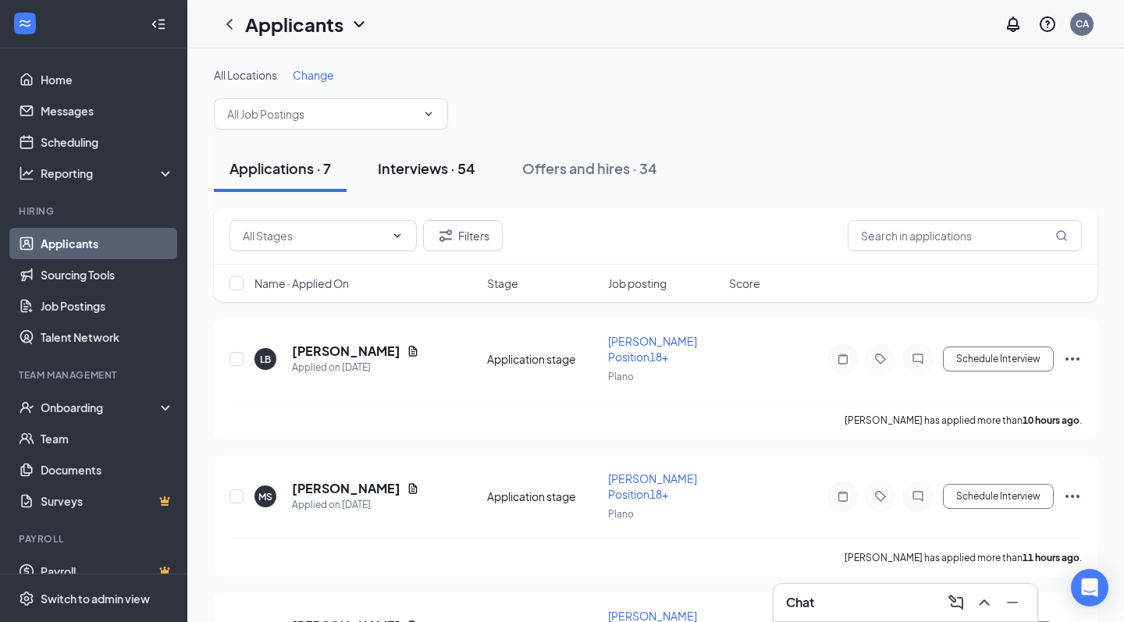
click at [434, 165] on div "Interviews · 54" at bounding box center [427, 168] width 98 height 20
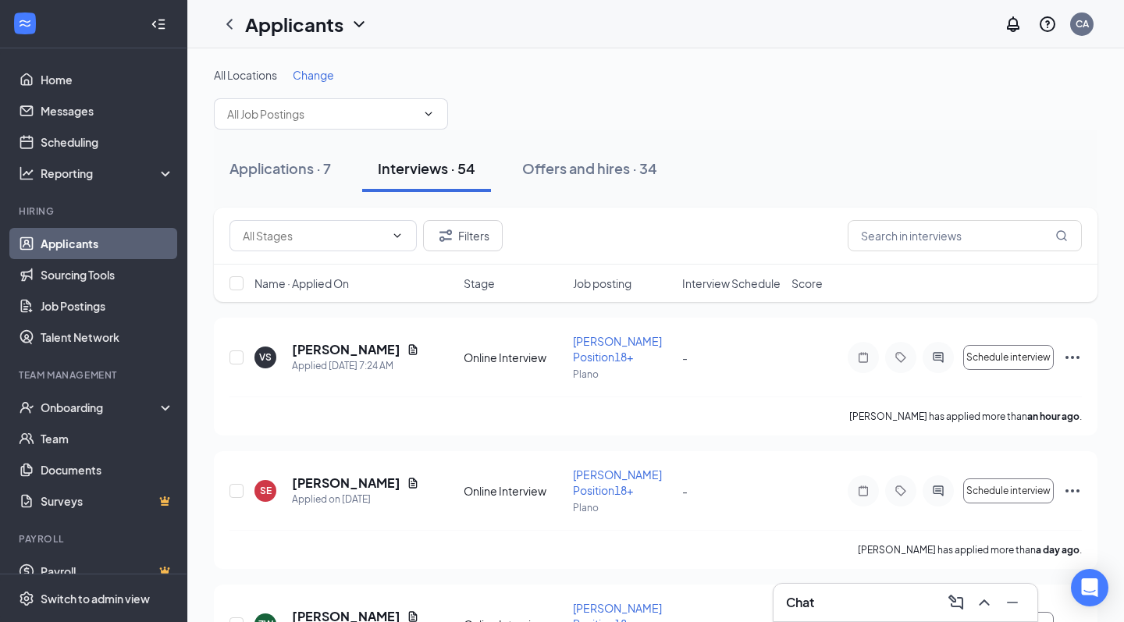
click at [704, 290] on span "Interview Schedule" at bounding box center [731, 283] width 98 height 16
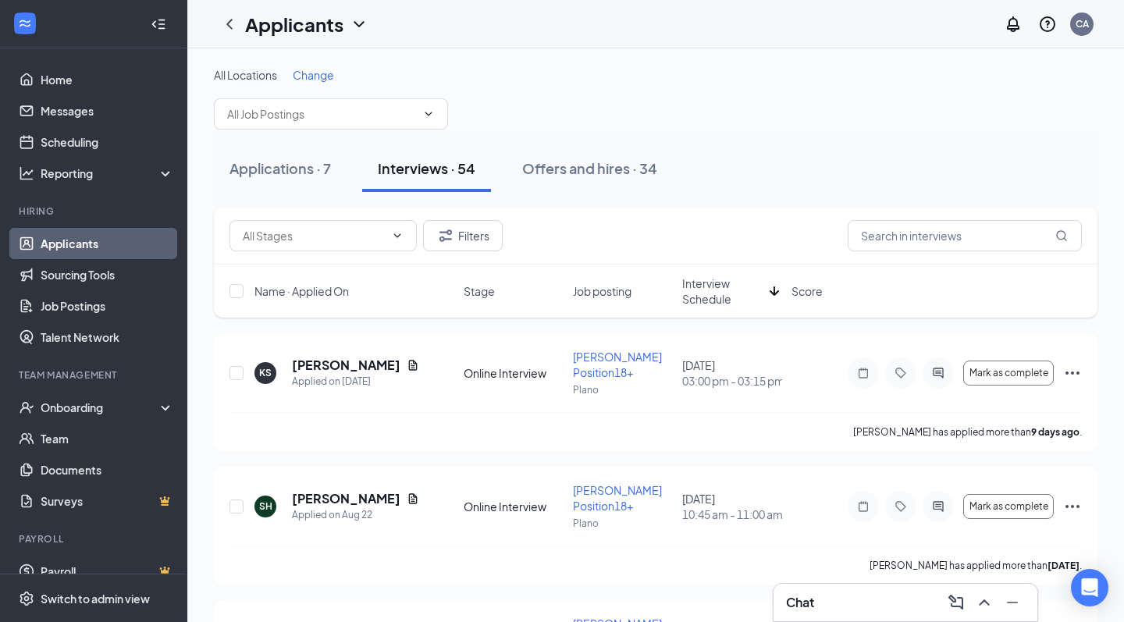
click at [724, 307] on div "Name · Applied On Stage Job posting Interview Schedule Score" at bounding box center [655, 291] width 883 height 53
click at [730, 297] on span "Interview Schedule" at bounding box center [722, 290] width 81 height 31
click at [237, 366] on input "checkbox" at bounding box center [236, 373] width 14 height 14
checkbox input "true"
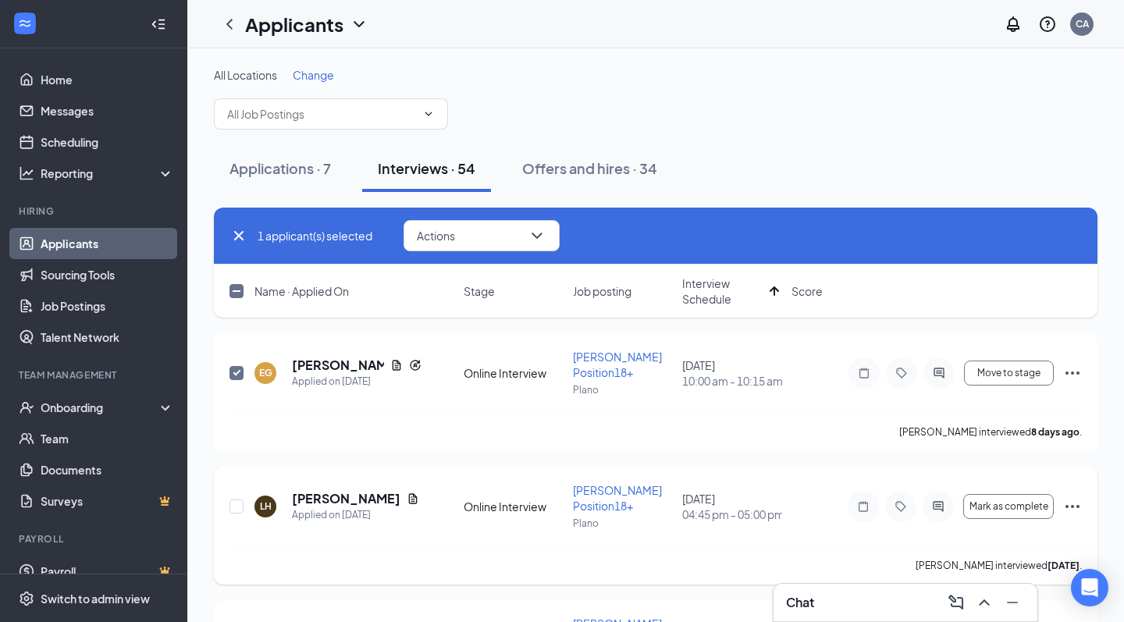
click at [243, 482] on div at bounding box center [237, 506] width 16 height 48
click at [243, 499] on input "checkbox" at bounding box center [236, 506] width 14 height 14
checkbox input "true"
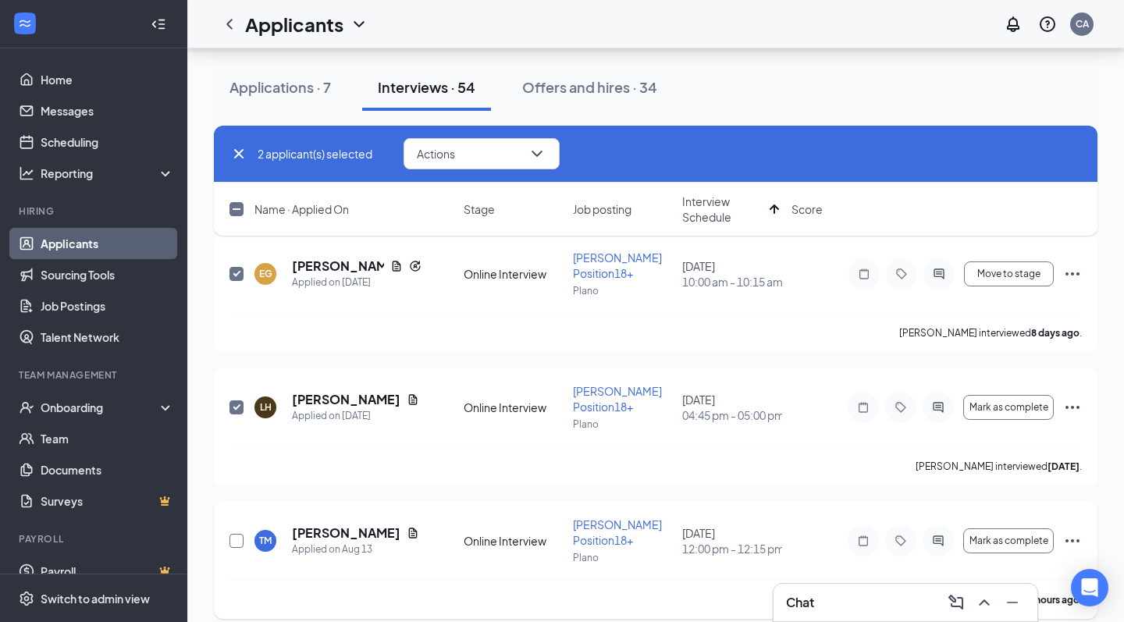
click at [233, 534] on input "checkbox" at bounding box center [236, 541] width 14 height 14
checkbox input "true"
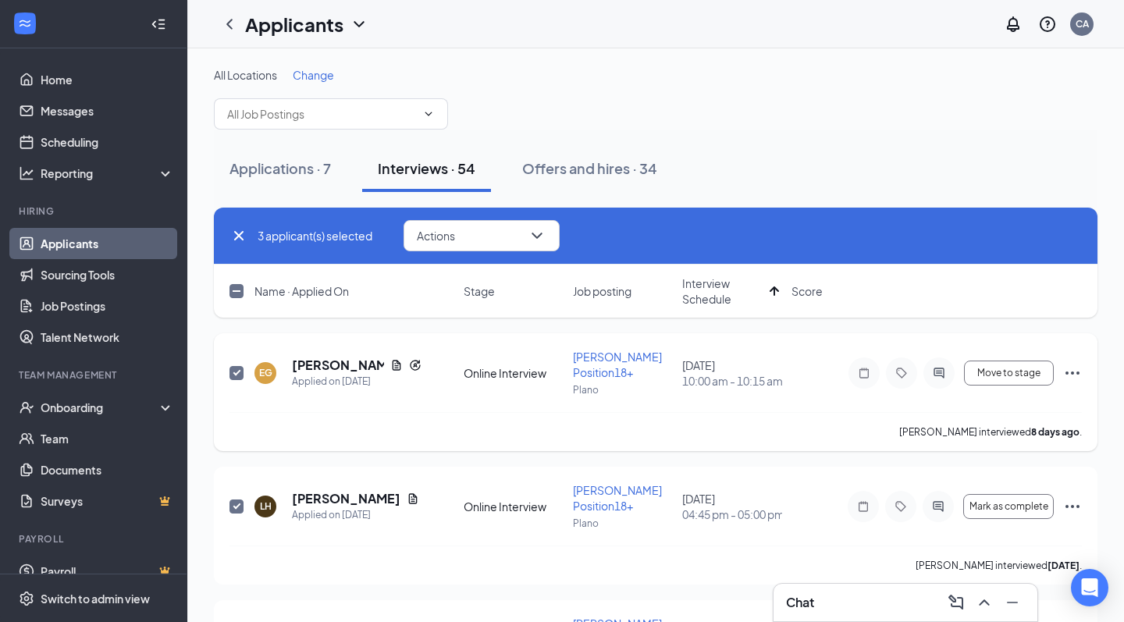
scroll to position [0, 0]
click at [1076, 364] on icon "Ellipses" at bounding box center [1072, 373] width 19 height 19
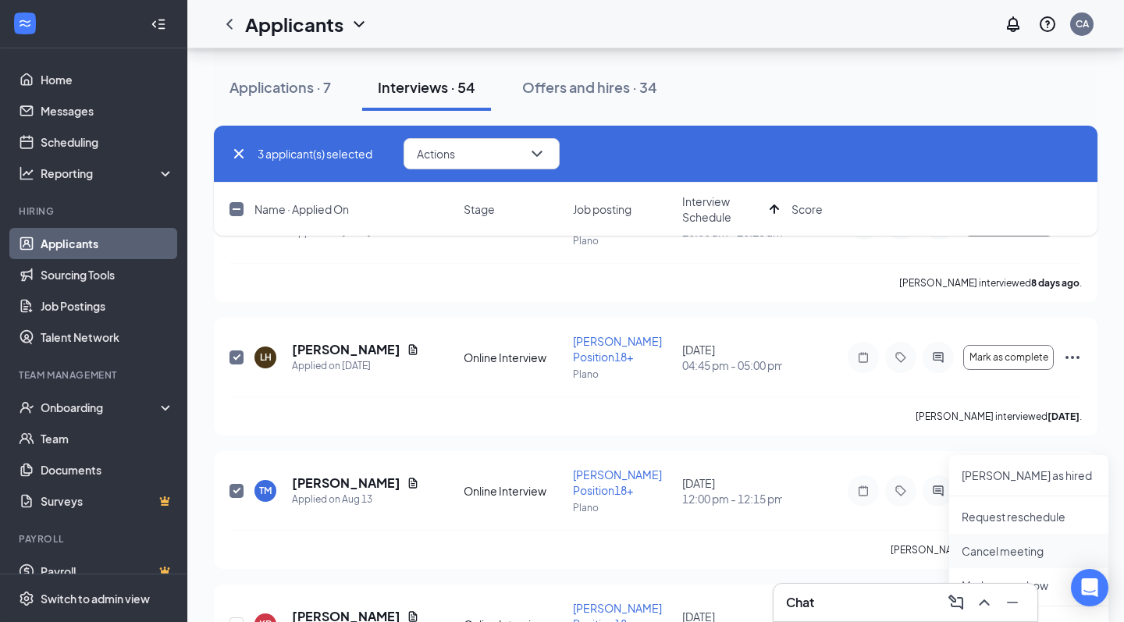
scroll to position [155, 0]
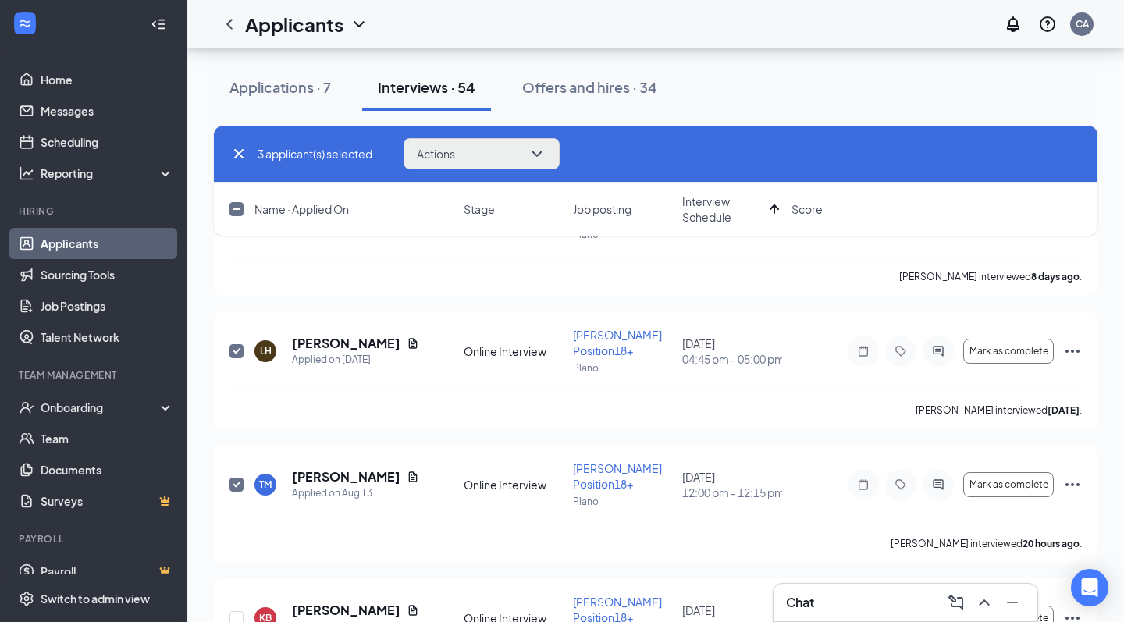
click at [530, 147] on icon "ChevronDown" at bounding box center [537, 153] width 19 height 19
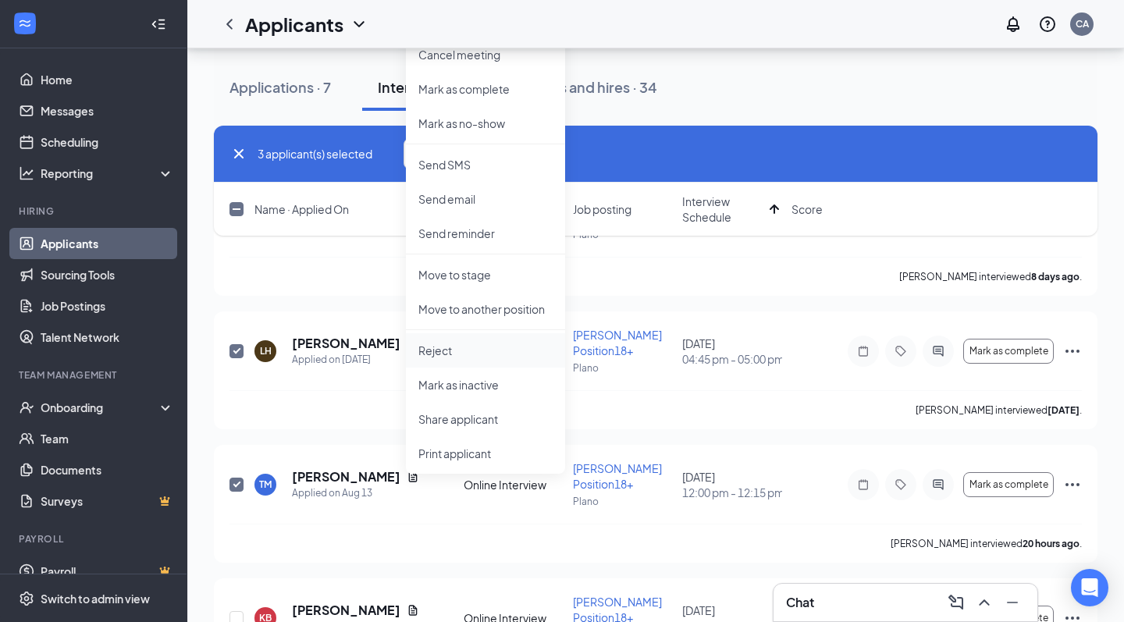
click at [496, 343] on p "Reject" at bounding box center [485, 351] width 134 height 16
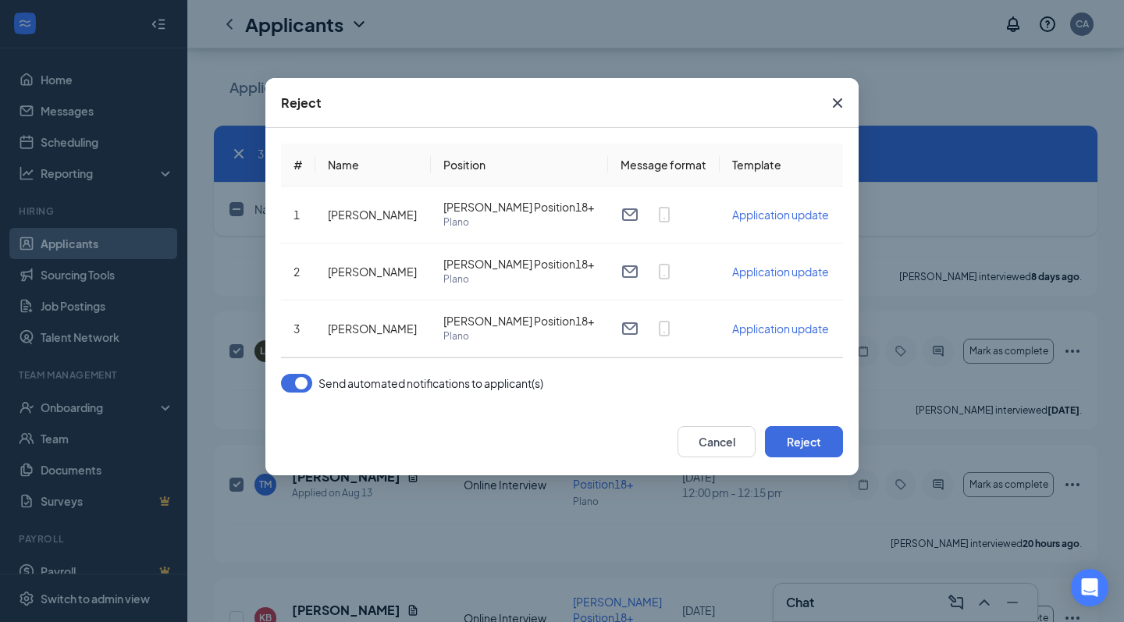
click at [298, 393] on div "# Name Position Message format Template 1 Elijah Green Baker Position18+ Plano …" at bounding box center [561, 268] width 593 height 280
click at [296, 385] on button "button" at bounding box center [296, 383] width 31 height 19
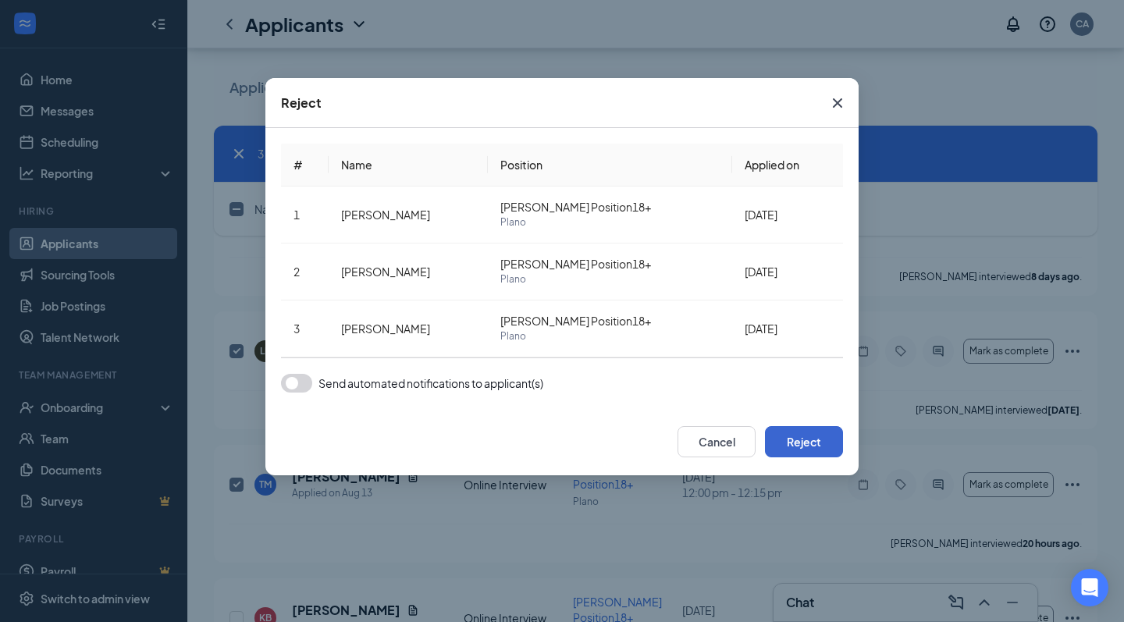
click at [784, 442] on button "Reject" at bounding box center [804, 441] width 78 height 31
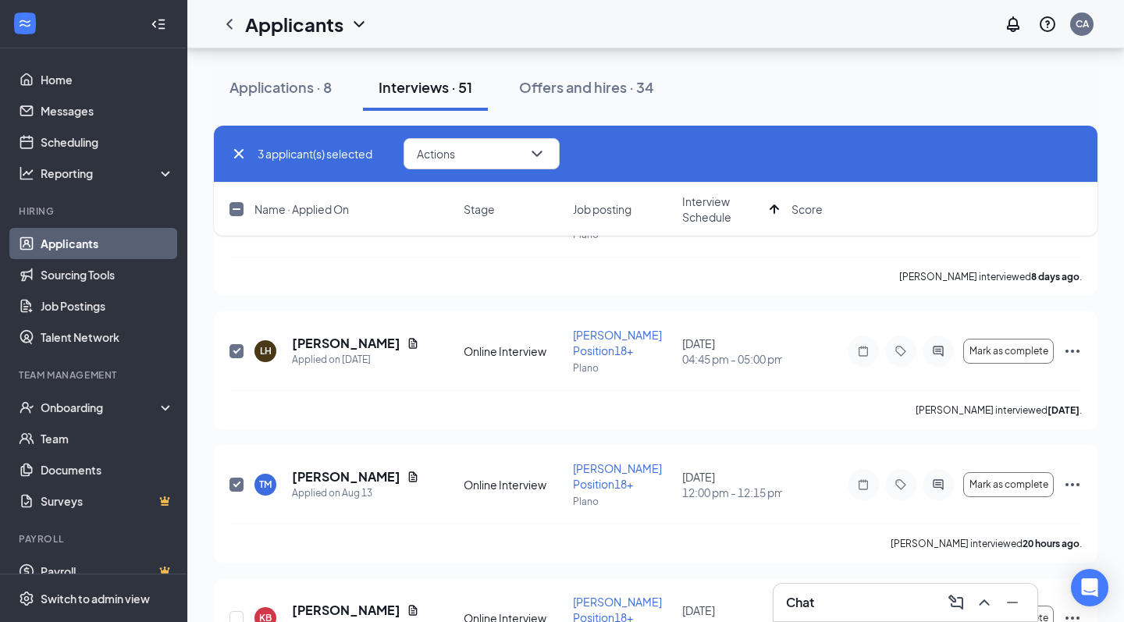
checkbox input "false"
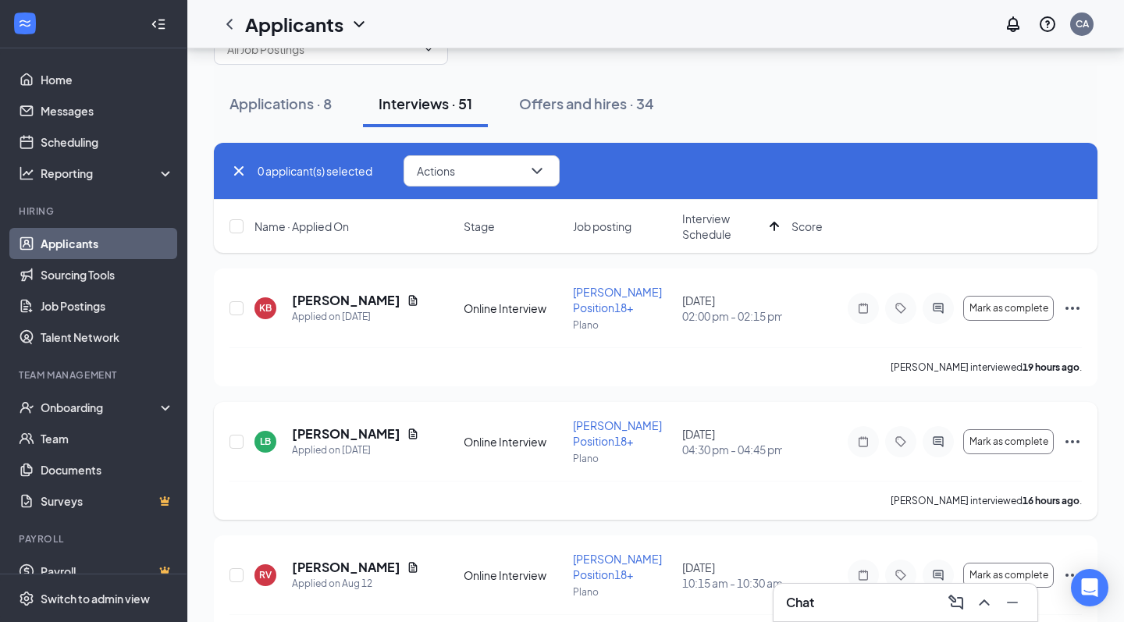
scroll to position [68, 0]
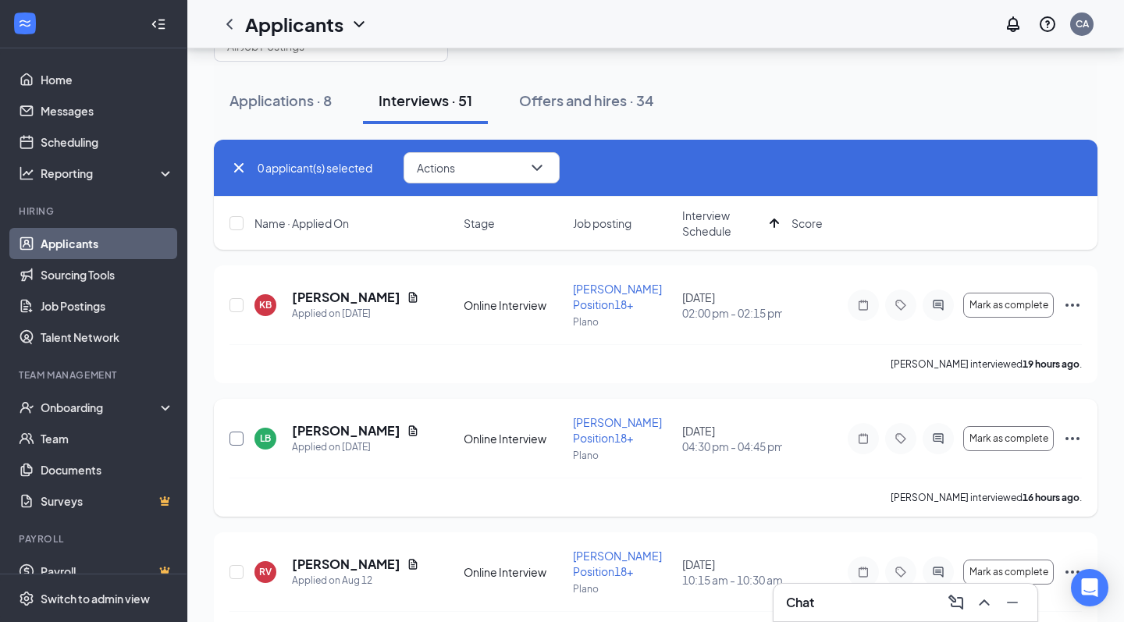
click at [232, 432] on input "checkbox" at bounding box center [236, 439] width 14 height 14
click at [236, 432] on input "checkbox" at bounding box center [236, 439] width 14 height 14
checkbox input "false"
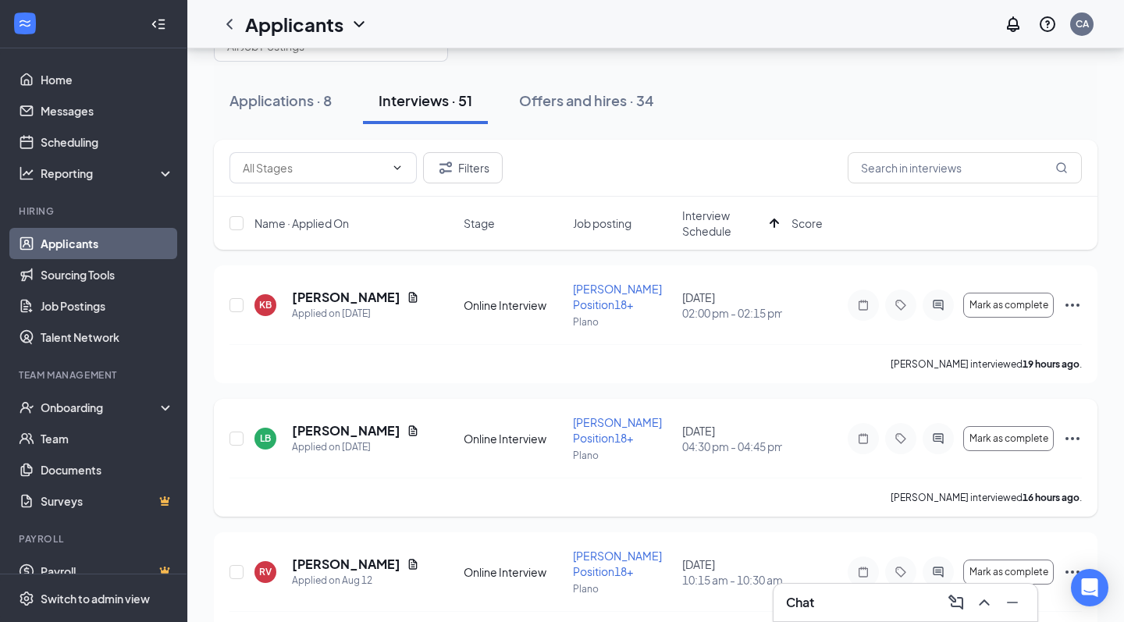
click at [413, 399] on div "LB Lawrence Broadnax Applied on Aug 17 Online Interview Baker Position18+ Plano…" at bounding box center [655, 458] width 883 height 118
click at [413, 425] on icon "Document" at bounding box center [413, 431] width 12 height 12
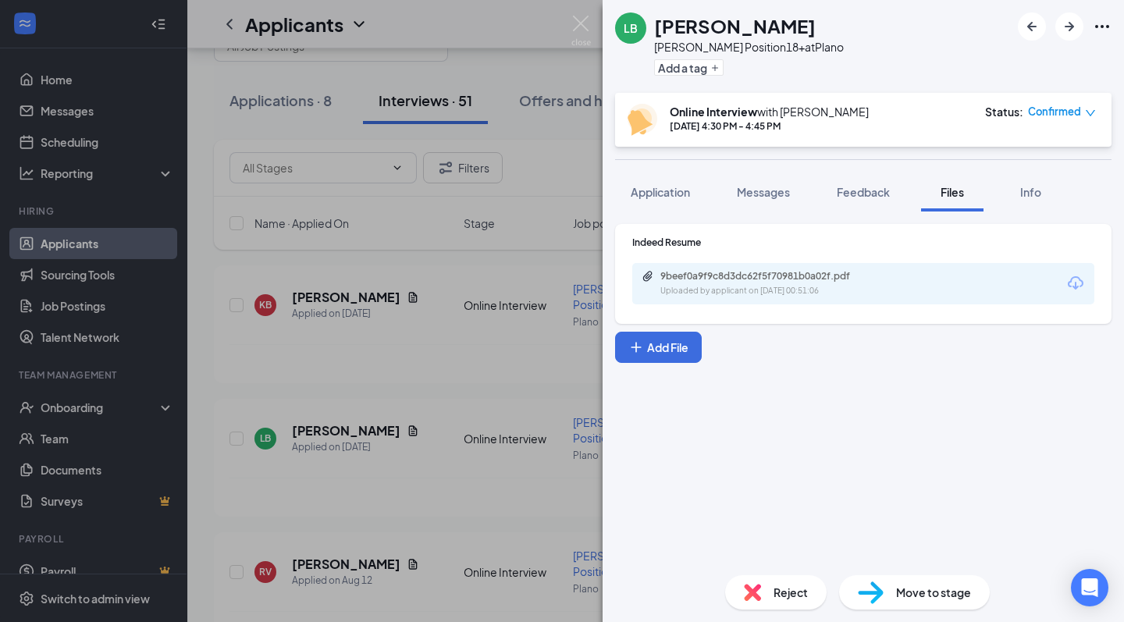
click at [745, 266] on div "9beef0a9f9c8d3dc62f5f70981b0a02f.pdf Uploaded by applicant on Aug 17, 2025 at 0…" at bounding box center [863, 283] width 462 height 41
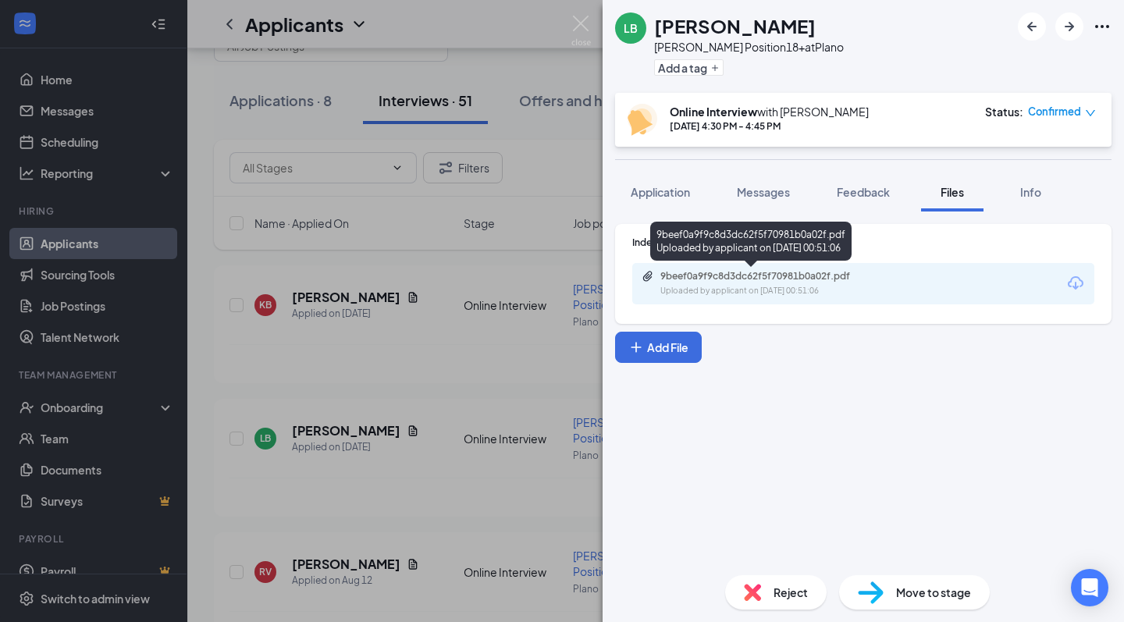
click at [745, 275] on div "9beef0a9f9c8d3dc62f5f70981b0a02f.pdf" at bounding box center [769, 276] width 219 height 12
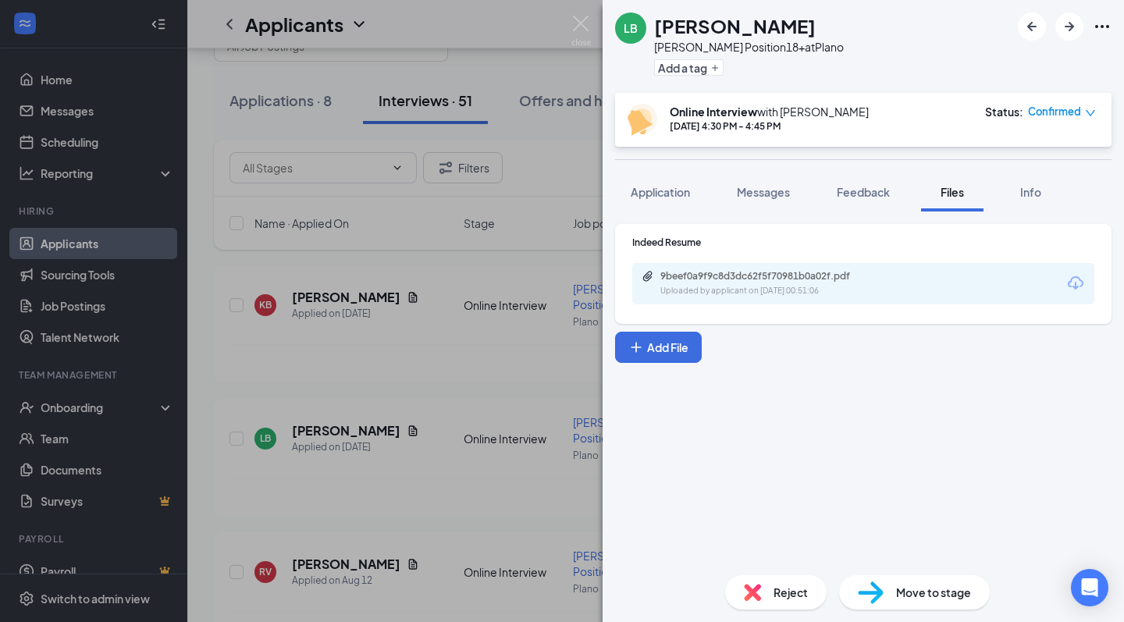
click at [588, 14] on div "LB [PERSON_NAME] Position18+ at Plano Add a tag Online Interview with [PERSON_N…" at bounding box center [562, 311] width 1124 height 622
click at [583, 38] on div "Applicants CA" at bounding box center [655, 24] width 936 height 48
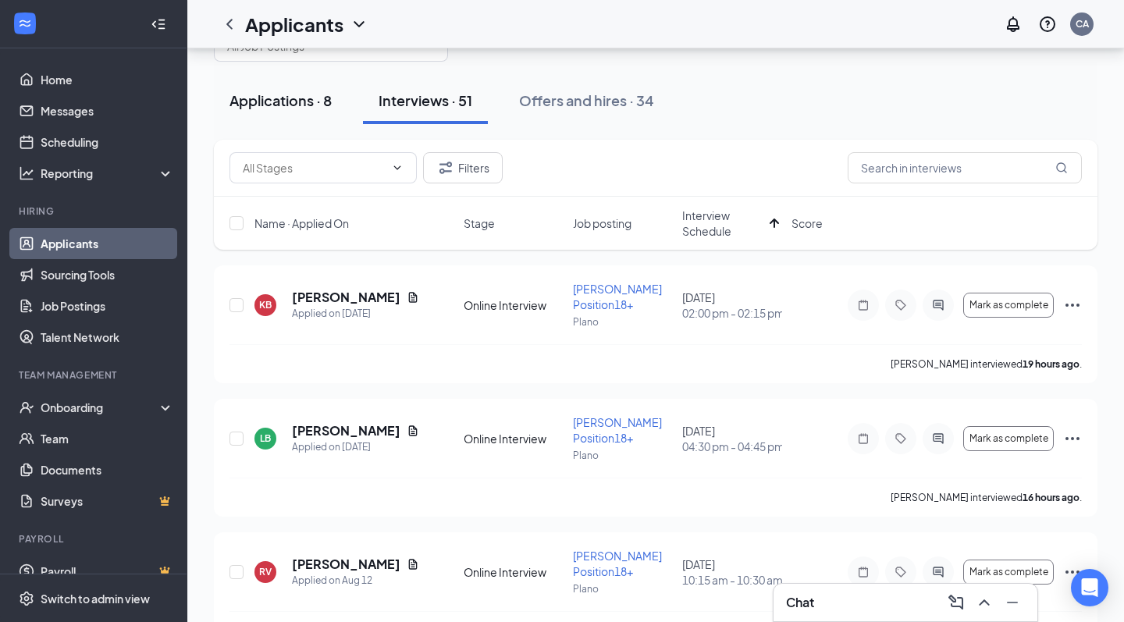
click at [277, 109] on div "Applications · 8" at bounding box center [280, 101] width 102 height 20
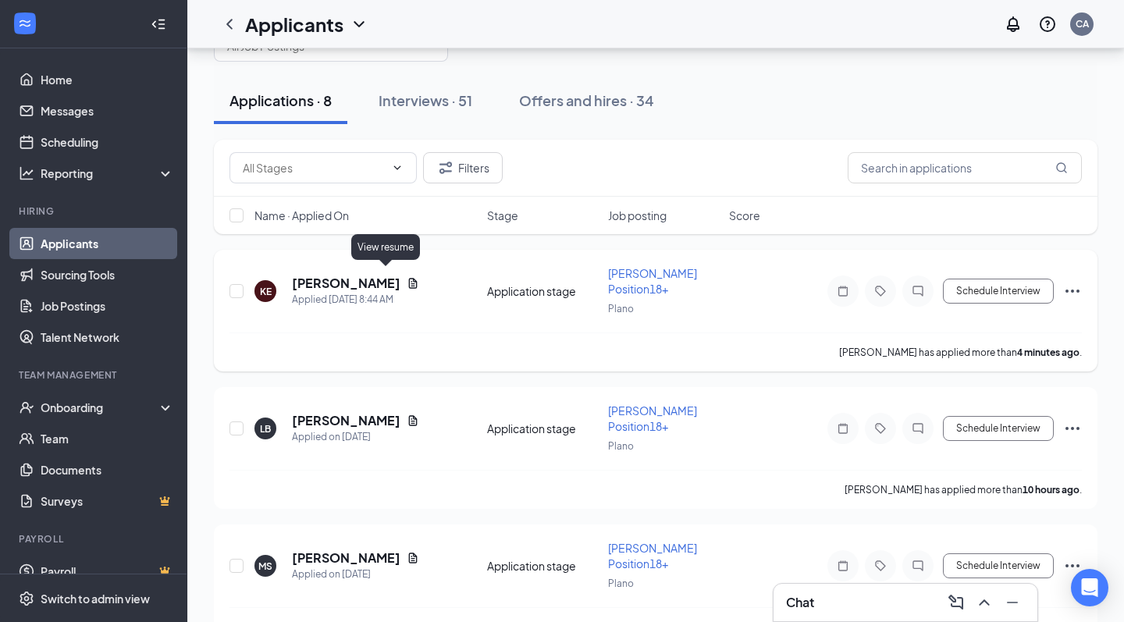
click at [407, 277] on icon "Document" at bounding box center [413, 283] width 12 height 12
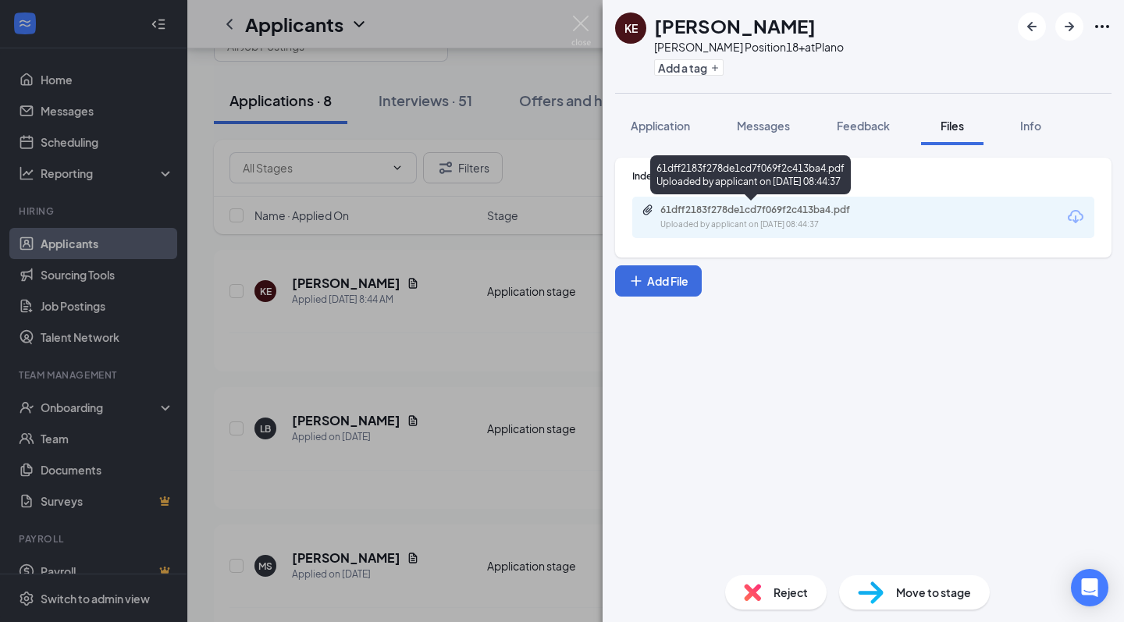
click at [743, 224] on div "Uploaded by applicant on Aug 27, 2025 at 08:44:37" at bounding box center [777, 225] width 234 height 12
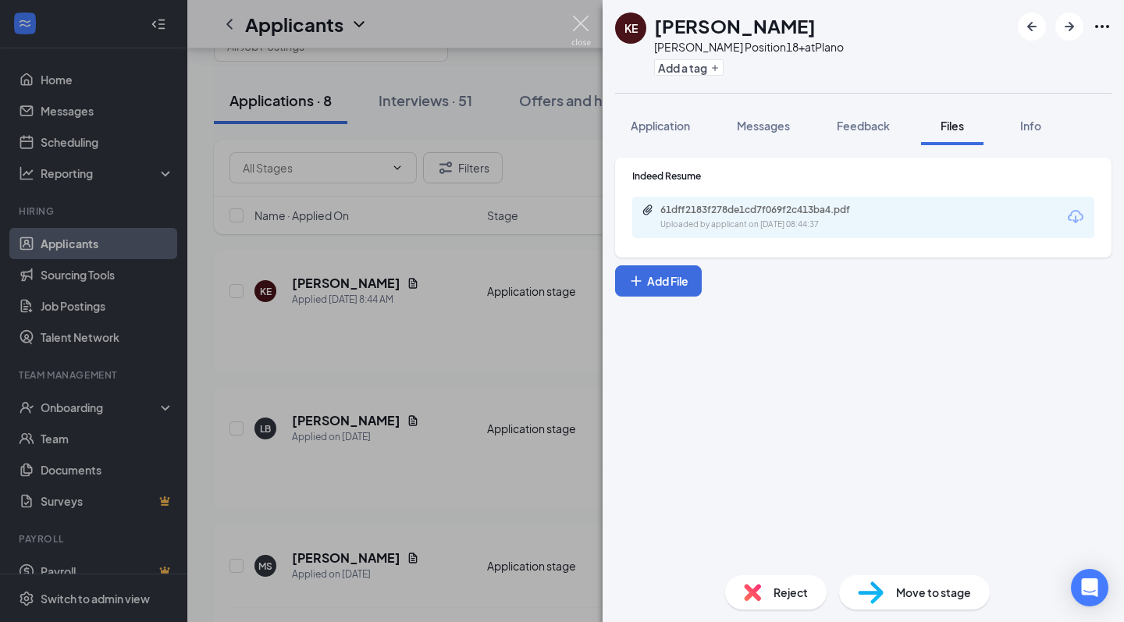
click at [568, 26] on div "KE Kaysha Eaton Baker Position18+ at Plano Add a tag Application Messages Feedb…" at bounding box center [562, 311] width 1124 height 622
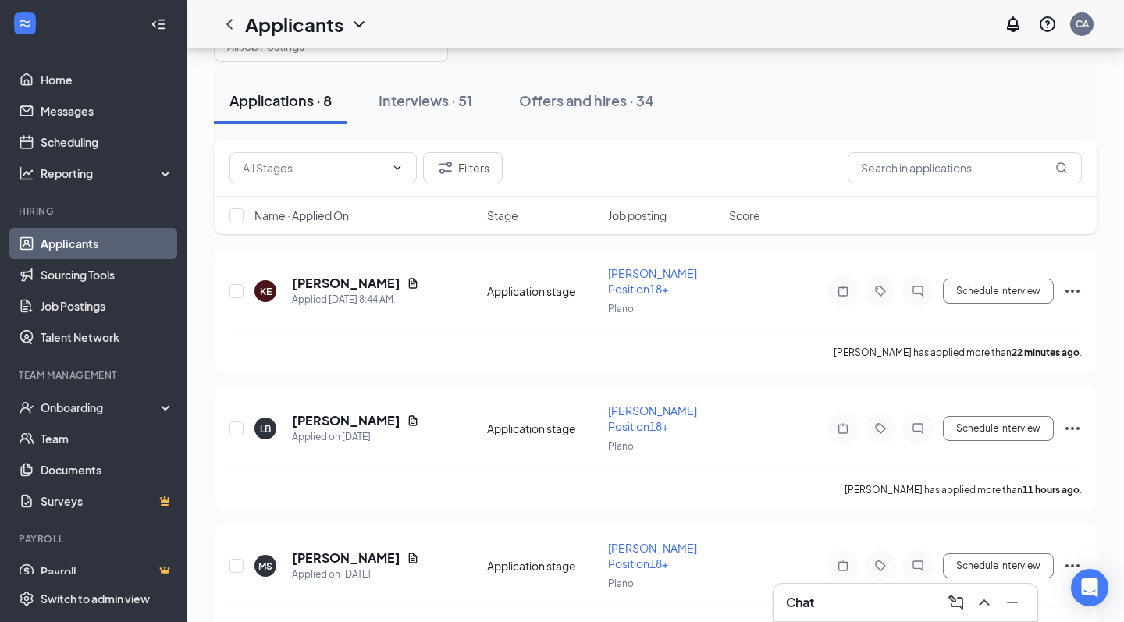
click at [863, 619] on div "Chat" at bounding box center [905, 602] width 264 height 37
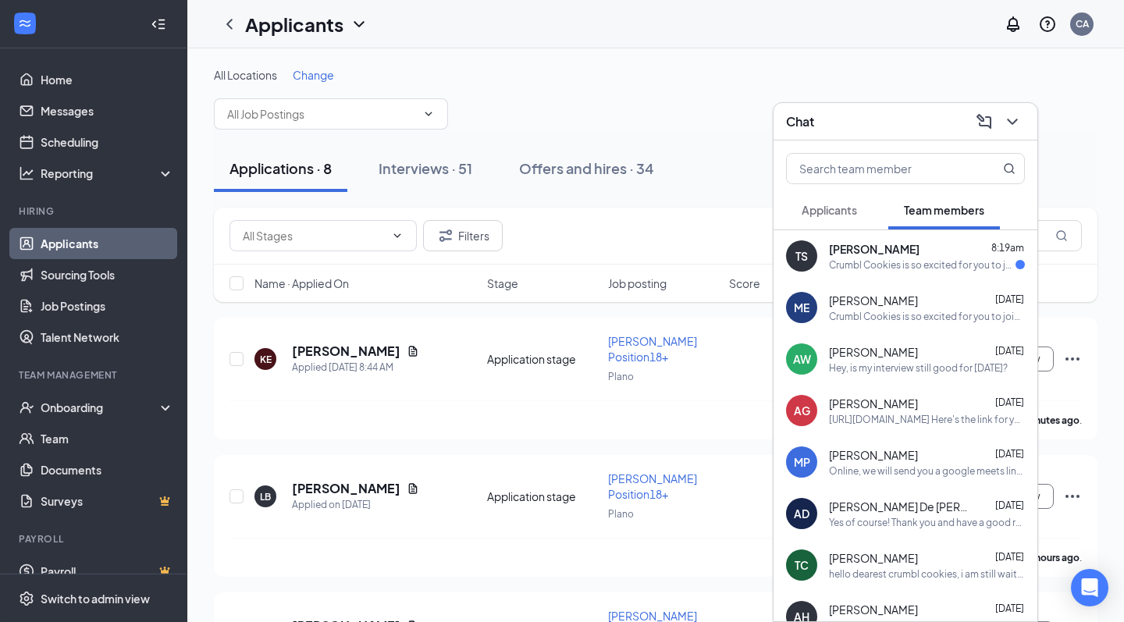
click at [928, 261] on div "Crumbl Cookies is so excited for you to join our team! Do you know anyone else …" at bounding box center [922, 264] width 187 height 13
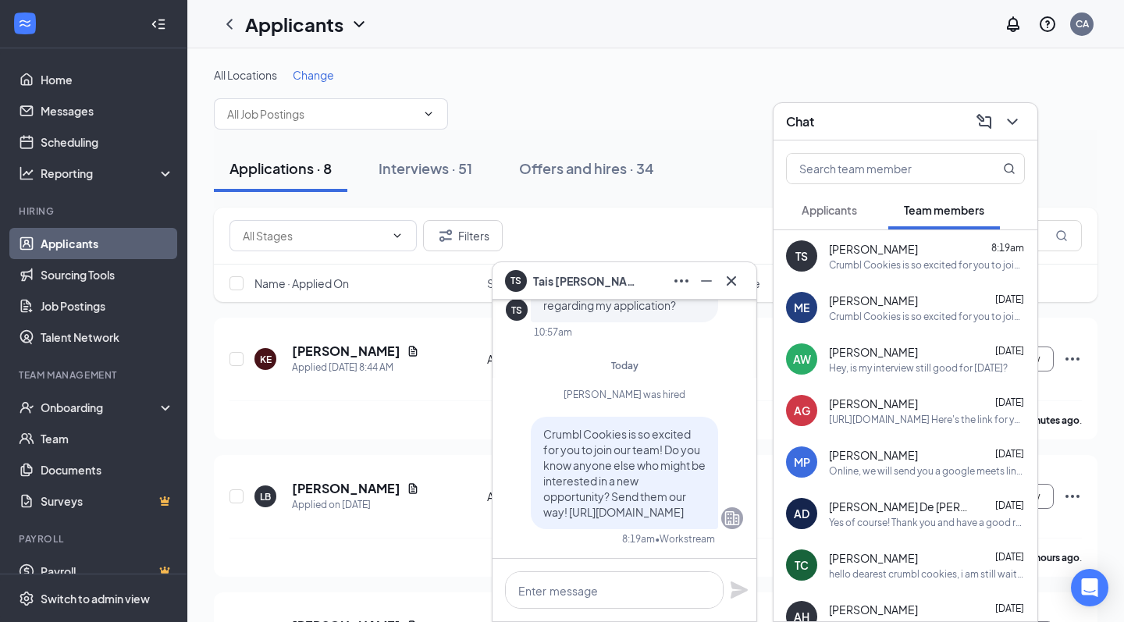
click at [610, 278] on div "TS Tais Segura" at bounding box center [624, 280] width 239 height 25
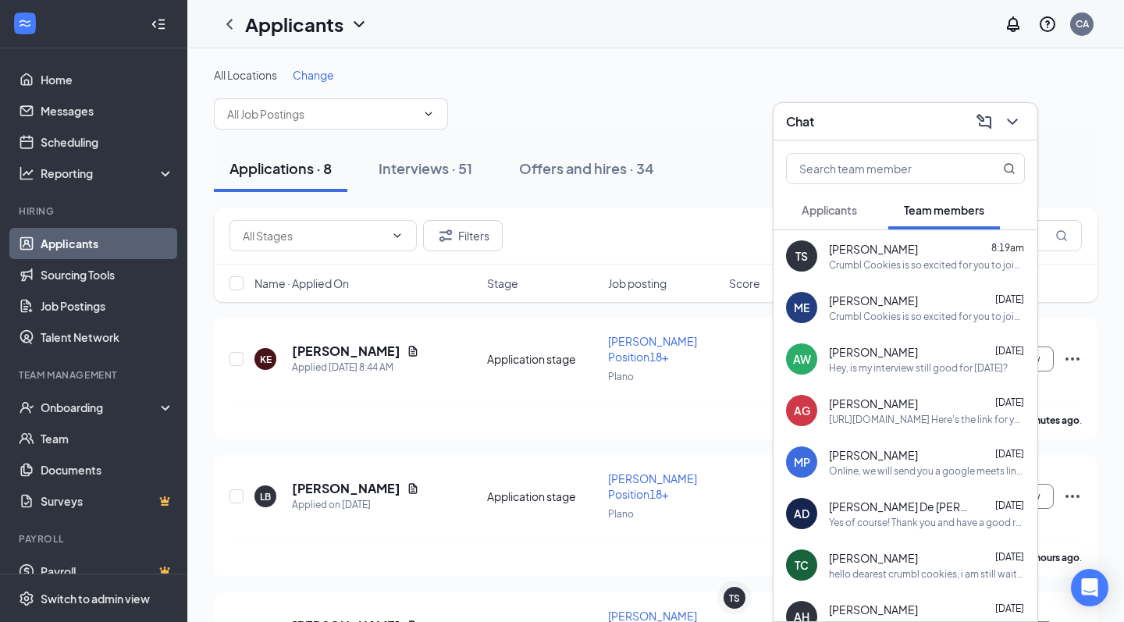
click at [903, 137] on div "Chat" at bounding box center [905, 121] width 264 height 37
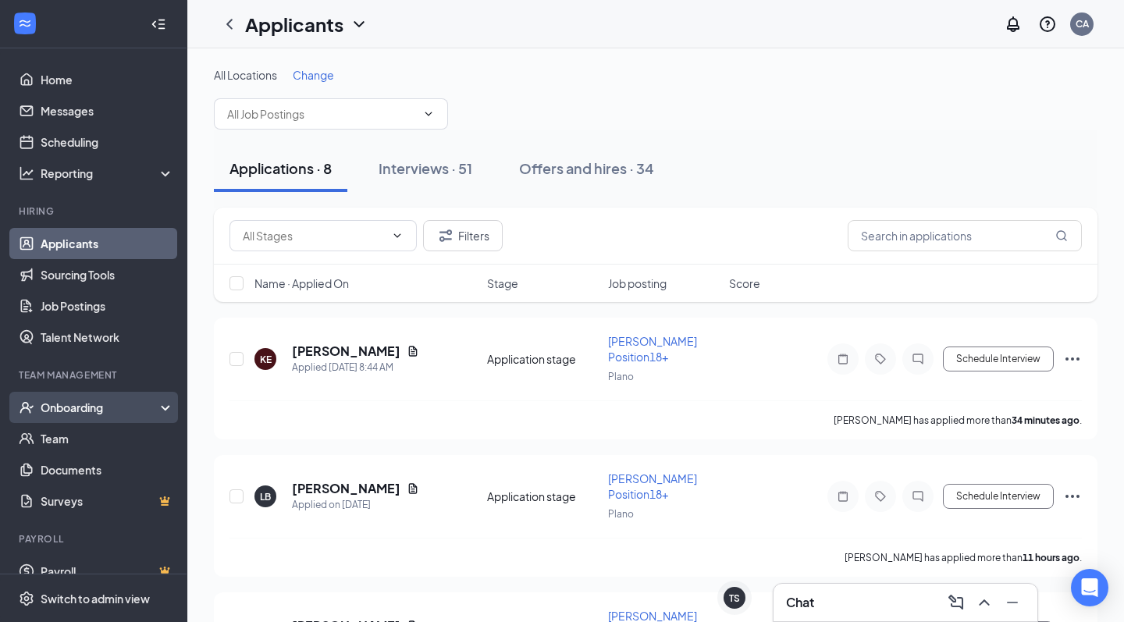
click at [141, 411] on div "Onboarding" at bounding box center [101, 408] width 120 height 16
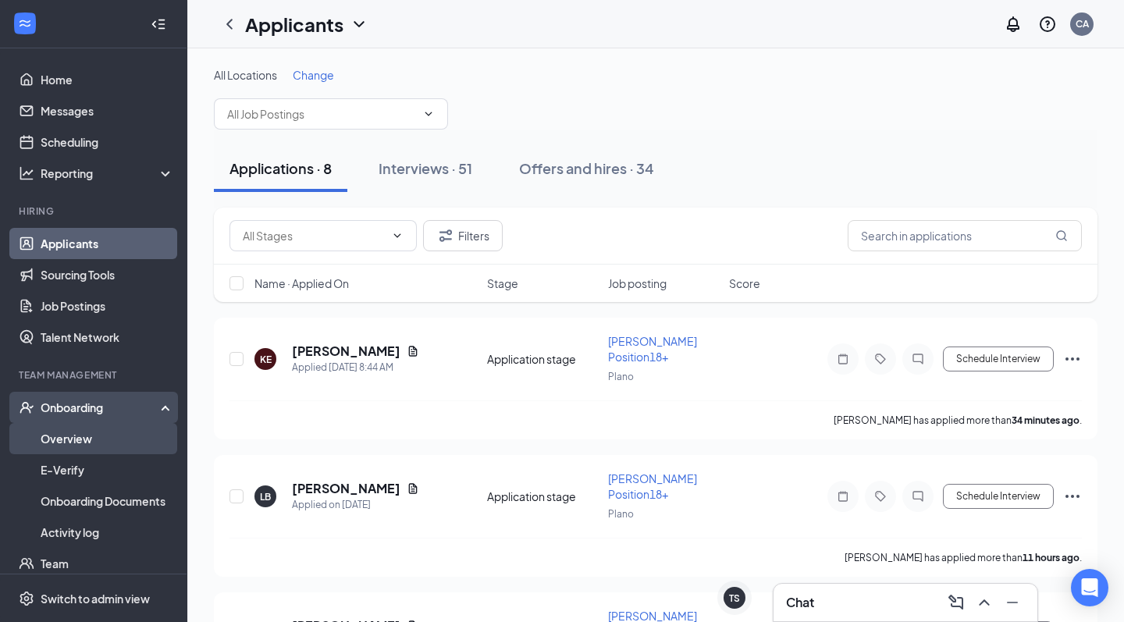
click at [128, 441] on link "Overview" at bounding box center [107, 438] width 133 height 31
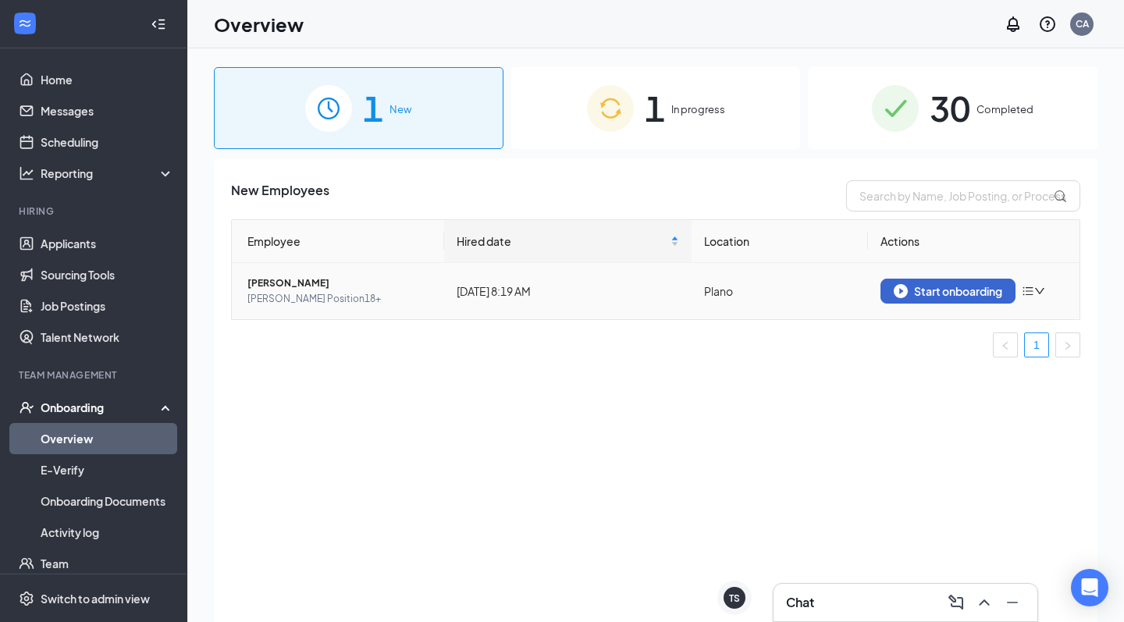
click at [938, 302] on button "Start onboarding" at bounding box center [947, 291] width 135 height 25
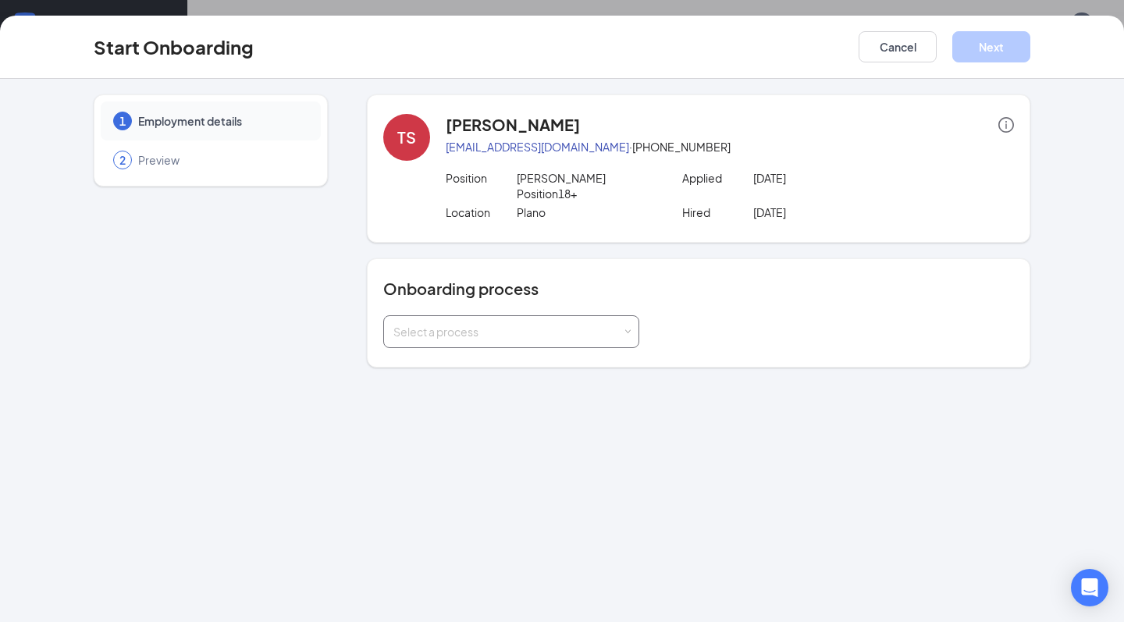
click at [550, 324] on div "Select a process" at bounding box center [507, 332] width 229 height 16
click at [522, 378] on li "Plano Onboarding" at bounding box center [511, 378] width 256 height 28
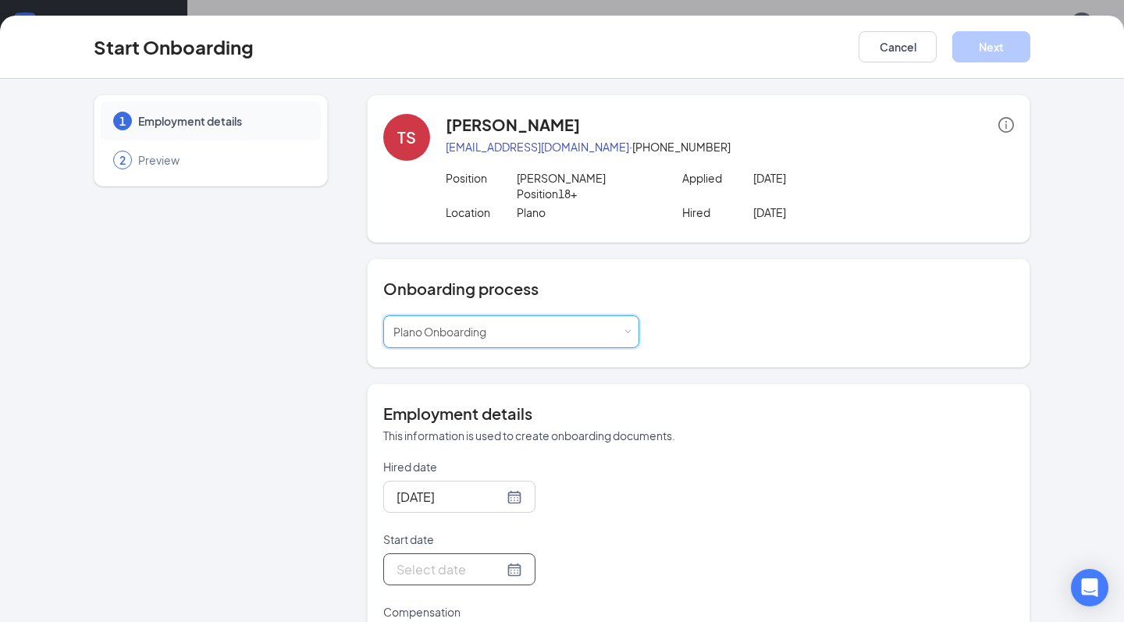
click at [457, 560] on input "Start date" at bounding box center [449, 570] width 107 height 20
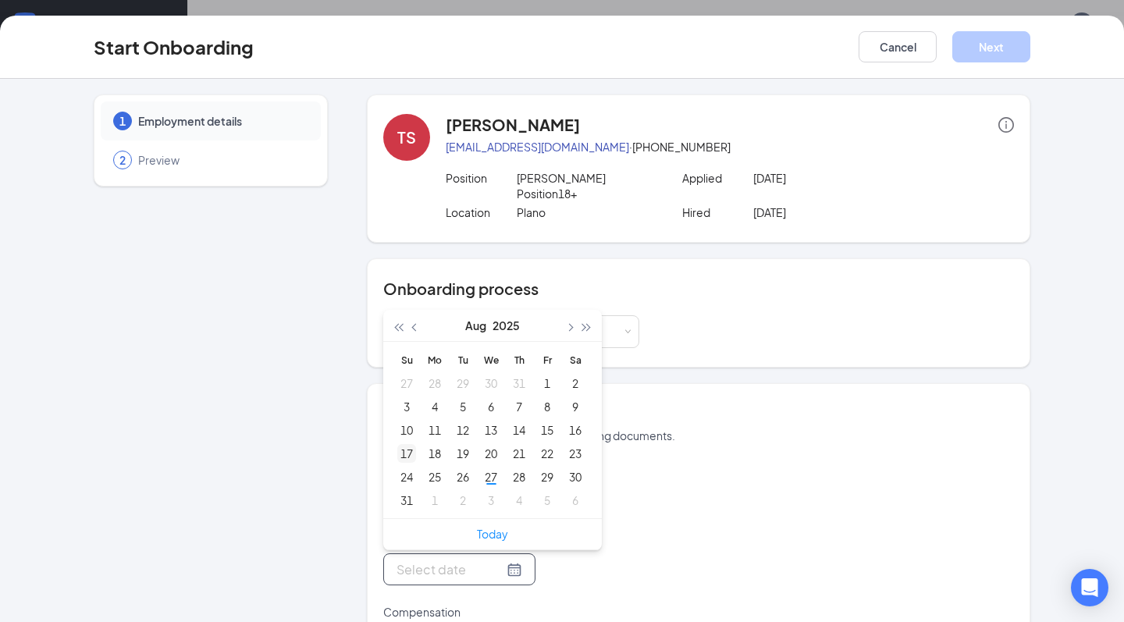
type input "Aug 31, 2025"
type input "Aug 17, 2025"
type input "Aug 11, 2025"
type input "Aug 13, 2025"
type input "Aug 20, 2025"
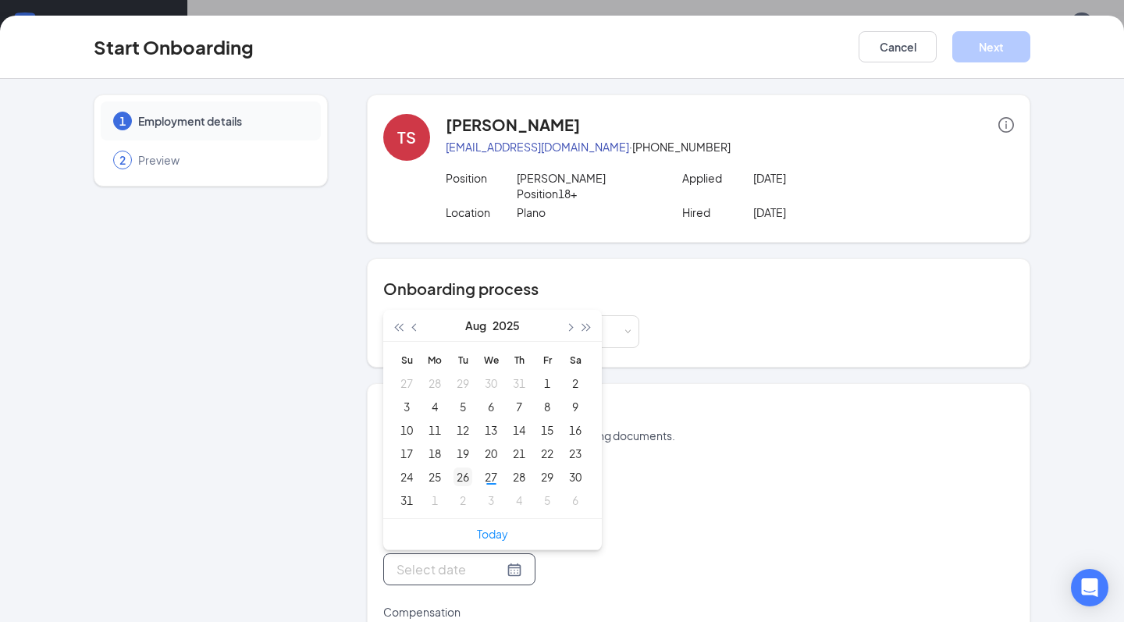
type input "Aug 26, 2025"
type input "Sep 2, 2025"
type input "Aug 27, 2025"
click at [489, 468] on div "27" at bounding box center [490, 476] width 19 height 19
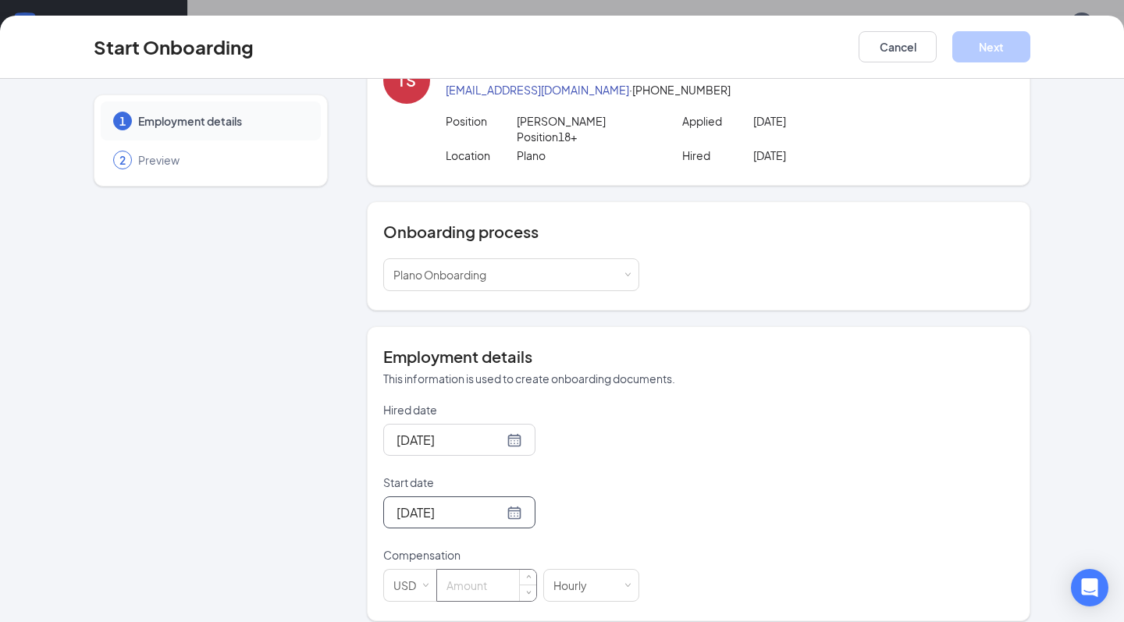
scroll to position [56, 0]
click at [475, 585] on input at bounding box center [486, 585] width 99 height 31
type input "10"
click at [1014, 40] on button "Next" at bounding box center [991, 46] width 78 height 31
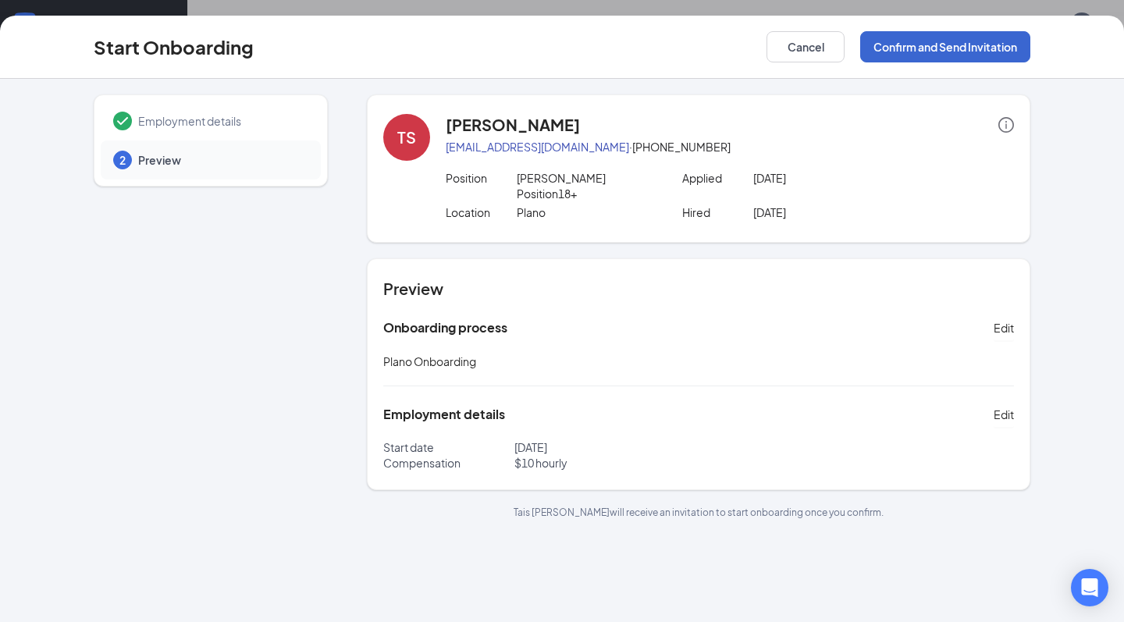
scroll to position [0, 0]
click at [988, 50] on button "Confirm and Send Invitation" at bounding box center [945, 46] width 170 height 31
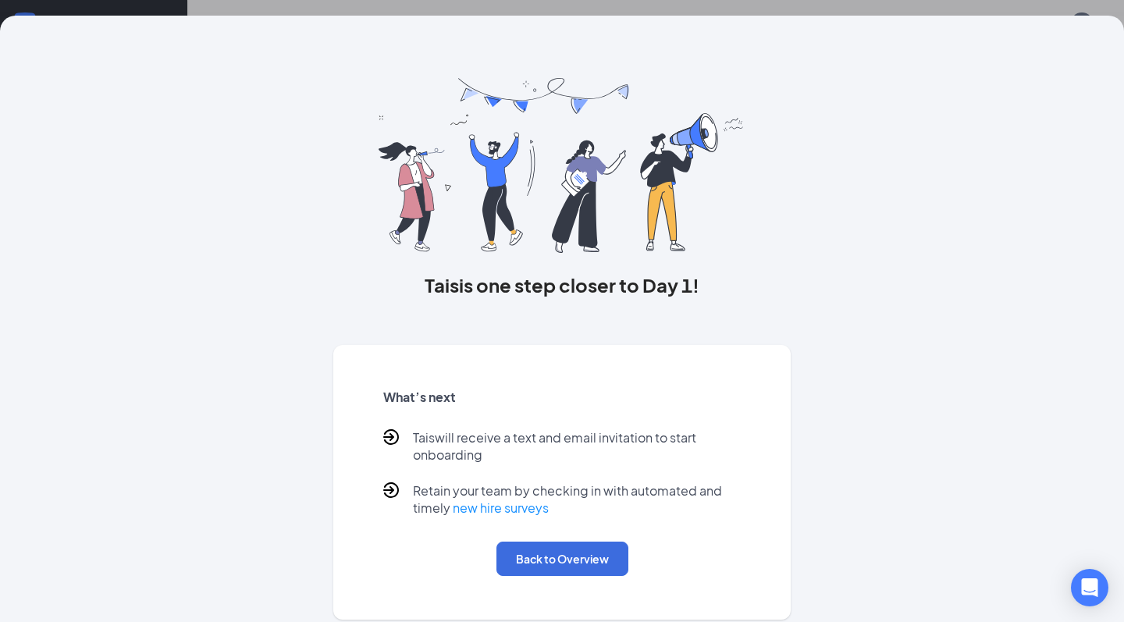
click at [609, 539] on div "What’s next Tais will receive a text and email invitation to start onboarding R…" at bounding box center [562, 482] width 396 height 225
click at [608, 553] on button "Back to Overview" at bounding box center [562, 559] width 132 height 34
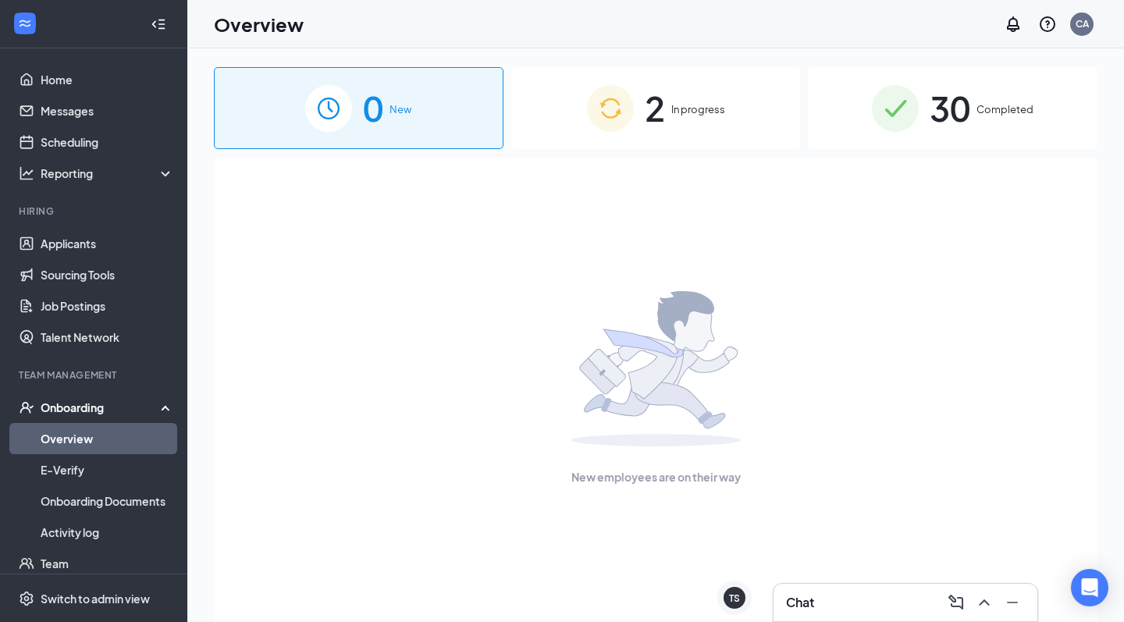
click at [583, 94] on div "2 In progress" at bounding box center [656, 108] width 290 height 82
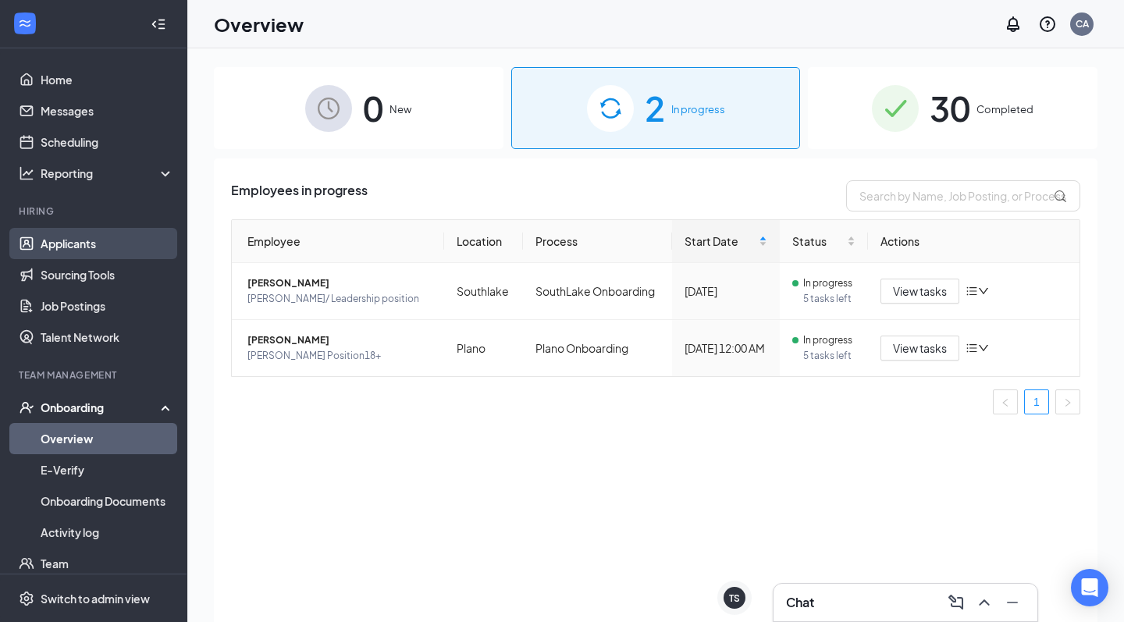
click at [103, 234] on link "Applicants" at bounding box center [107, 243] width 133 height 31
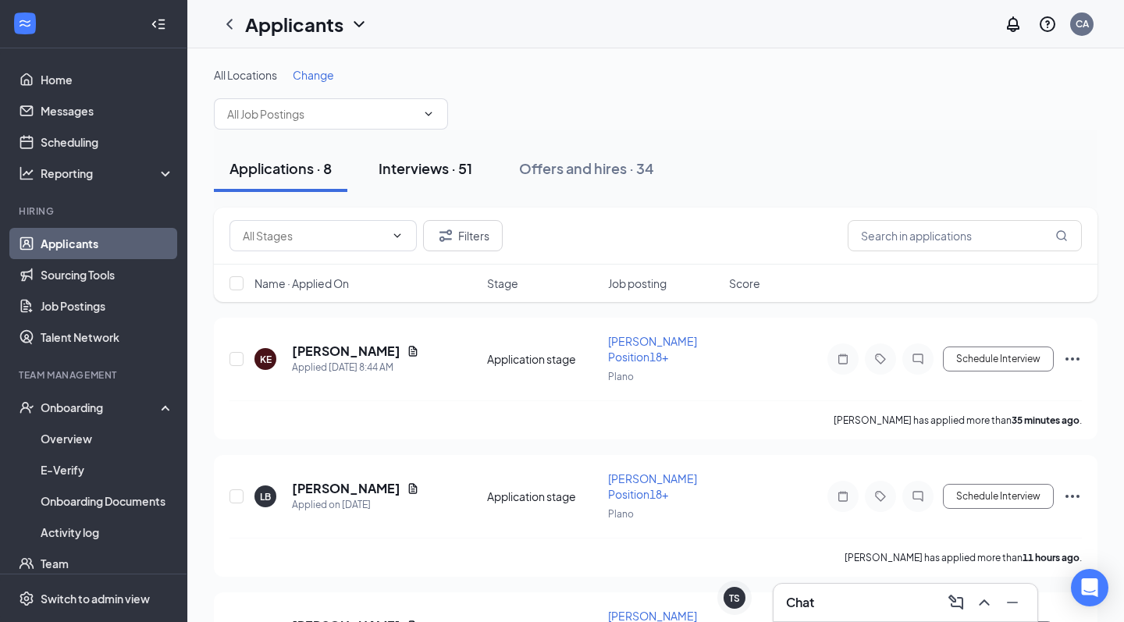
click at [447, 158] on div "Interviews · 51" at bounding box center [425, 168] width 94 height 20
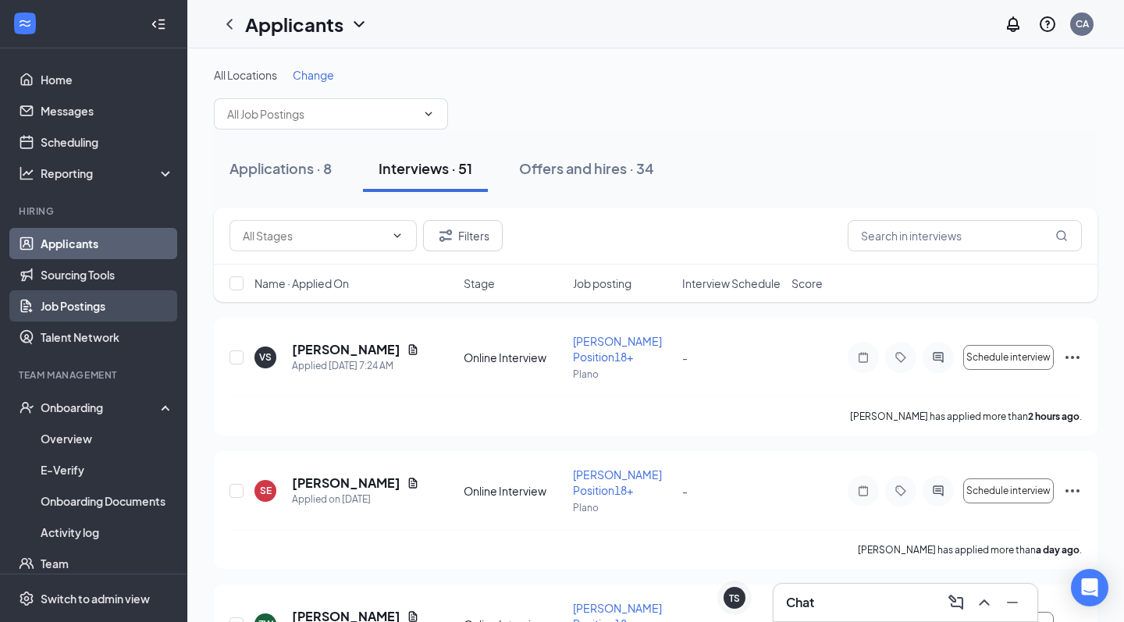
click at [99, 309] on link "Job Postings" at bounding box center [107, 305] width 133 height 31
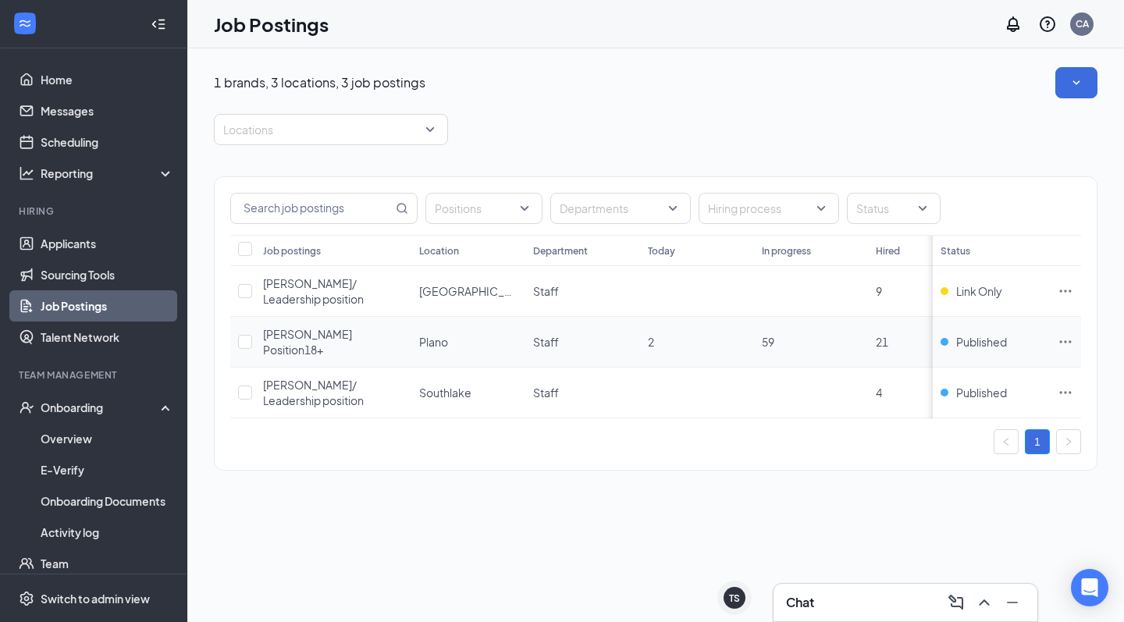
click at [1065, 334] on icon "Ellipses" at bounding box center [1065, 342] width 16 height 16
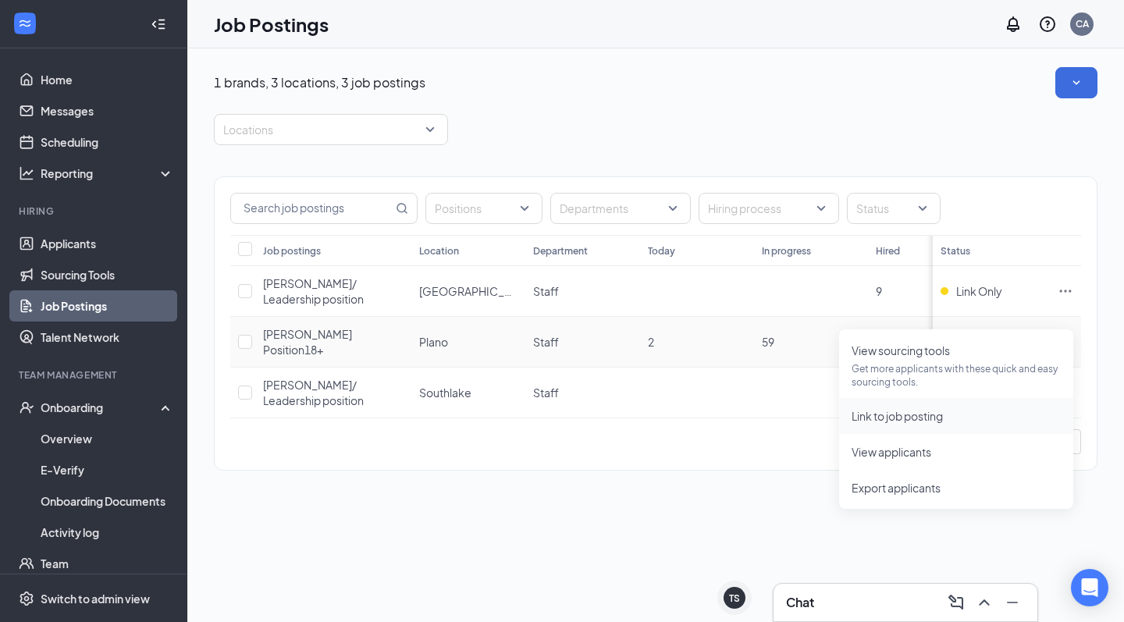
click at [970, 403] on li "Link to job posting" at bounding box center [956, 416] width 234 height 36
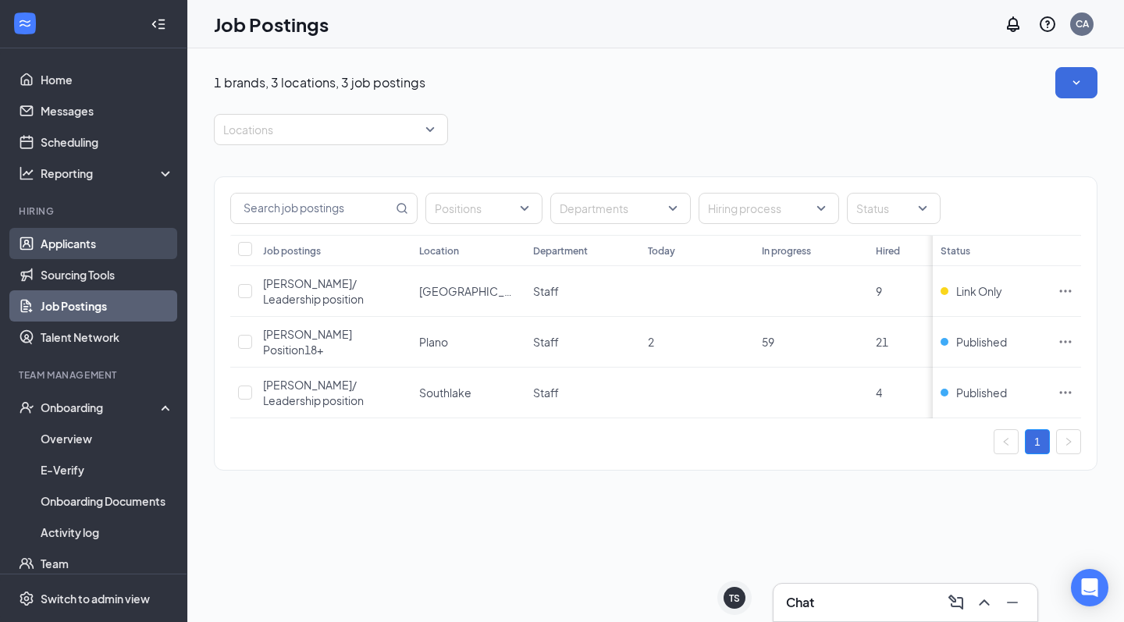
click at [98, 245] on link "Applicants" at bounding box center [107, 243] width 133 height 31
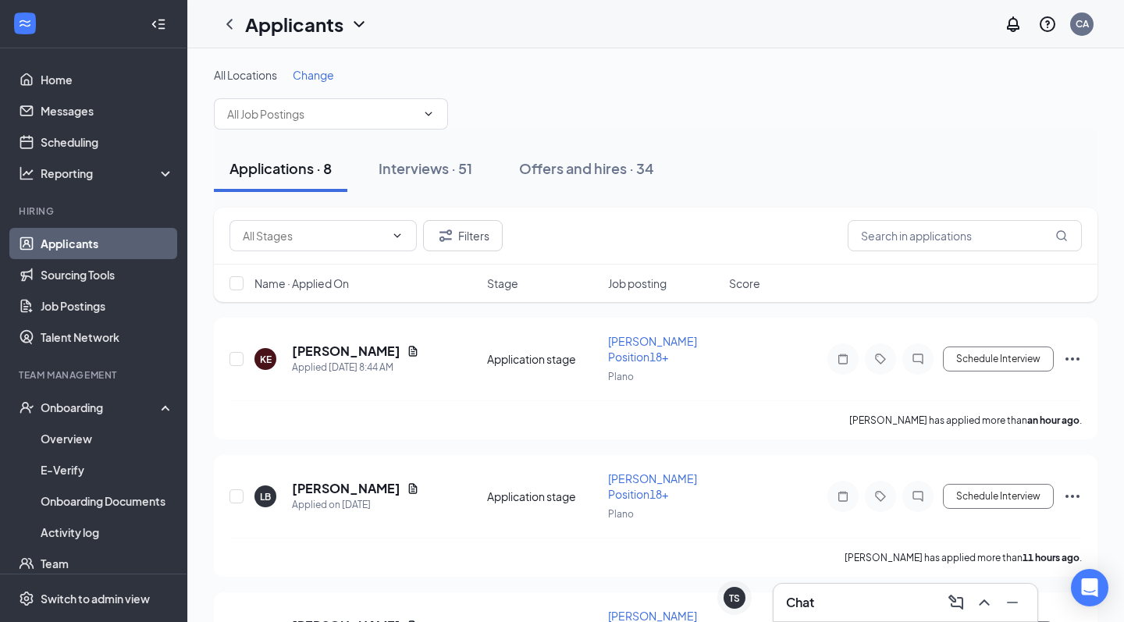
click at [646, 284] on span "Job posting" at bounding box center [637, 283] width 59 height 16
click at [430, 165] on div "Interviews · 51" at bounding box center [425, 168] width 94 height 20
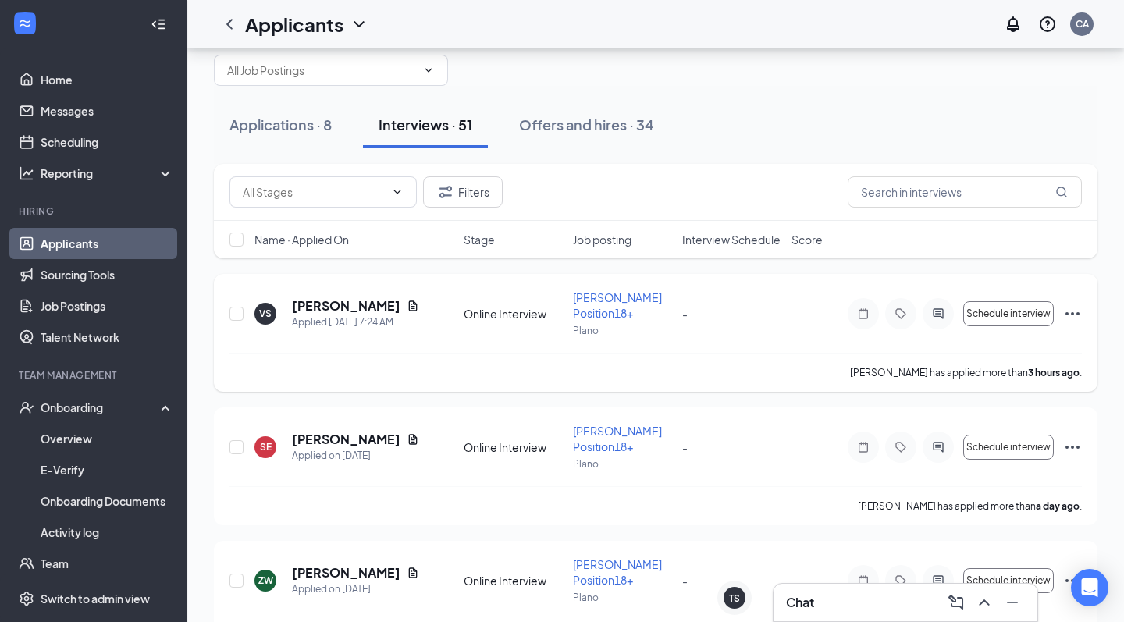
scroll to position [66, 0]
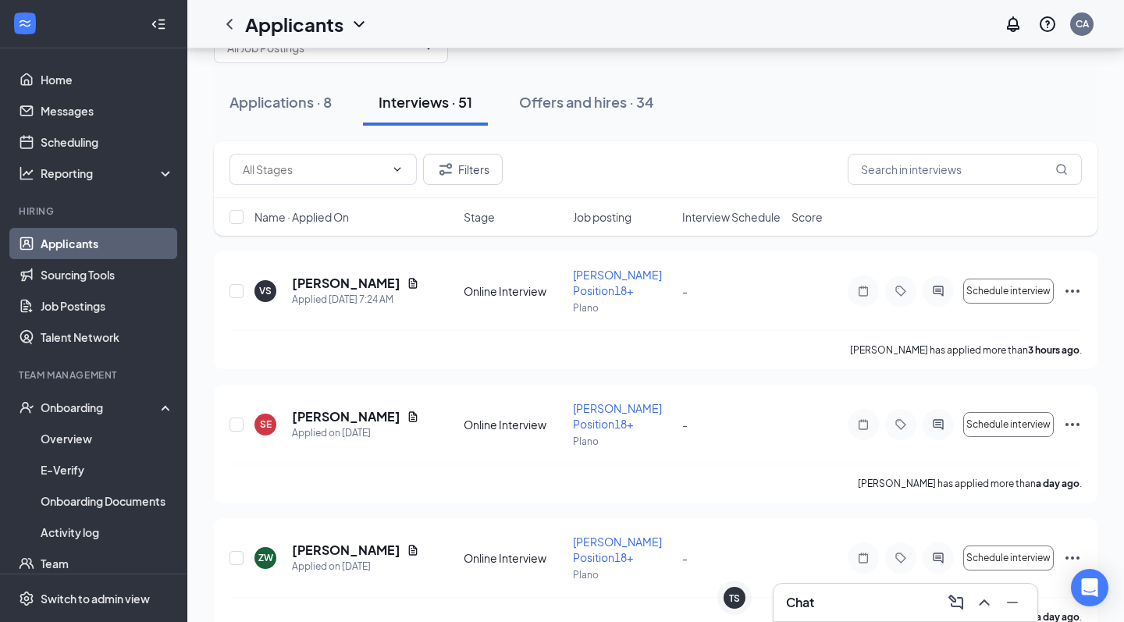
click at [720, 214] on span "Interview Schedule" at bounding box center [731, 217] width 98 height 16
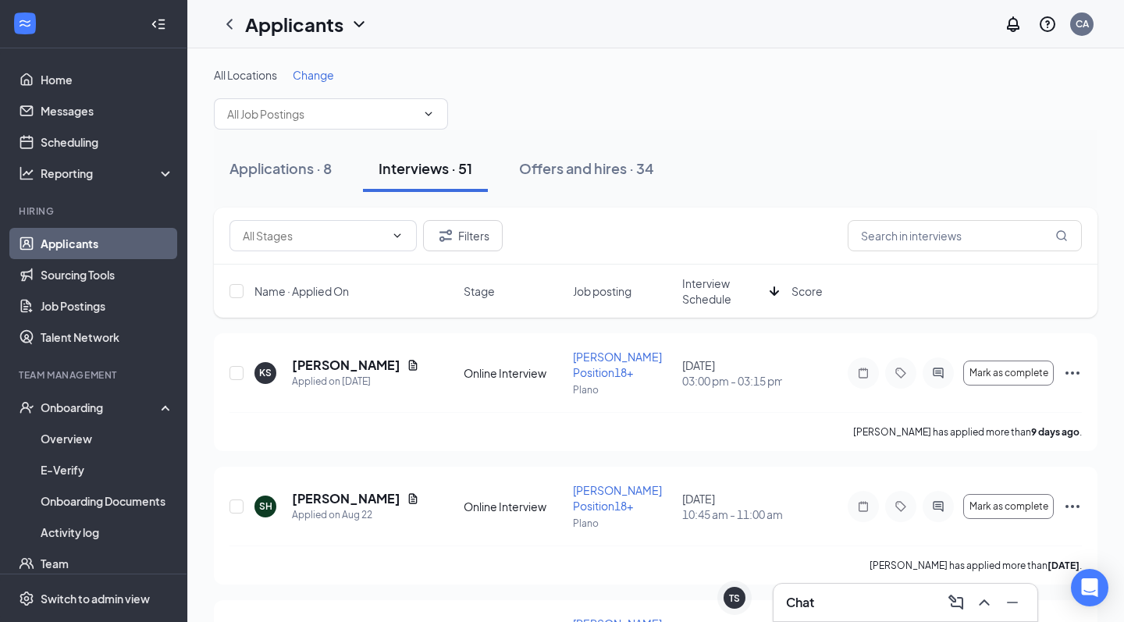
click at [675, 299] on div "Name · Applied On Stage Job posting Interview Schedule Score" at bounding box center [655, 291] width 883 height 53
click at [692, 299] on span "Interview Schedule" at bounding box center [722, 290] width 81 height 31
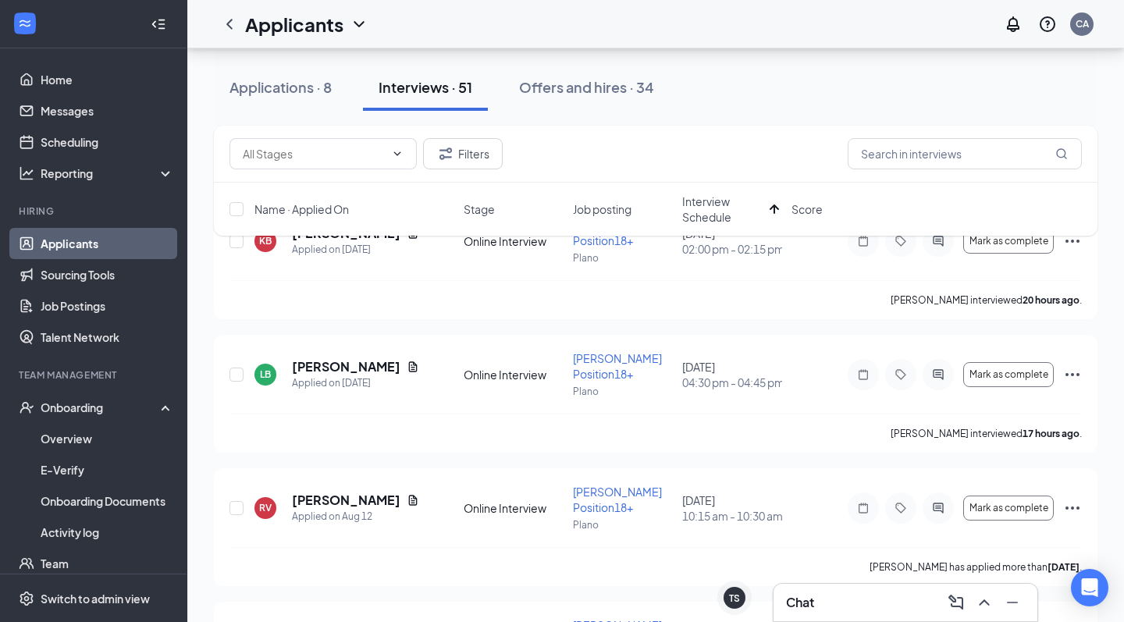
scroll to position [133, 0]
click at [900, 602] on div "Chat" at bounding box center [905, 602] width 239 height 25
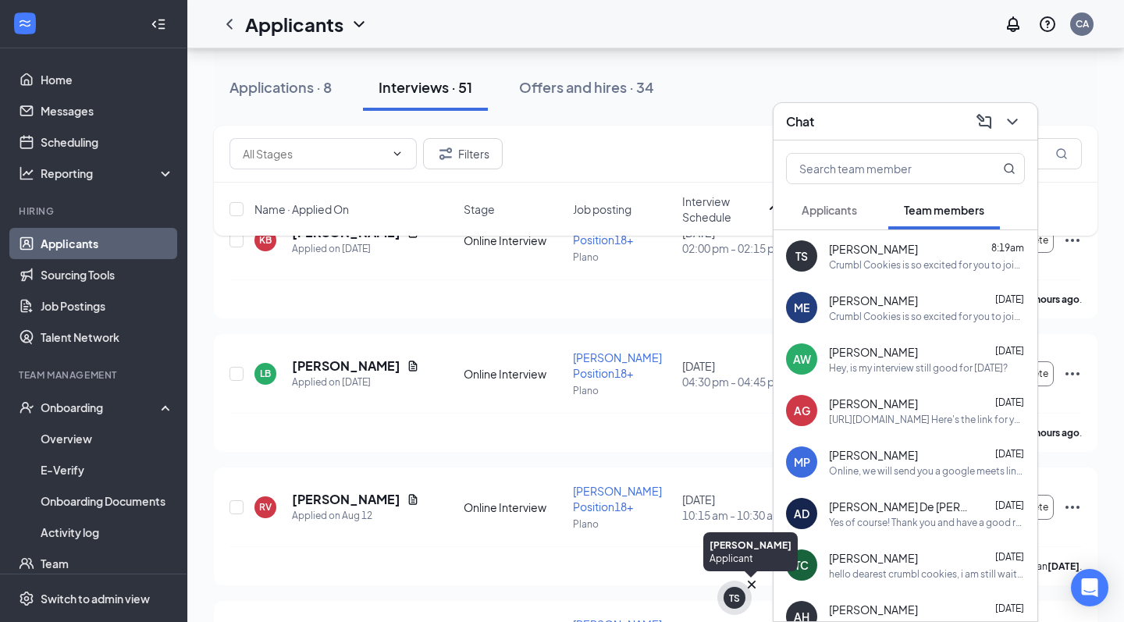
click at [752, 585] on icon "Cross" at bounding box center [752, 585] width 8 height 8
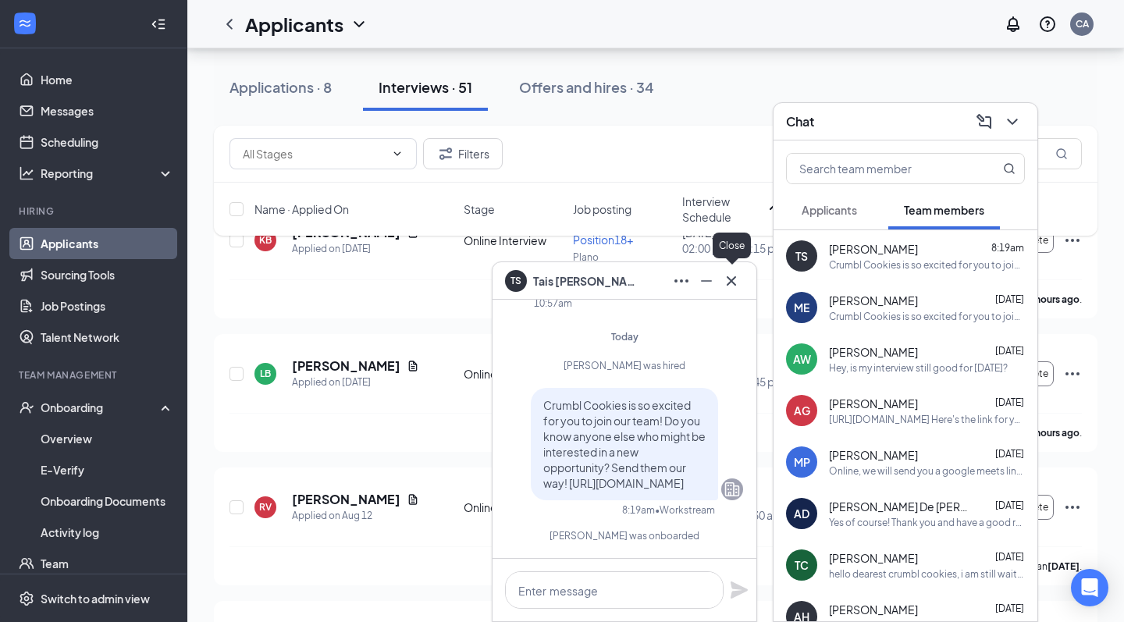
click at [723, 287] on icon "Cross" at bounding box center [731, 281] width 19 height 19
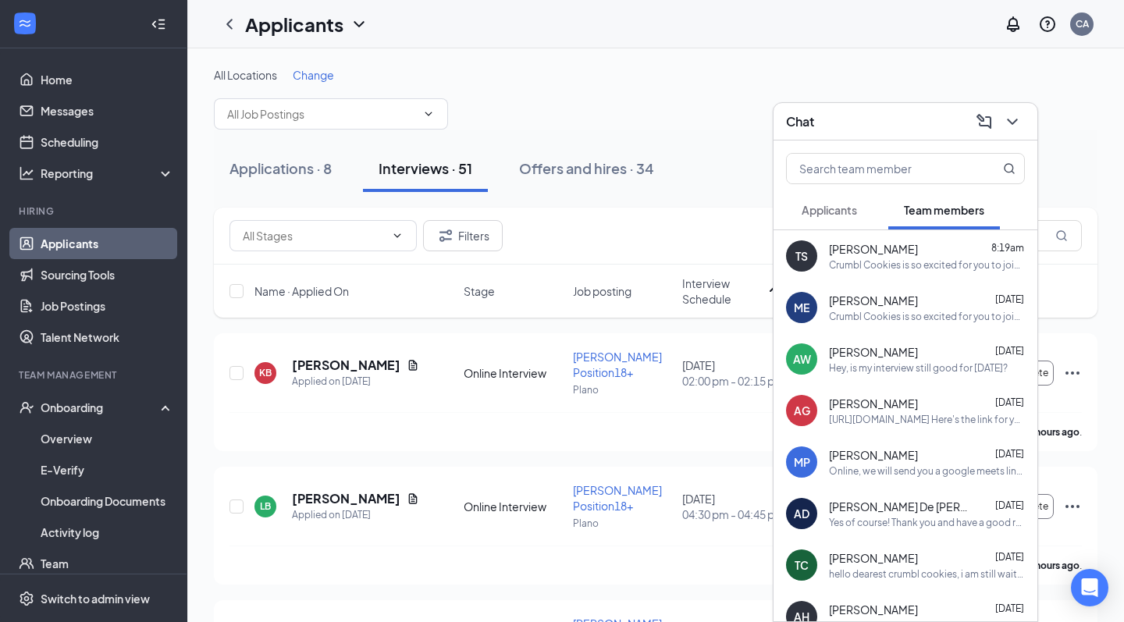
scroll to position [0, 0]
click at [917, 118] on div "Chat" at bounding box center [905, 121] width 239 height 24
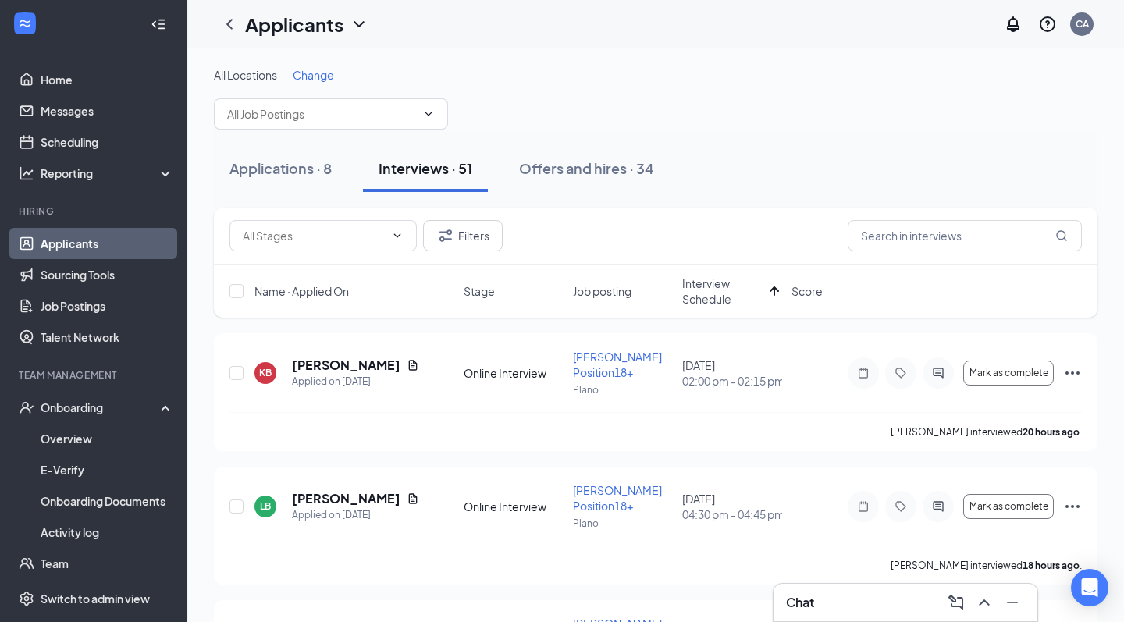
click at [840, 604] on div "Chat" at bounding box center [905, 602] width 239 height 25
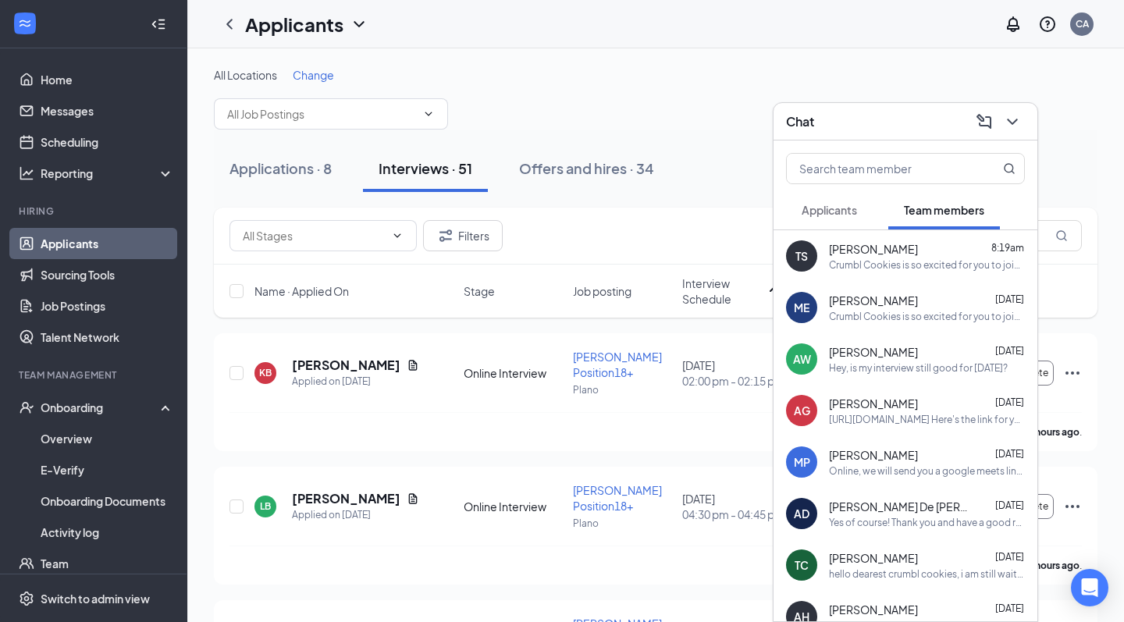
click at [869, 295] on span "[PERSON_NAME]" at bounding box center [873, 301] width 89 height 16
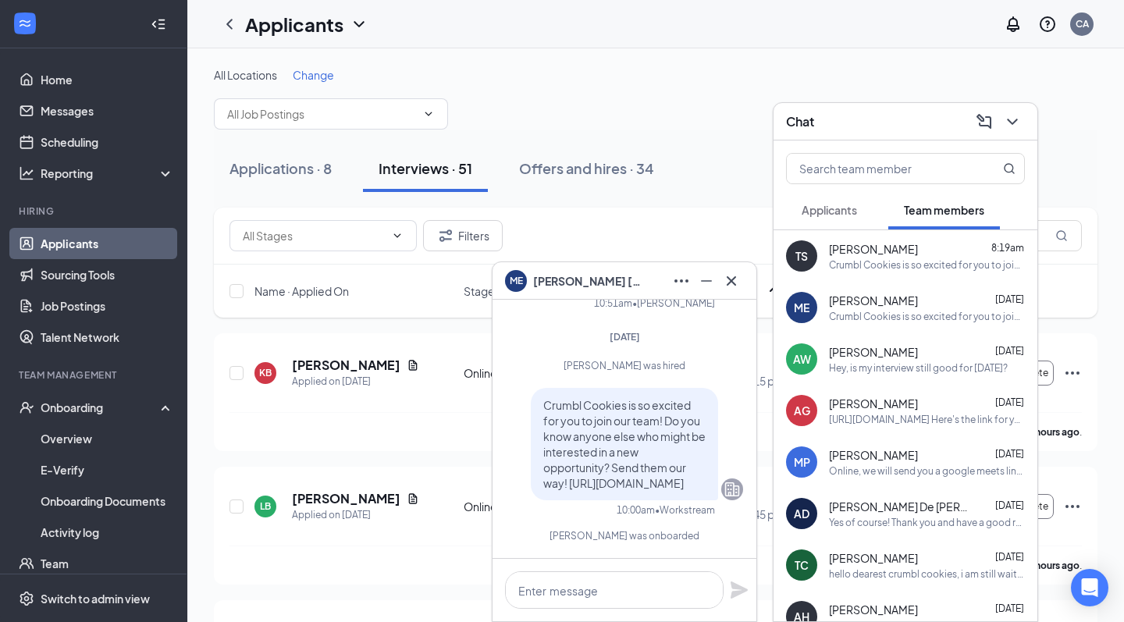
click at [864, 254] on span "[PERSON_NAME]" at bounding box center [873, 249] width 89 height 16
click at [602, 282] on div "August 27, 2025, 12:00am" at bounding box center [602, 277] width 81 height 26
click at [608, 282] on div "TS Tais Segura" at bounding box center [624, 280] width 239 height 25
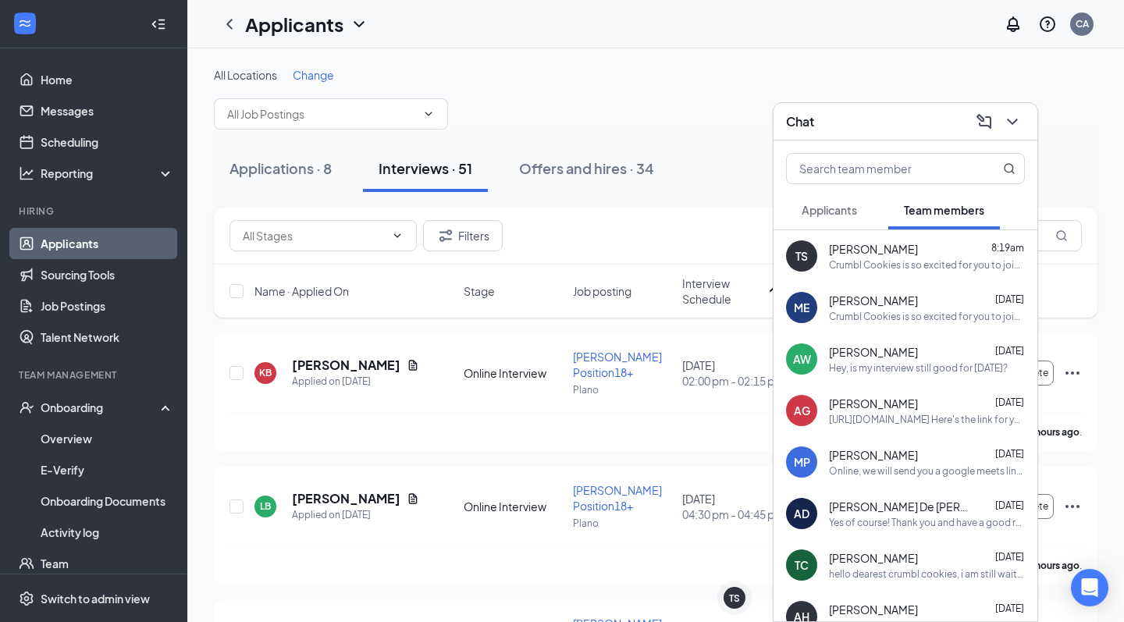
click at [893, 120] on div "Chat" at bounding box center [905, 121] width 239 height 24
